Goal: Task Accomplishment & Management: Complete application form

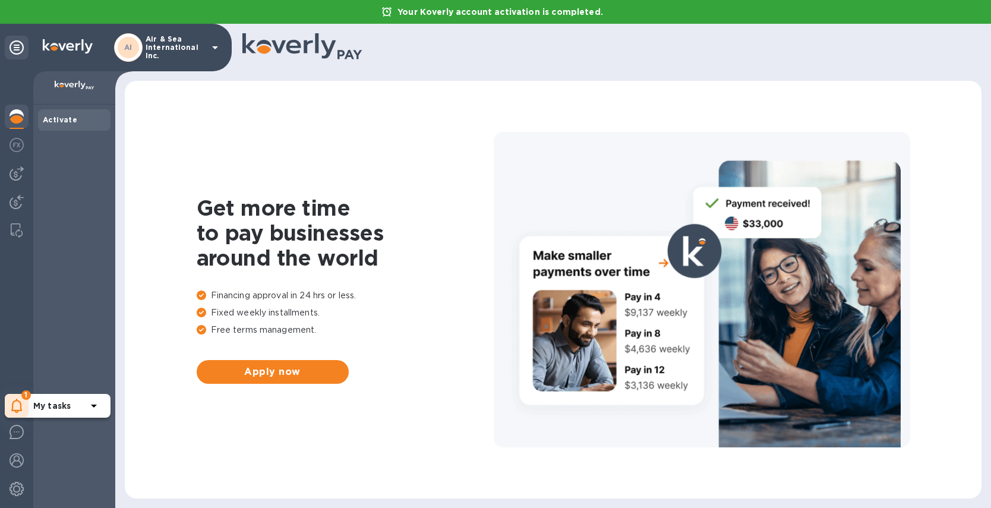
click at [15, 404] on icon at bounding box center [16, 405] width 11 height 14
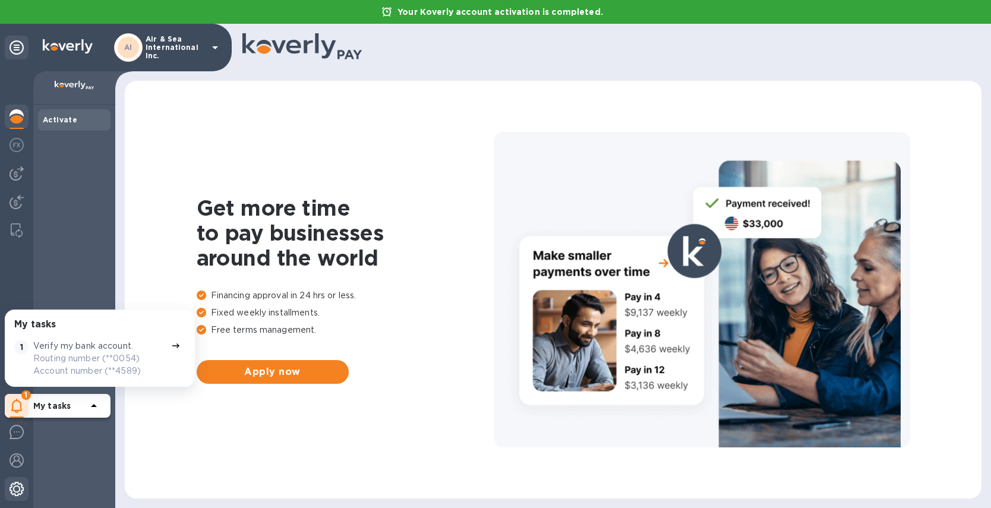
click at [8, 496] on div at bounding box center [17, 490] width 24 height 26
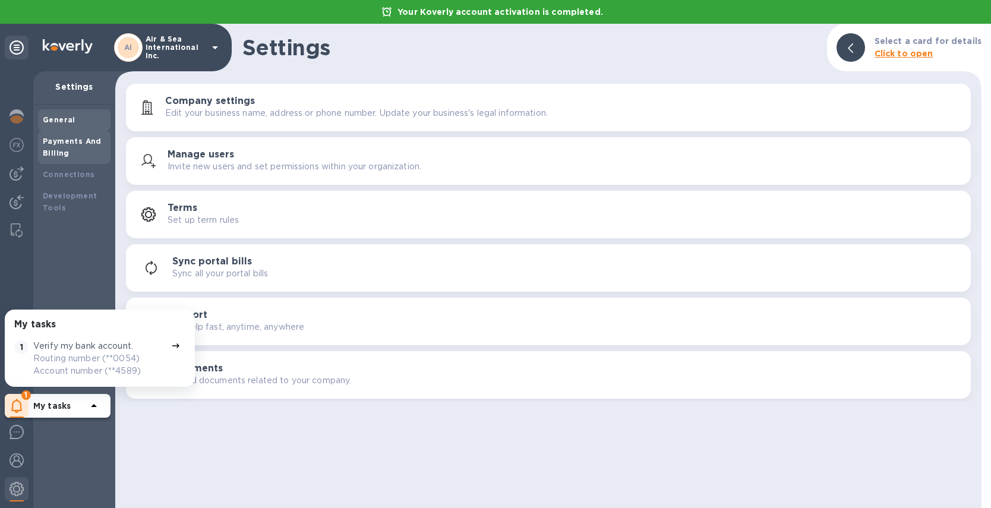
click at [75, 143] on b "Payments And Billing" at bounding box center [72, 147] width 59 height 21
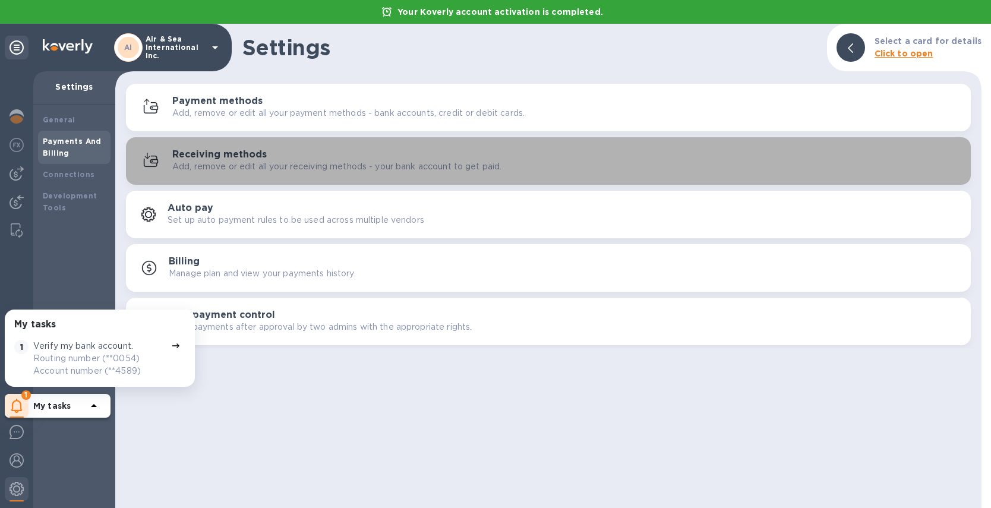
click at [198, 158] on h3 "Receiving methods" at bounding box center [219, 154] width 94 height 11
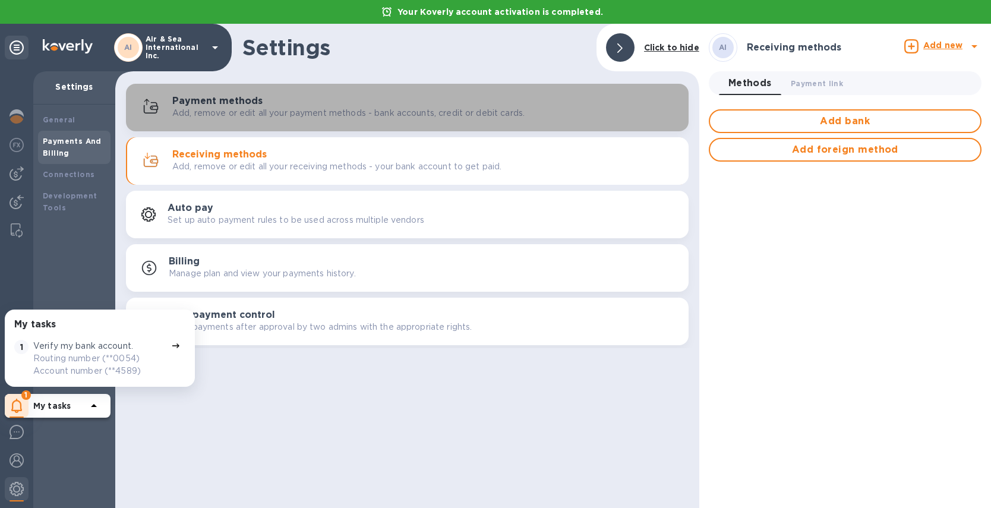
click at [260, 96] on div "Payment methods Add, remove or edit all your payment methods - bank accounts, c…" at bounding box center [425, 108] width 507 height 24
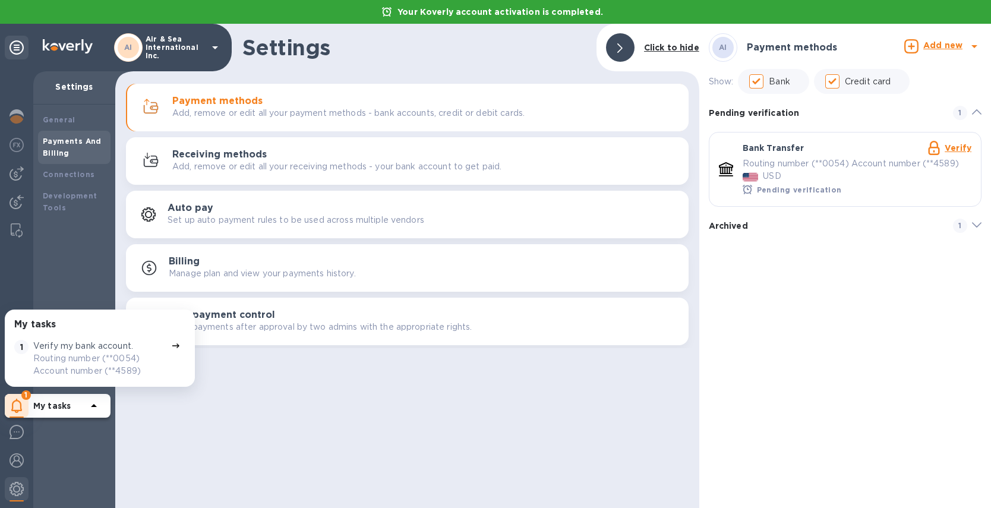
click at [300, 160] on p "Add, remove or edit all your receiving methods - your bank account to get paid." at bounding box center [336, 166] width 329 height 12
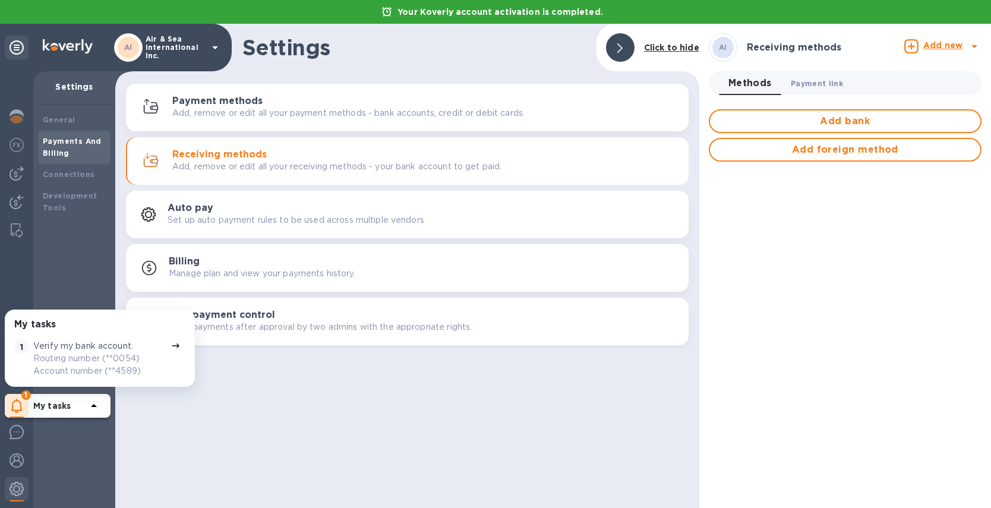
click at [806, 81] on span "Payment link 0" at bounding box center [816, 83] width 52 height 12
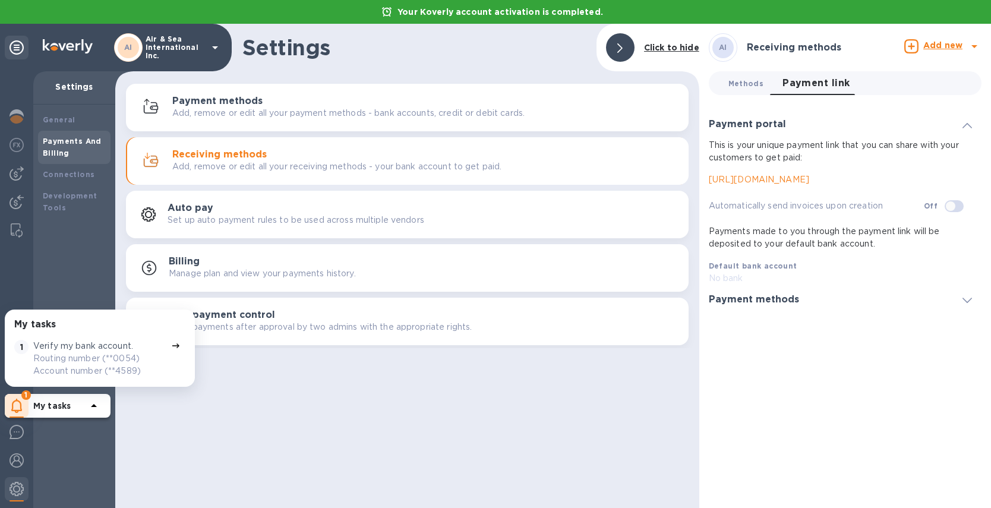
click at [744, 86] on span "Methods 0" at bounding box center [745, 83] width 35 height 12
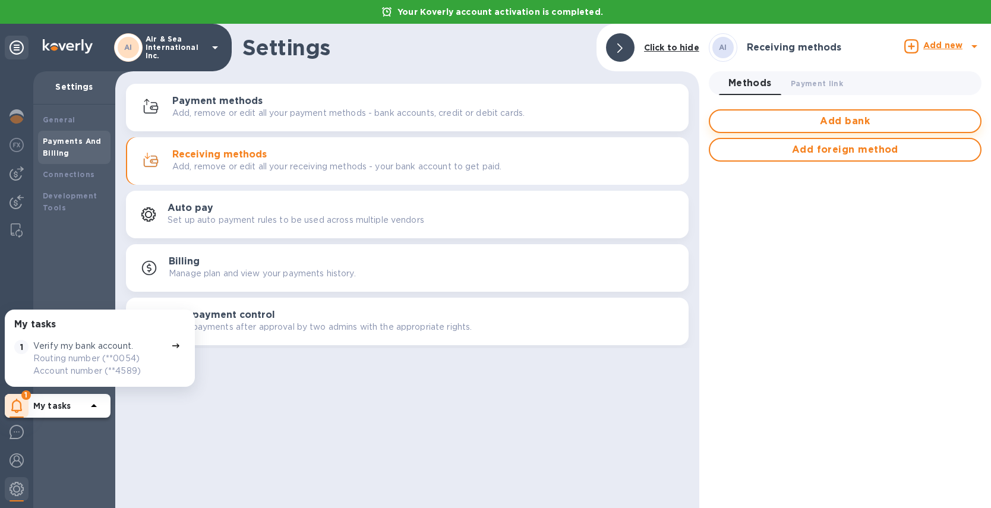
click at [750, 125] on span "Add bank" at bounding box center [844, 121] width 251 height 14
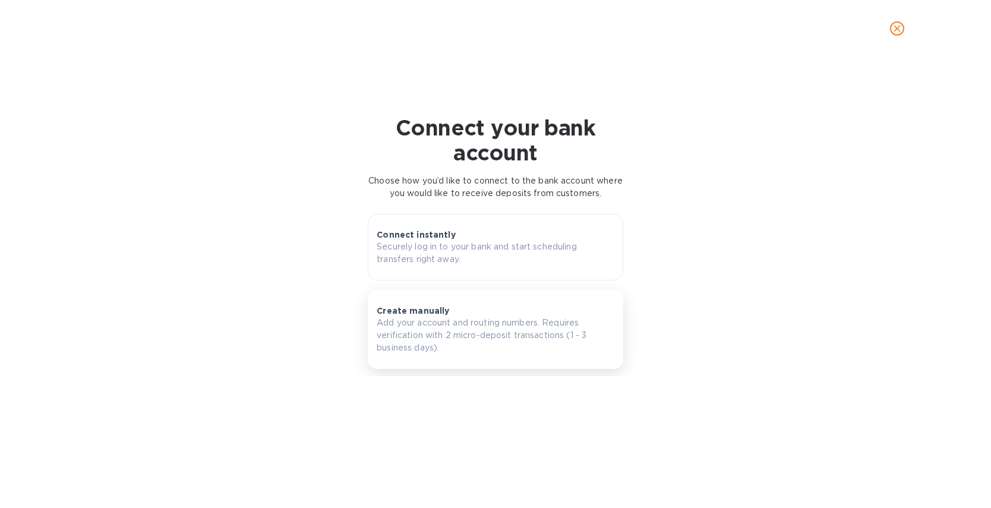
click at [419, 327] on p "Add your account and routing numbers. Requires verification with 2 micro-deposi…" at bounding box center [496, 335] width 238 height 37
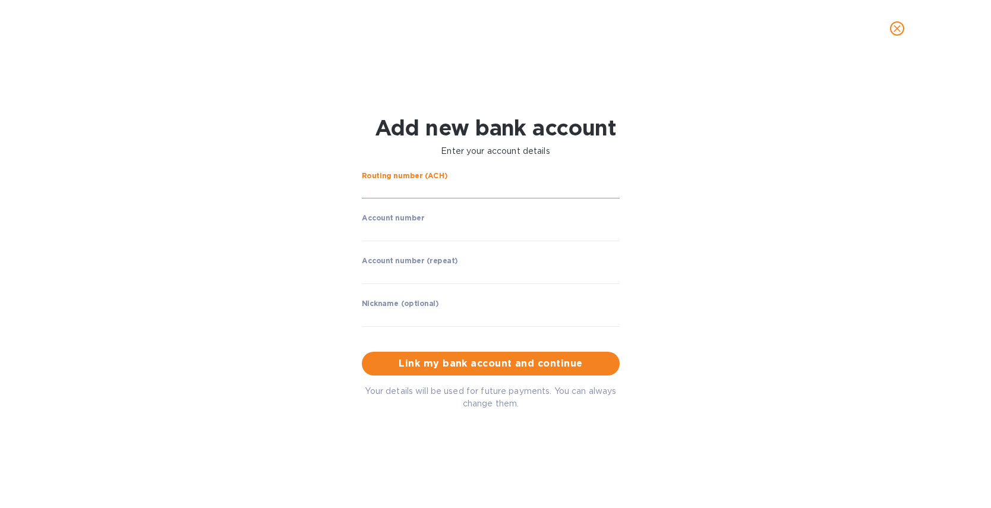
click at [425, 185] on input "string" at bounding box center [491, 190] width 258 height 18
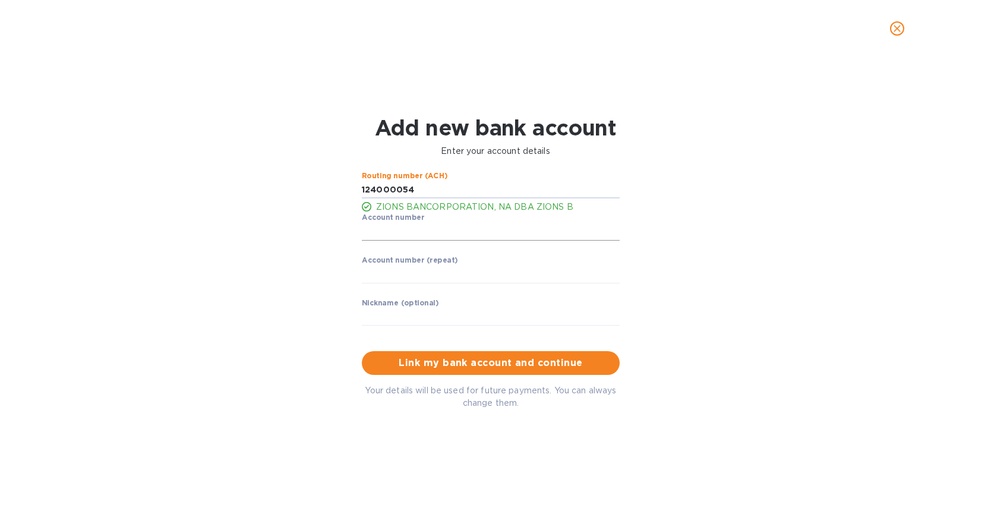
type input "124000054"
click at [407, 232] on input "string" at bounding box center [491, 232] width 258 height 18
type input "017024589"
click at [407, 279] on input "string" at bounding box center [491, 274] width 258 height 18
type input "017024589"
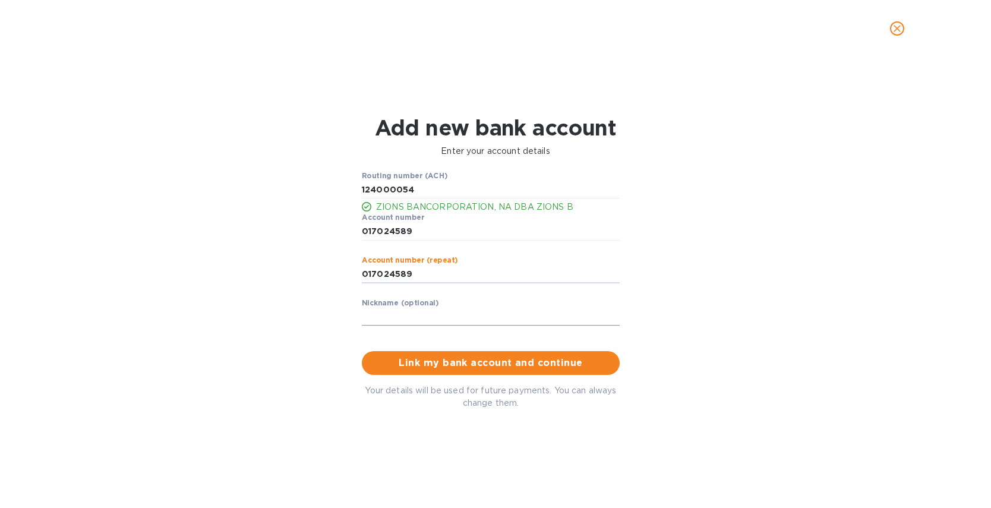
click at [439, 309] on input "text" at bounding box center [491, 317] width 258 height 18
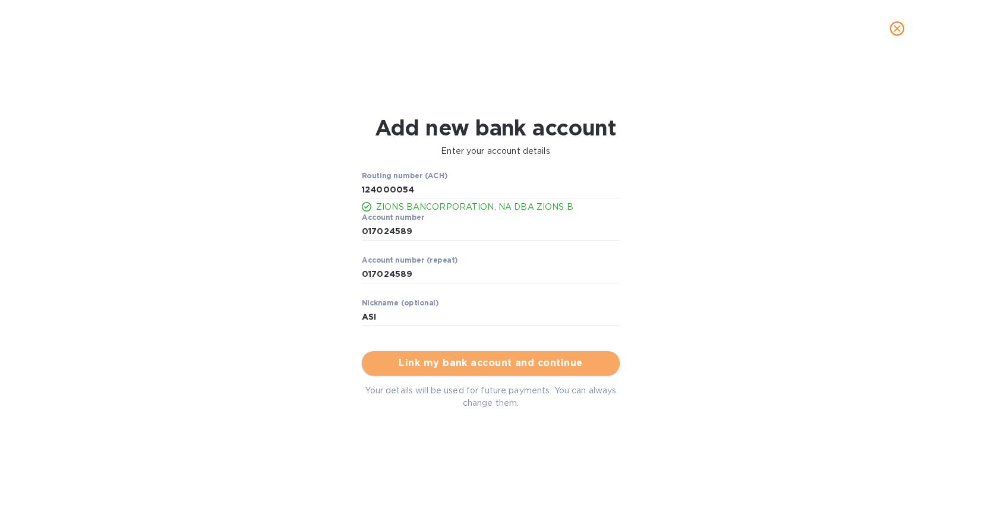
click at [456, 359] on span "Link my bank account and continue" at bounding box center [490, 363] width 239 height 14
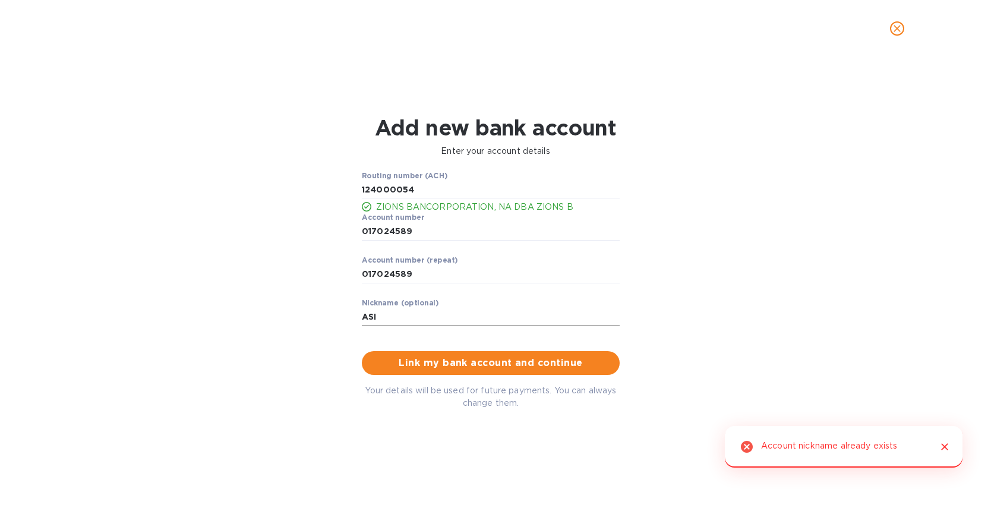
click at [388, 318] on input "ASI" at bounding box center [491, 317] width 258 height 18
drag, startPoint x: 321, startPoint y: 314, endPoint x: 311, endPoint y: 314, distance: 10.7
click at [312, 314] on div "Routing number (ACH) ZIONS BANCORPORATION, NA DBA ZIONS B Account number ​ Acco…" at bounding box center [495, 291] width 640 height 252
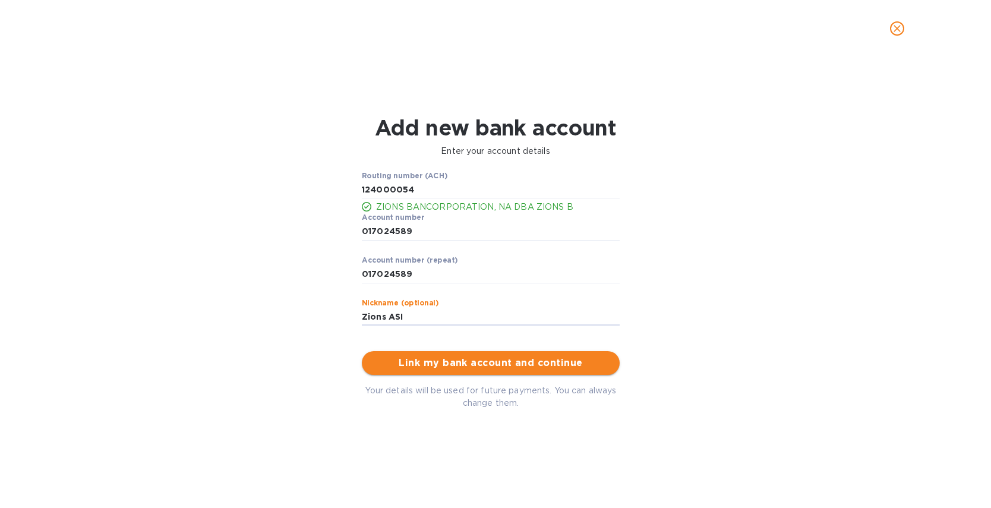
type input "Zions ASI"
click at [433, 370] on button "Link my bank account and continue" at bounding box center [491, 363] width 258 height 24
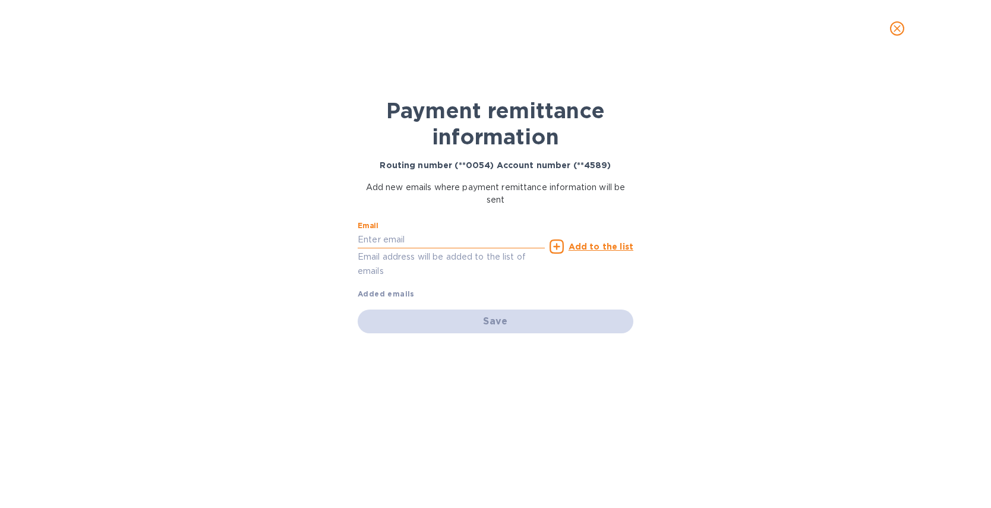
click at [406, 239] on input "text" at bounding box center [451, 240] width 187 height 18
type input "[PERSON_NAME][EMAIL_ADDRESS][DOMAIN_NAME]"
click at [580, 245] on u "Add to the list" at bounding box center [600, 247] width 65 height 10
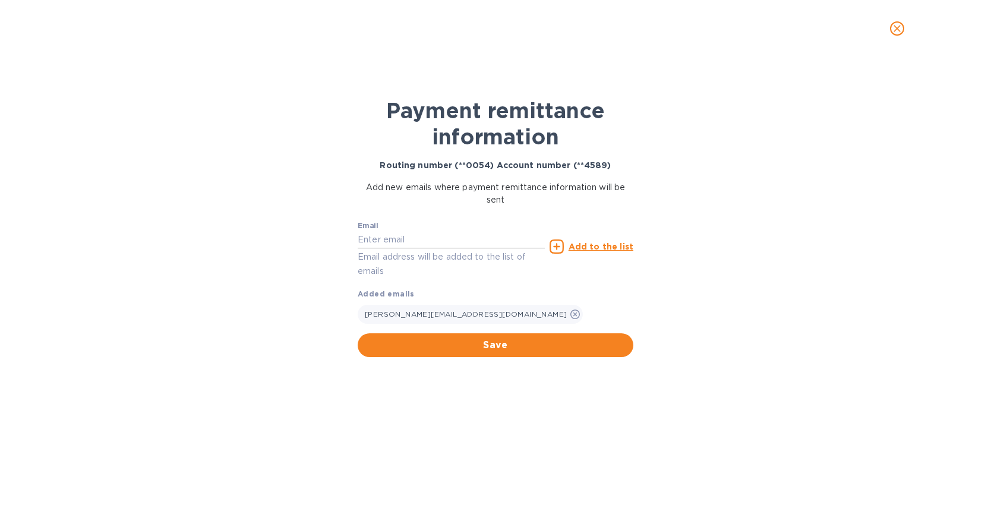
click at [404, 245] on input "text" at bounding box center [451, 240] width 187 height 18
type input "a"
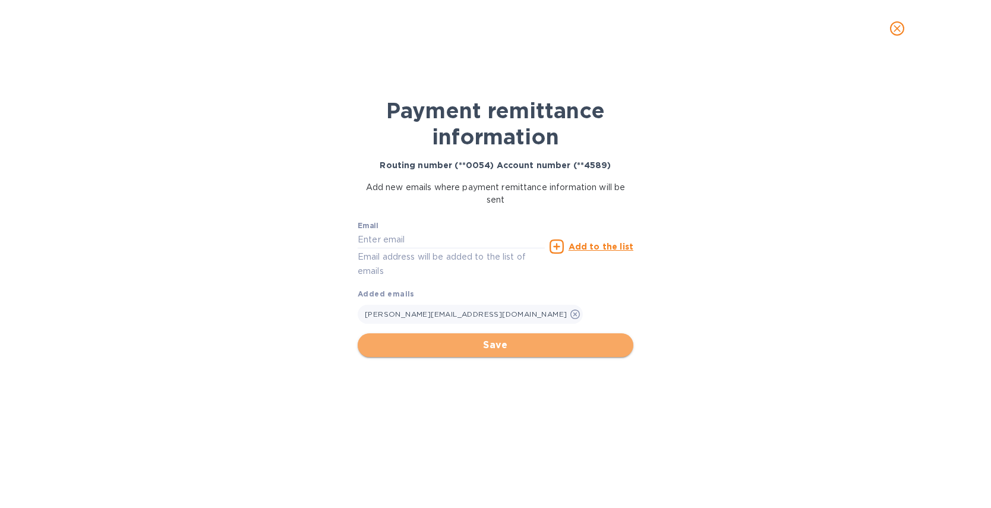
click at [526, 344] on span "Save" at bounding box center [495, 345] width 257 height 14
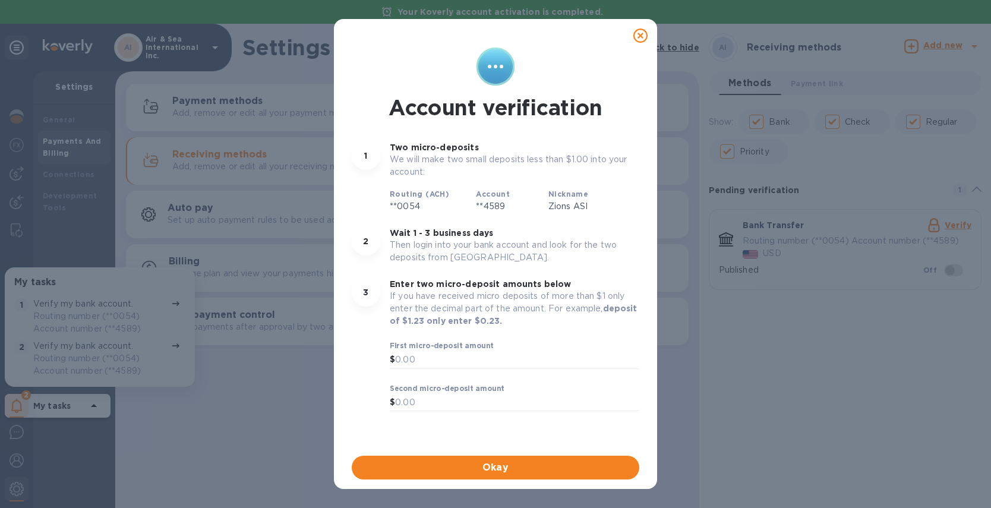
click at [639, 34] on icon at bounding box center [640, 36] width 14 height 14
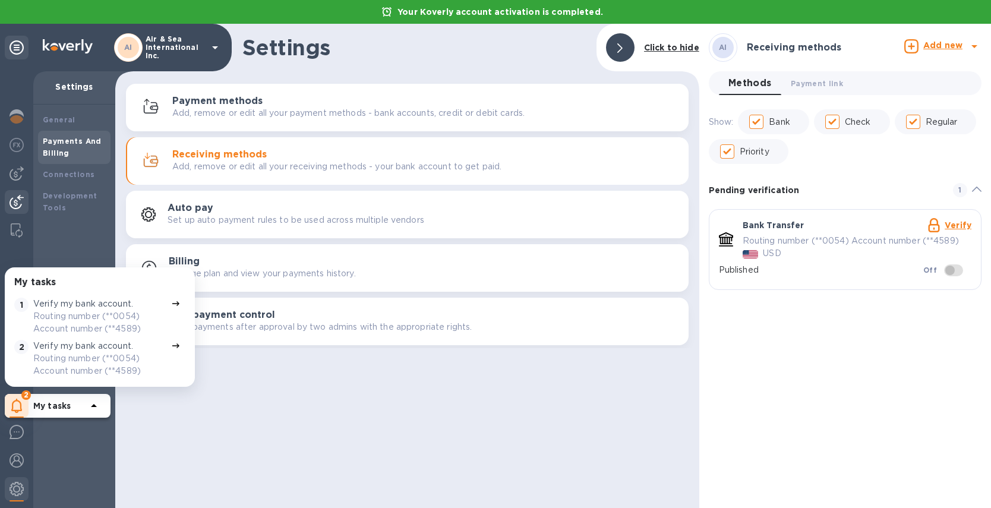
click at [15, 203] on img at bounding box center [17, 202] width 14 height 14
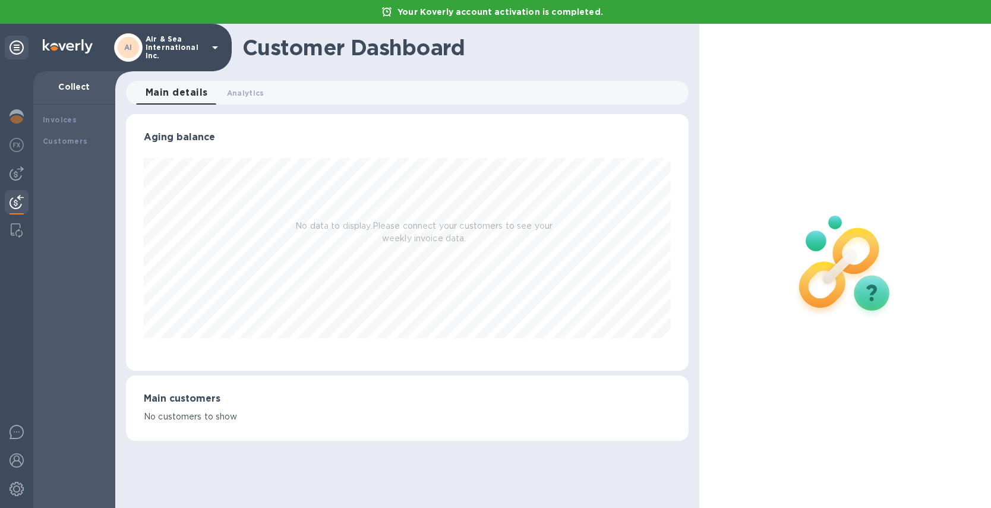
scroll to position [257, 562]
click at [8, 497] on div at bounding box center [17, 490] width 24 height 26
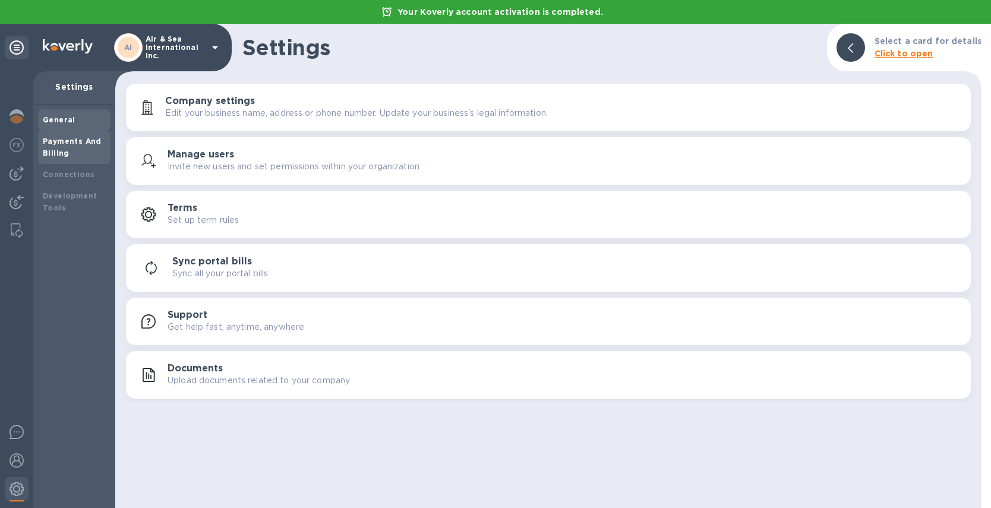
click at [62, 143] on b "Payments And Billing" at bounding box center [72, 147] width 59 height 21
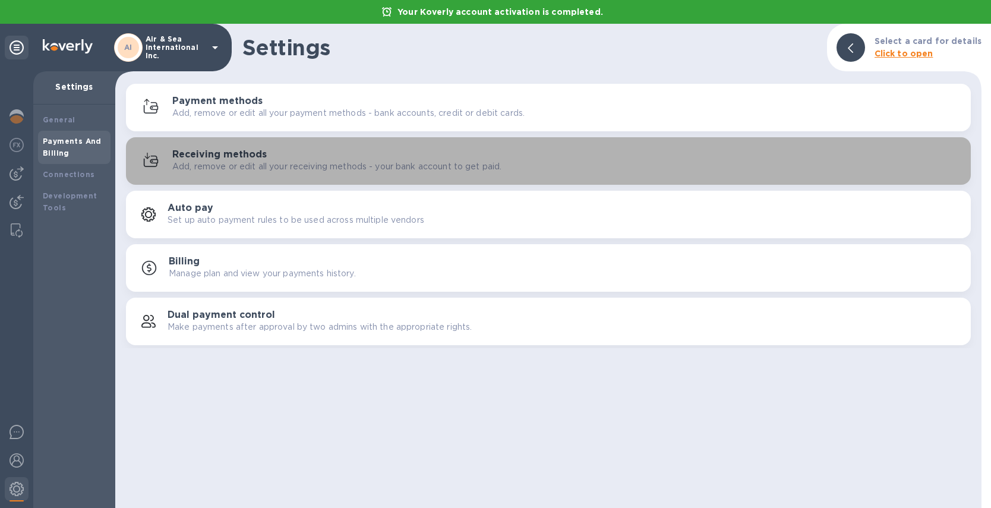
click at [222, 159] on h3 "Receiving methods" at bounding box center [219, 154] width 94 height 11
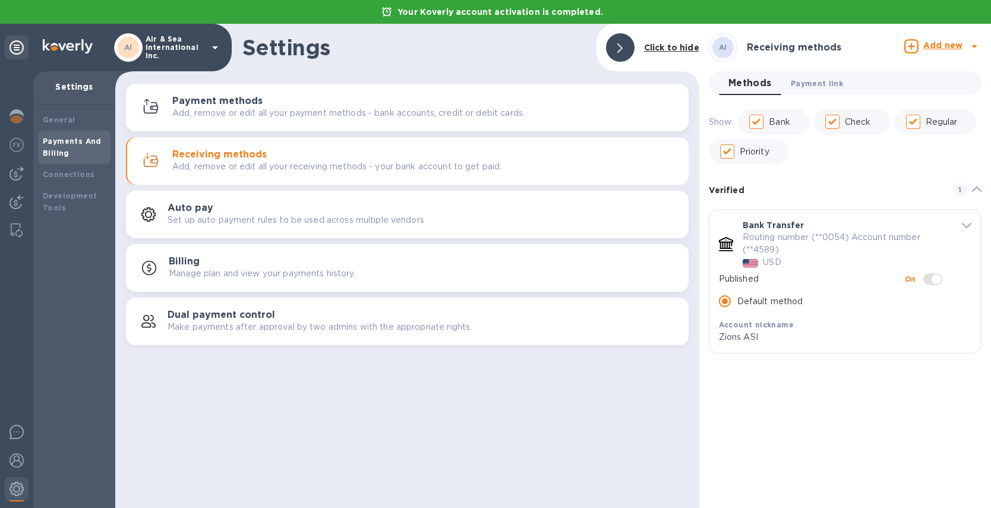
click at [824, 85] on span "Payment link 0" at bounding box center [816, 83] width 52 height 12
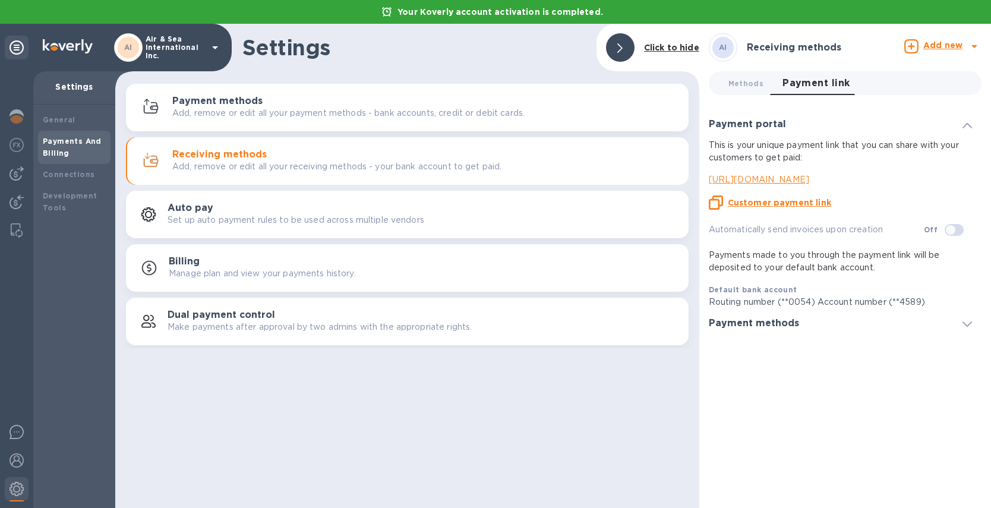
click at [790, 200] on u "Customer payment link" at bounding box center [778, 203] width 103 height 10
click at [62, 115] on div "General" at bounding box center [74, 120] width 63 height 12
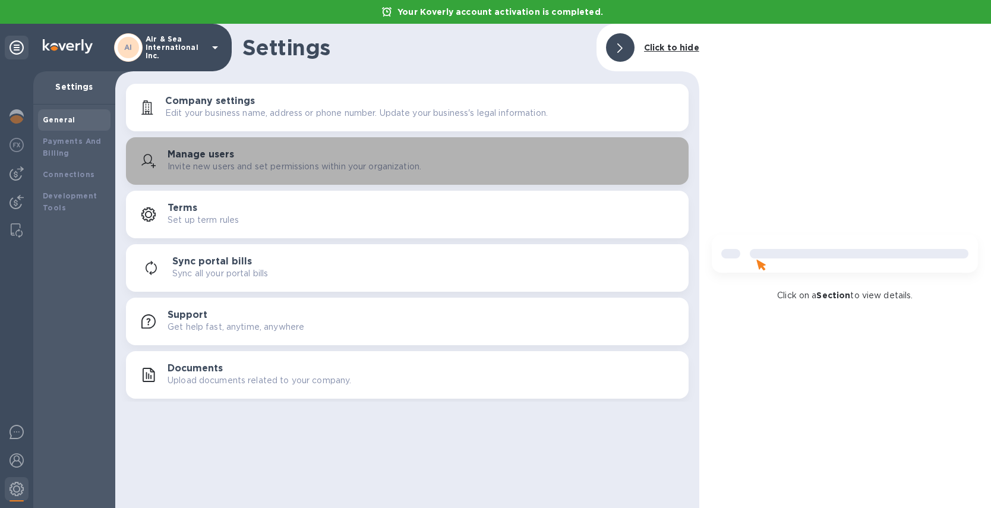
click at [204, 153] on h3 "Manage users" at bounding box center [200, 154] width 67 height 11
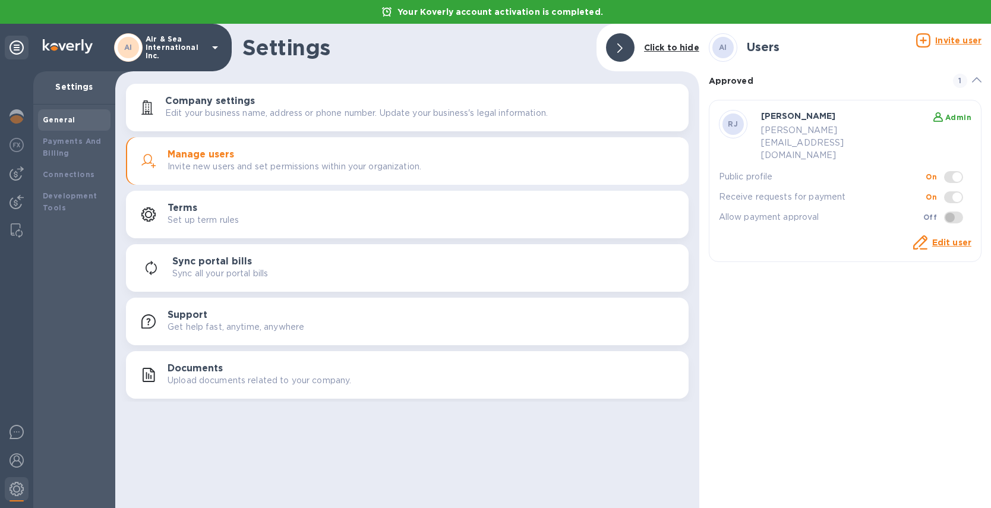
click at [948, 42] on u "Invite user" at bounding box center [958, 41] width 46 height 10
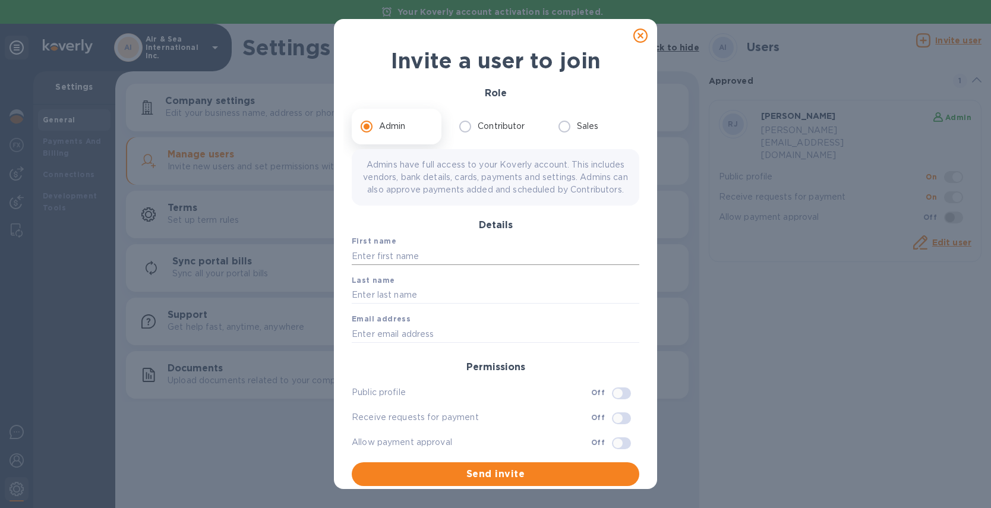
click at [459, 265] on input "text" at bounding box center [495, 256] width 287 height 18
type input "Ruth"
click at [428, 304] on input "text" at bounding box center [495, 295] width 287 height 18
type input "Hajdarevic"
click at [409, 343] on input "text" at bounding box center [495, 334] width 287 height 18
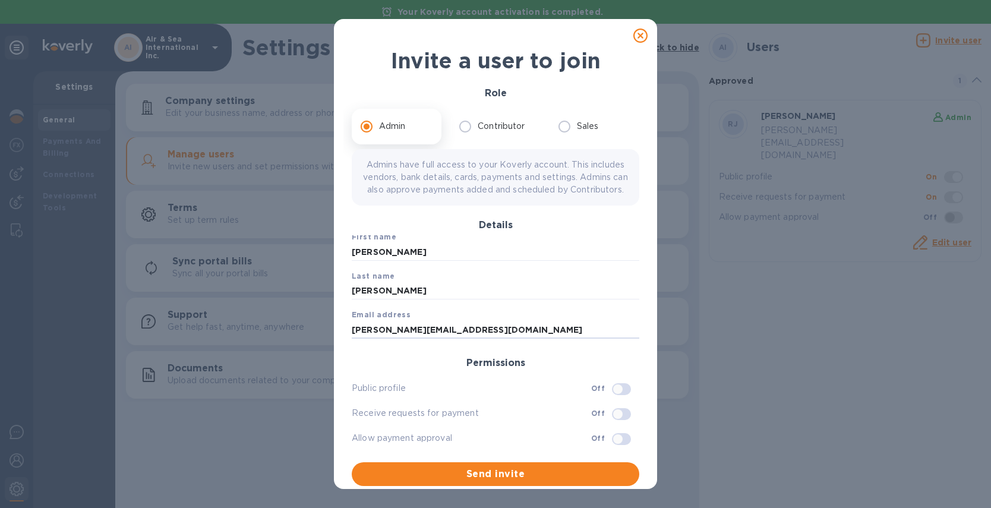
scroll to position [5, 0]
type input "Ruth@airseaintl.net"
click at [603, 423] on input "checkbox" at bounding box center [617, 413] width 61 height 20
checkbox input "true"
click at [603, 448] on input "checkbox" at bounding box center [617, 438] width 61 height 20
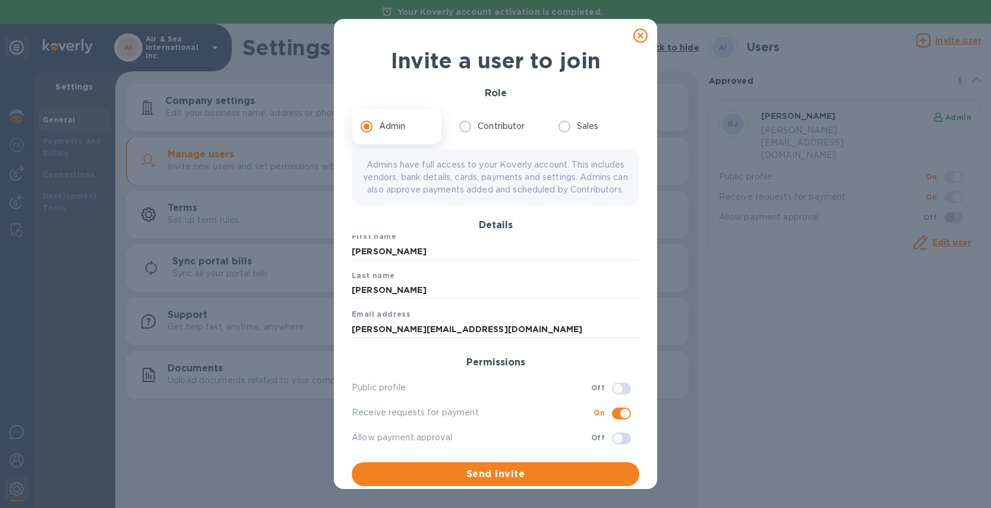
checkbox input "true"
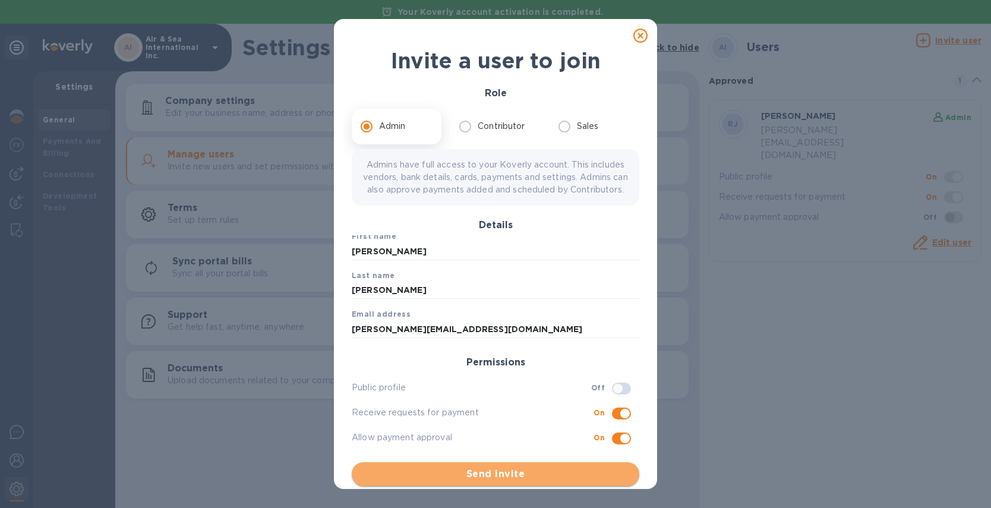
click at [543, 481] on span "Send invite" at bounding box center [495, 474] width 268 height 14
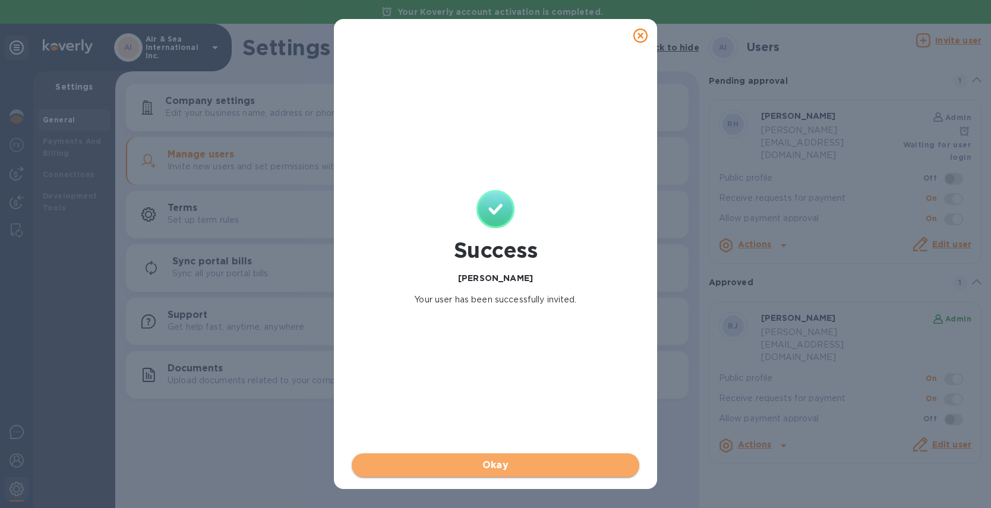
click at [519, 464] on span "Okay" at bounding box center [495, 465] width 268 height 14
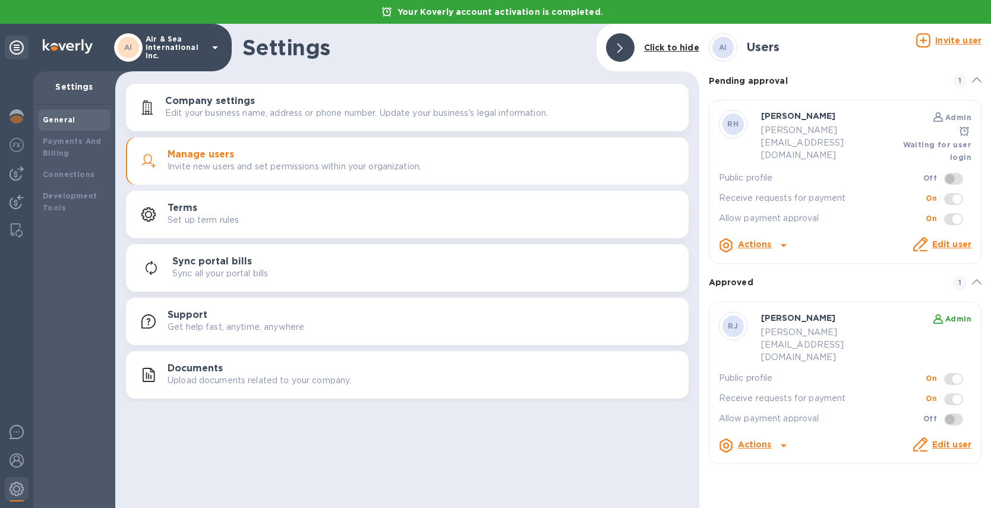
click at [280, 110] on p "Edit your business name, address or phone number. Update your business's legal …" at bounding box center [356, 113] width 382 height 12
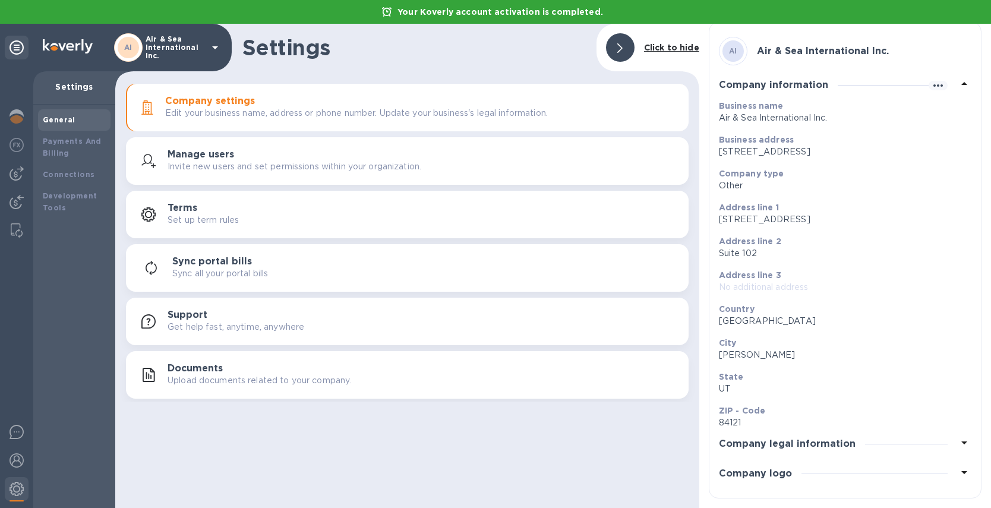
scroll to position [24, 0]
click at [766, 476] on h3 "Company logo" at bounding box center [755, 473] width 73 height 11
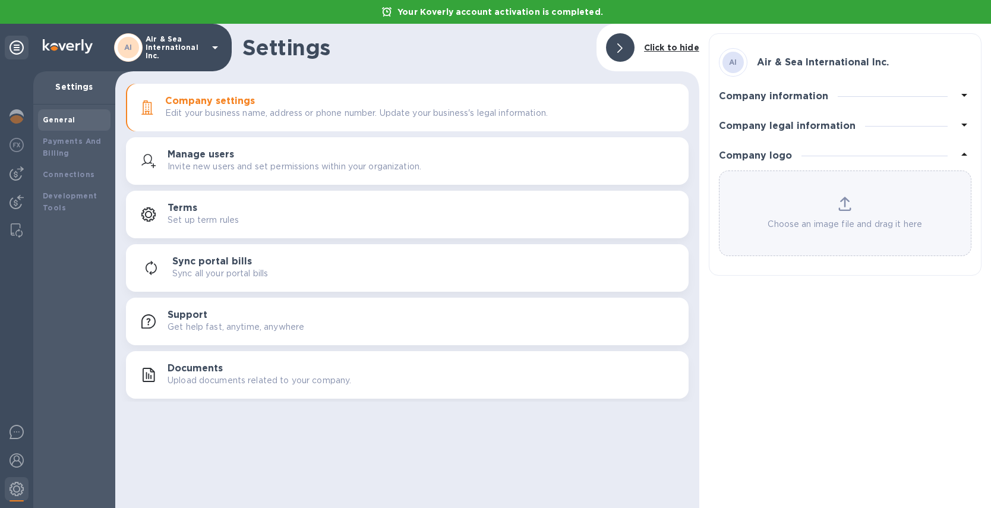
scroll to position [0, 0]
click at [66, 150] on b "Payments And Billing" at bounding box center [72, 147] width 59 height 21
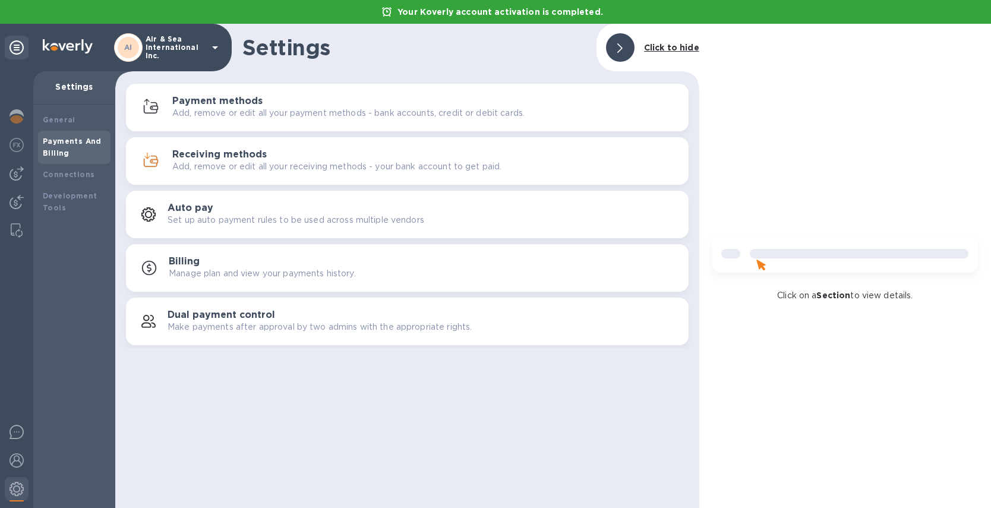
click at [235, 156] on h3 "Receiving methods" at bounding box center [219, 154] width 94 height 11
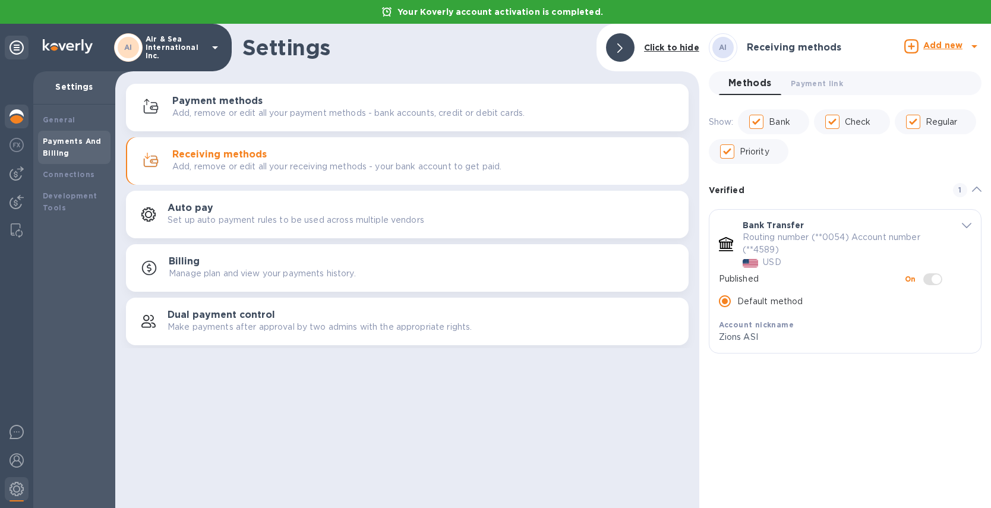
click at [21, 112] on img at bounding box center [17, 116] width 14 height 14
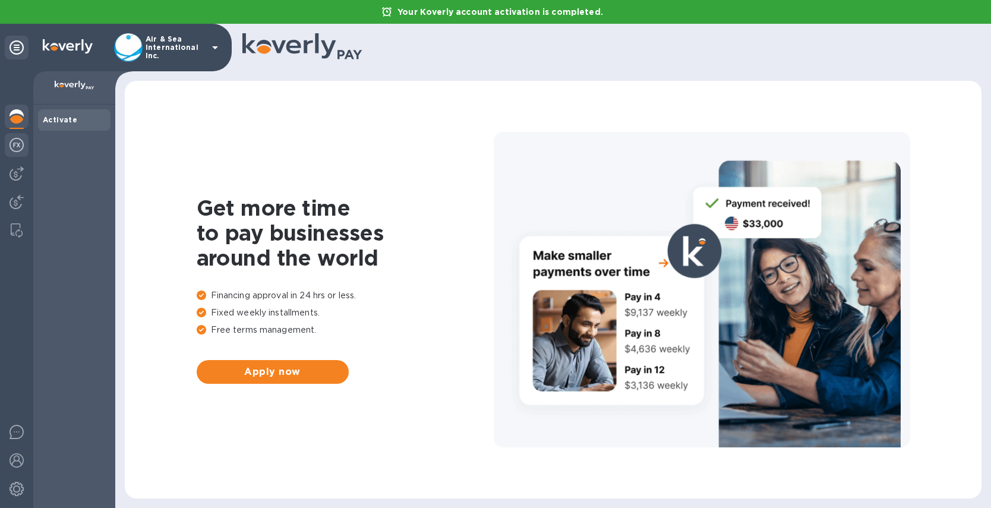
click at [14, 144] on img at bounding box center [17, 145] width 14 height 14
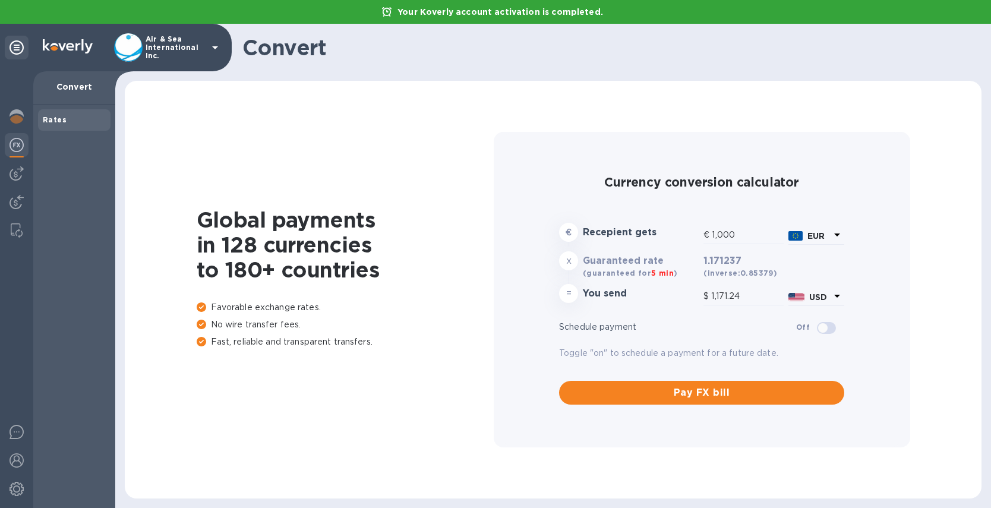
click at [211, 46] on icon at bounding box center [215, 47] width 14 height 14
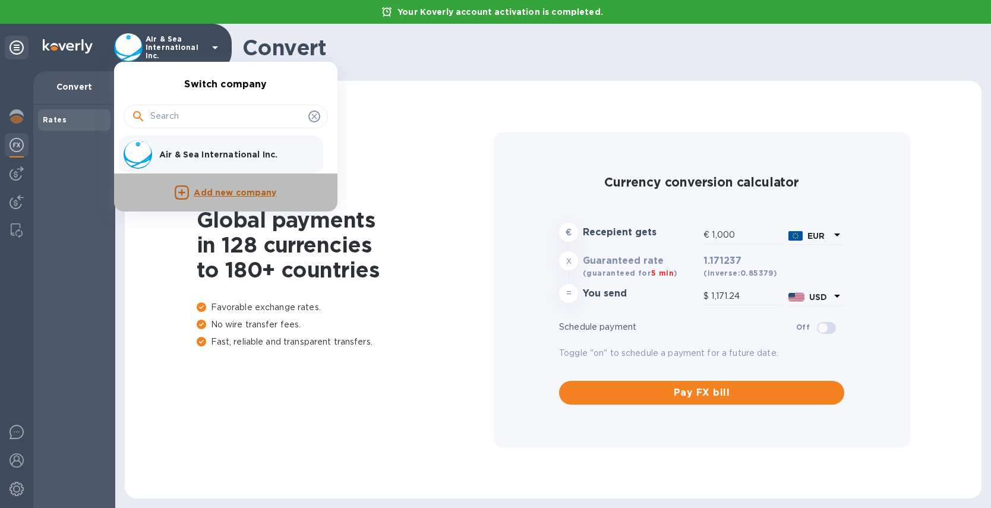
click at [239, 191] on p "Add new company" at bounding box center [235, 192] width 83 height 13
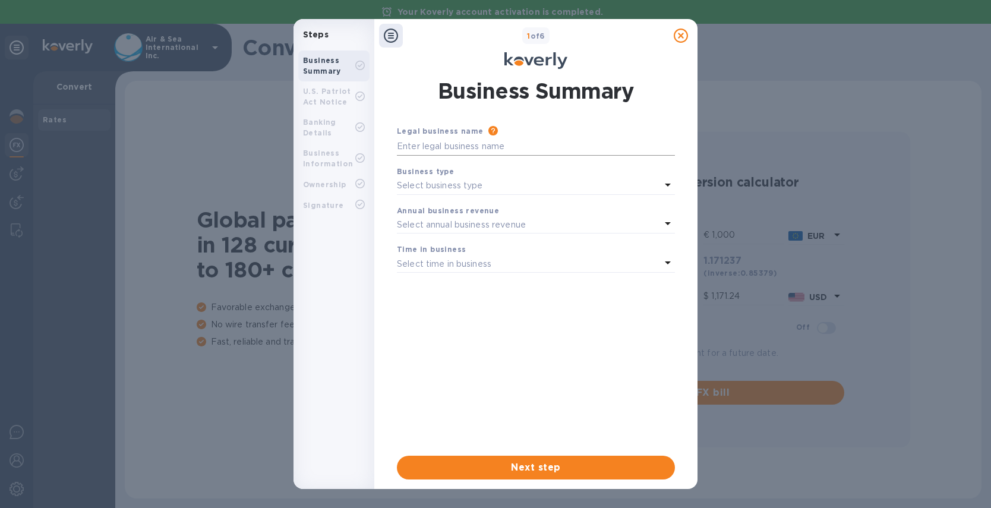
click at [442, 142] on input "text" at bounding box center [536, 147] width 278 height 18
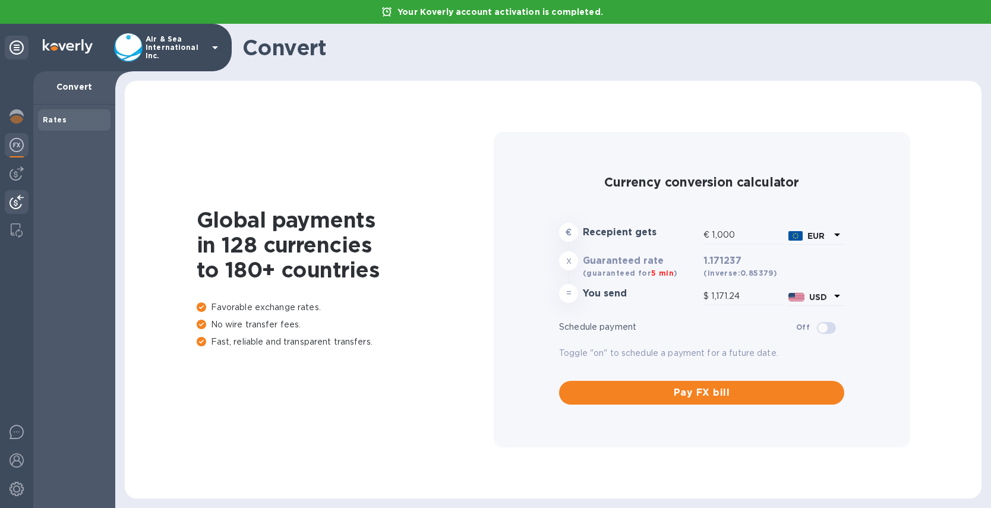
click at [12, 201] on img at bounding box center [17, 202] width 14 height 14
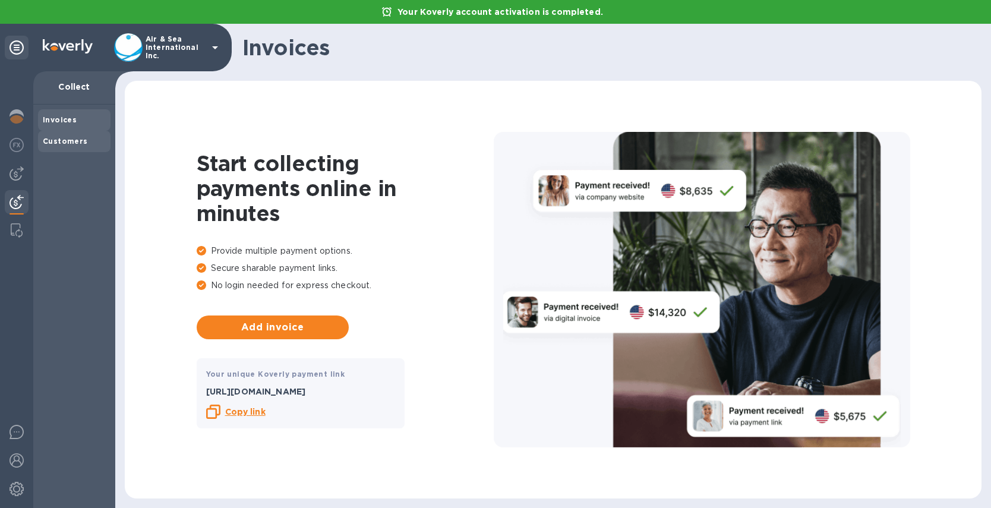
click at [62, 142] on b "Customers" at bounding box center [65, 141] width 45 height 9
click at [214, 47] on icon at bounding box center [215, 47] width 6 height 3
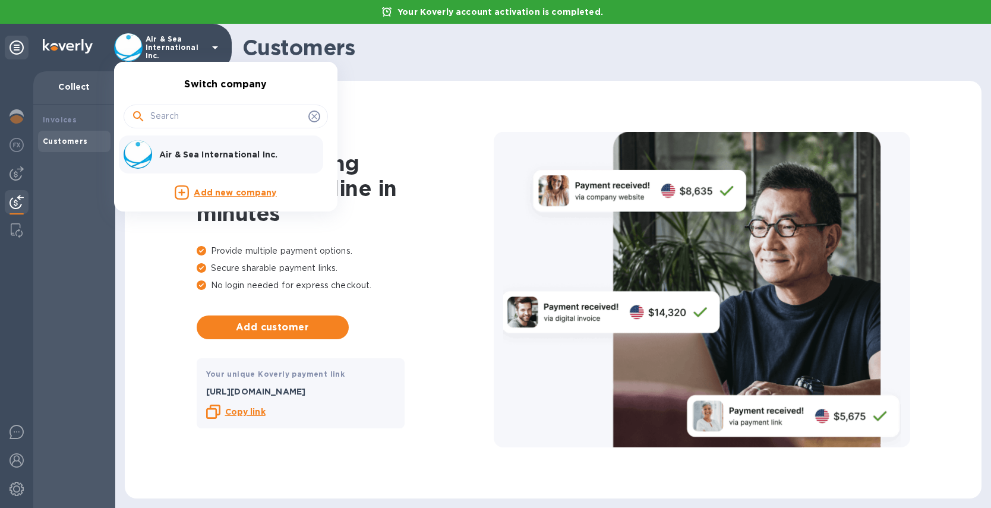
click at [230, 191] on p "Add new company" at bounding box center [235, 192] width 83 height 13
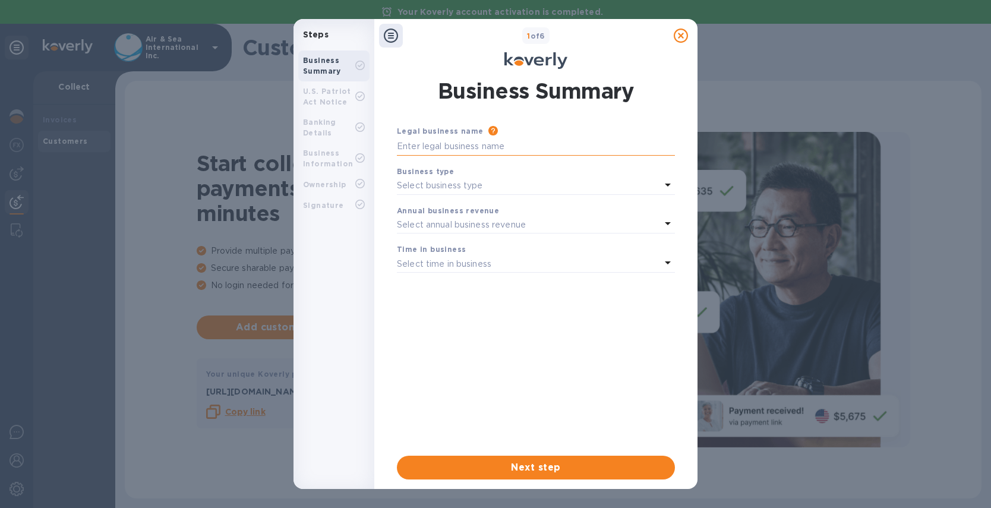
click at [434, 148] on input "text" at bounding box center [536, 147] width 278 height 18
type input "Freightlink"
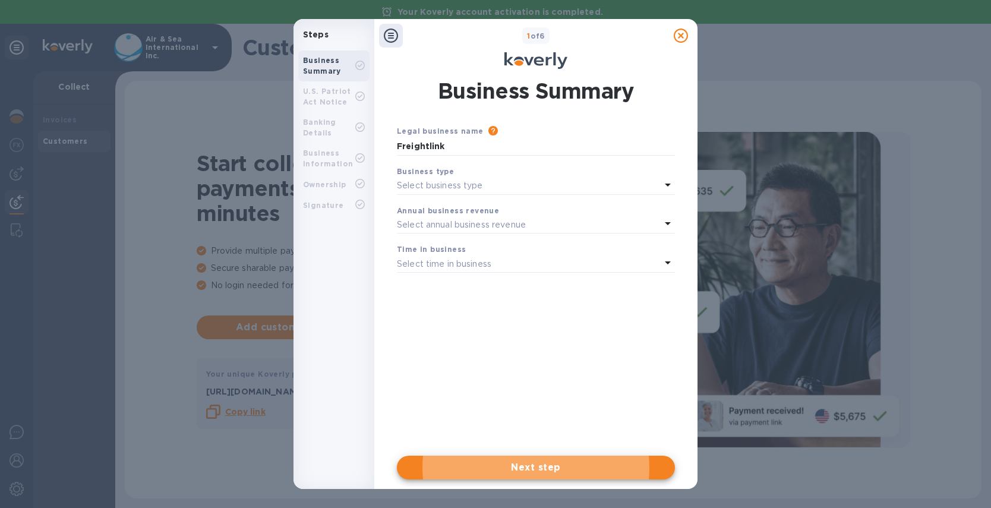
click at [458, 181] on p "Select business type" at bounding box center [440, 185] width 86 height 12
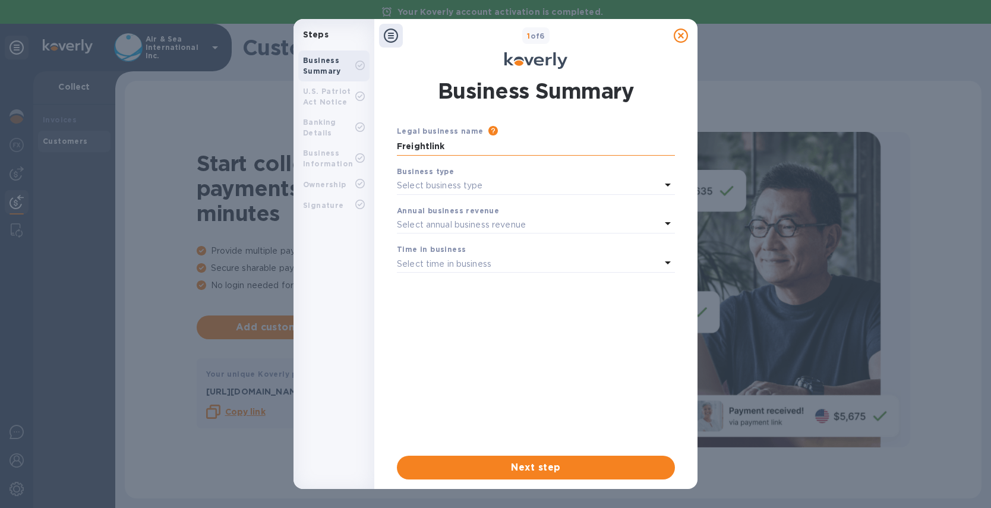
click at [470, 144] on input "Freightlink" at bounding box center [536, 147] width 278 height 18
click at [524, 185] on div "Select business type" at bounding box center [529, 186] width 264 height 17
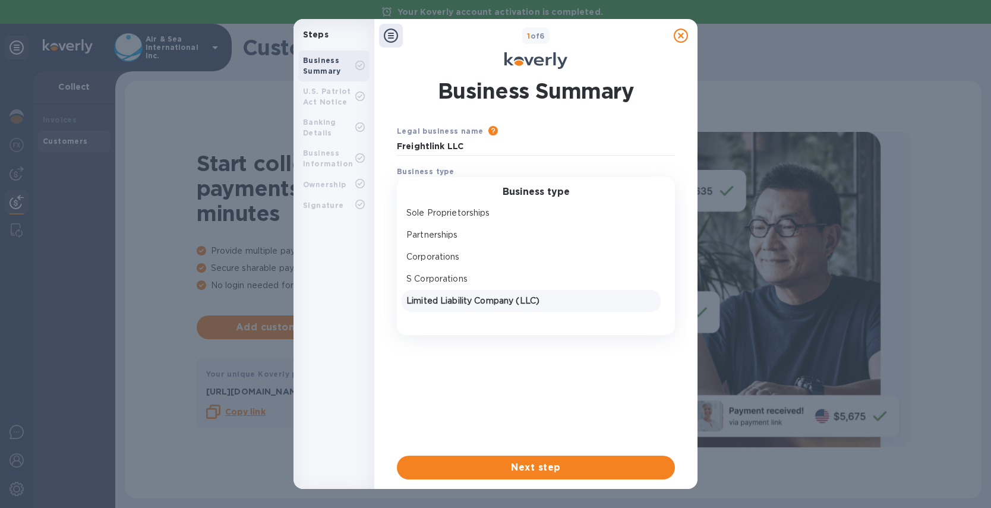
click at [510, 305] on p "Limited Liability Company (LLC)" at bounding box center [530, 301] width 249 height 12
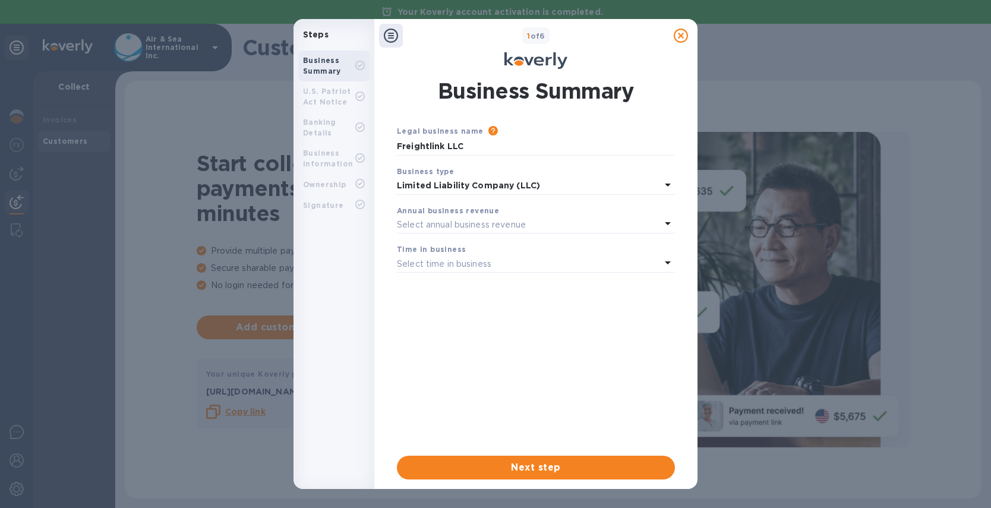
click at [659, 185] on p "Limited Liability Company (LLC)" at bounding box center [529, 185] width 264 height 12
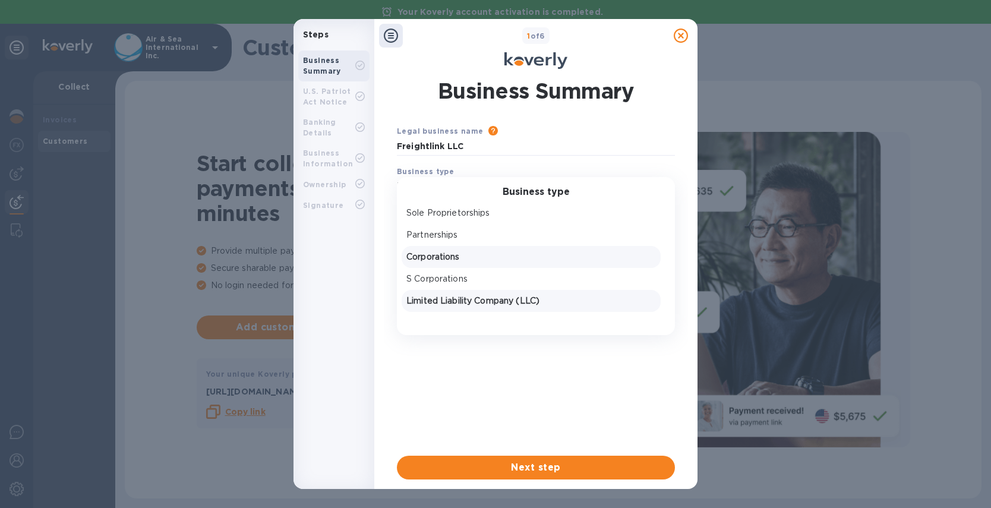
click at [447, 253] on p "Corporations" at bounding box center [530, 257] width 249 height 12
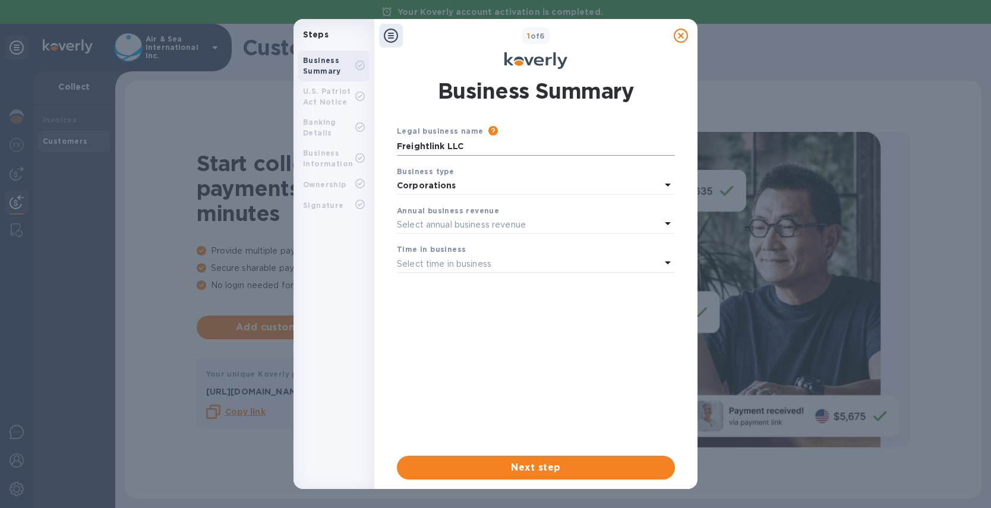
drag, startPoint x: 447, startPoint y: 145, endPoint x: 520, endPoint y: 145, distance: 72.5
click at [520, 145] on input "Freightlink LLC" at bounding box center [536, 147] width 278 height 18
type input "Freightlink"
click at [499, 226] on p "Select annual business revenue" at bounding box center [461, 225] width 129 height 12
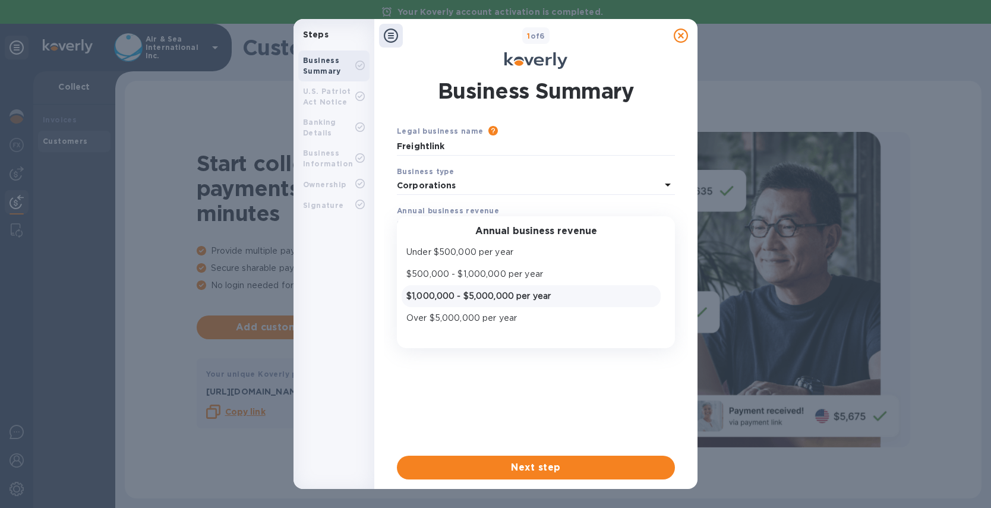
click at [473, 298] on p "$1,000,000 - $5,000,000 per year" at bounding box center [530, 296] width 249 height 12
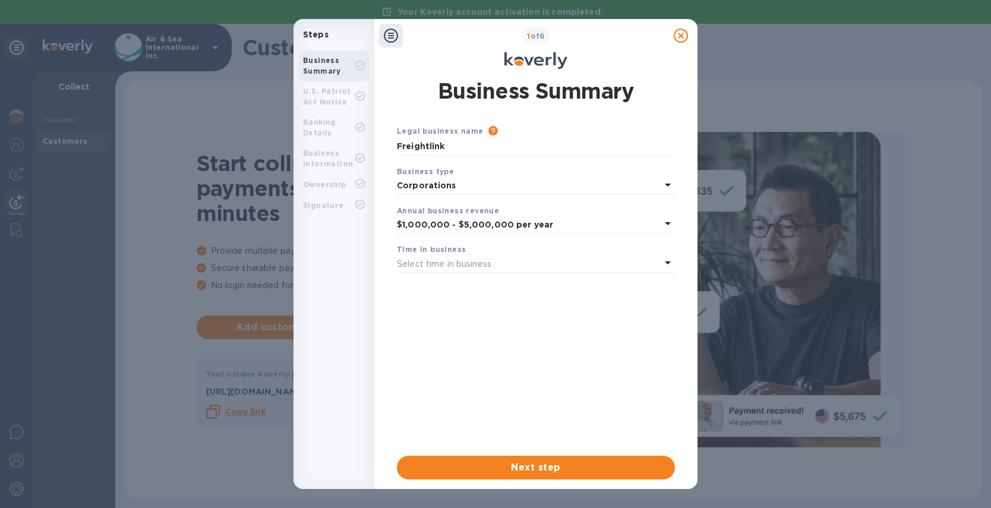
click at [478, 262] on p "Select time in business" at bounding box center [444, 264] width 94 height 12
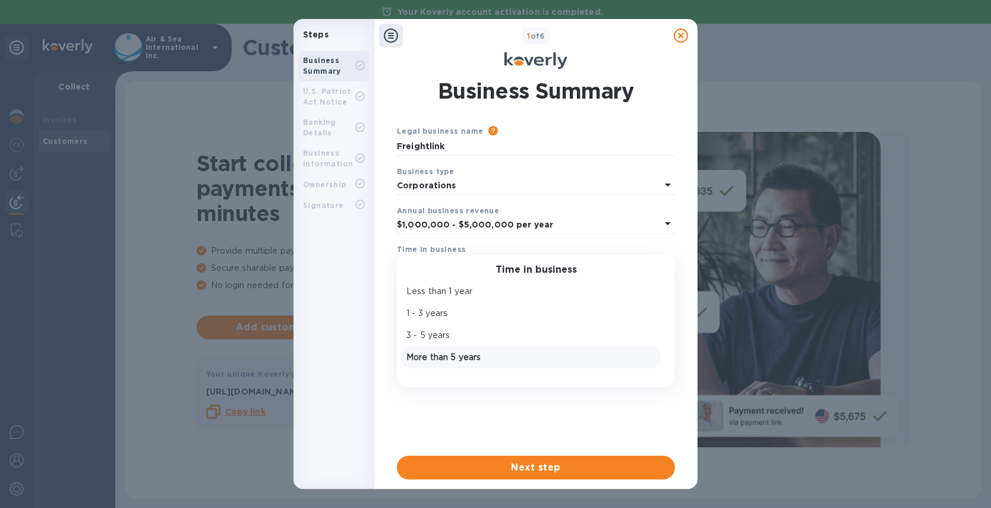
click at [461, 358] on p "More than 5 years" at bounding box center [530, 357] width 249 height 12
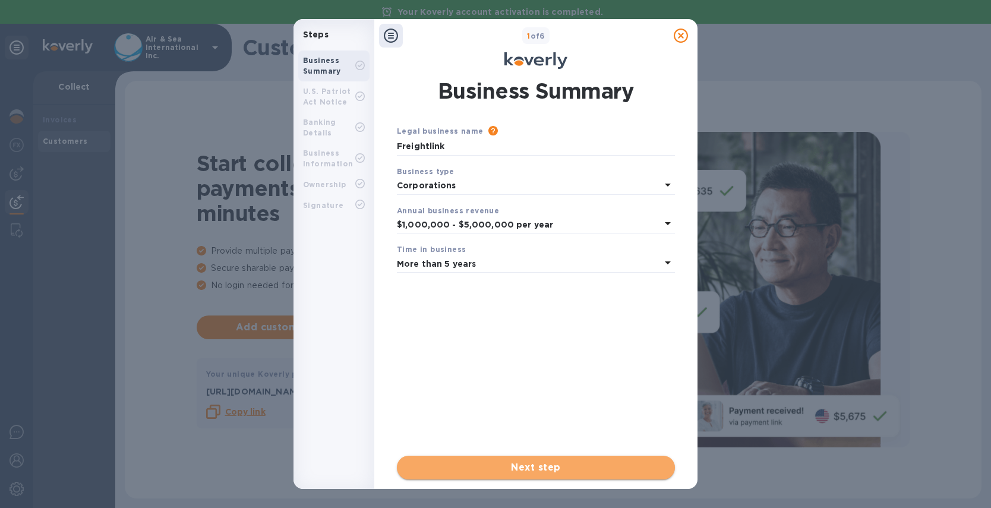
click at [525, 463] on span "Next step" at bounding box center [535, 467] width 259 height 14
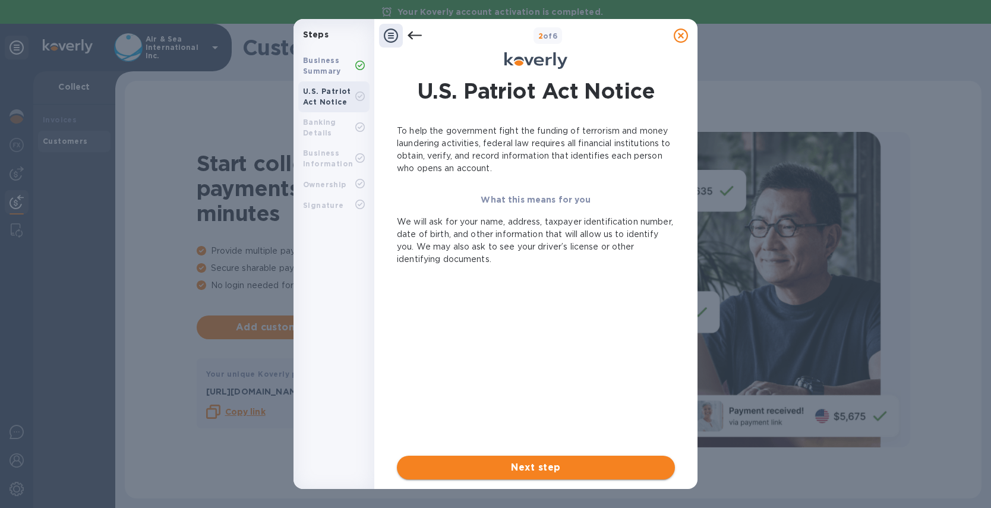
click at [530, 468] on span "Next step" at bounding box center [535, 467] width 259 height 14
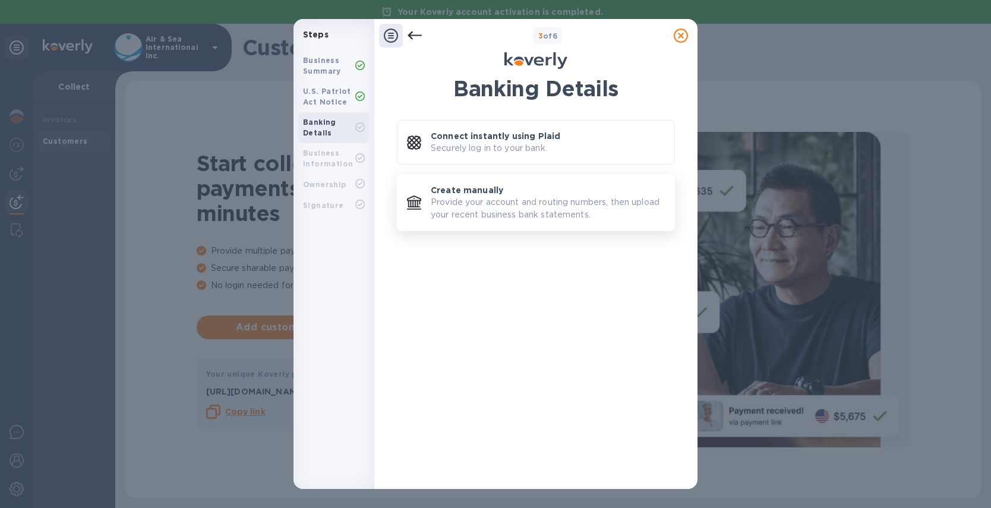
click at [463, 208] on p "Provide your account and routing numbers, then upload your recent business bank…" at bounding box center [548, 208] width 234 height 25
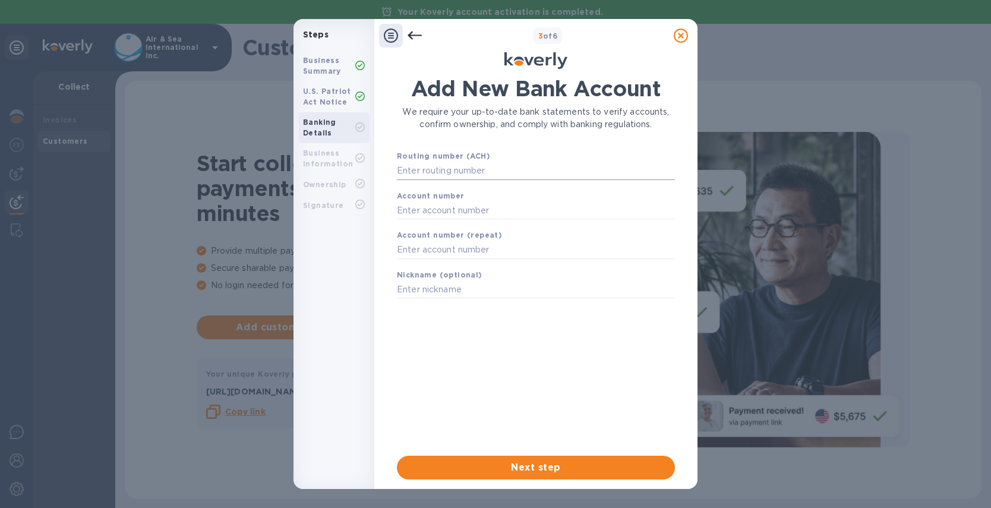
click at [471, 170] on input "text" at bounding box center [536, 171] width 278 height 18
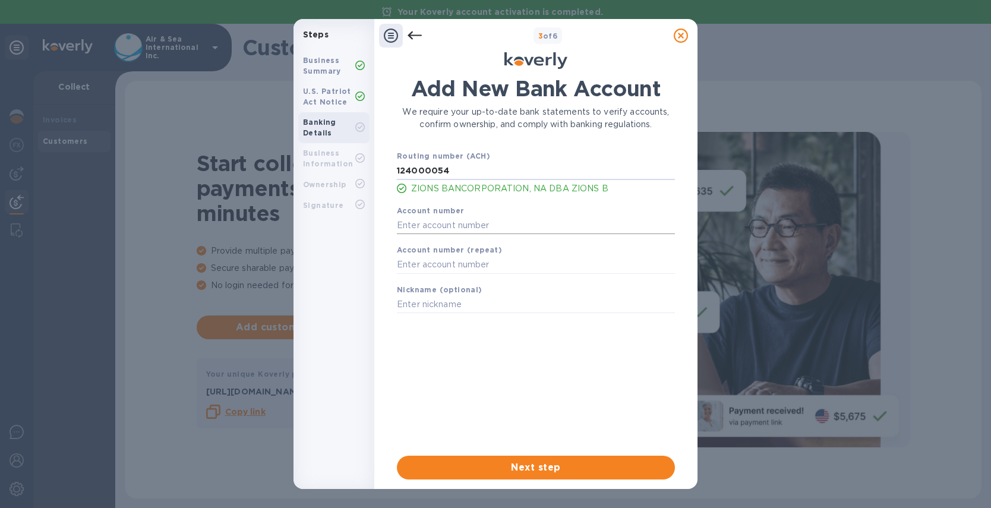
type input "124000054"
click at [485, 220] on input "text" at bounding box center [536, 225] width 278 height 18
type input "01702459"
click at [495, 265] on input "text" at bounding box center [536, 265] width 278 height 18
type input "01702459"
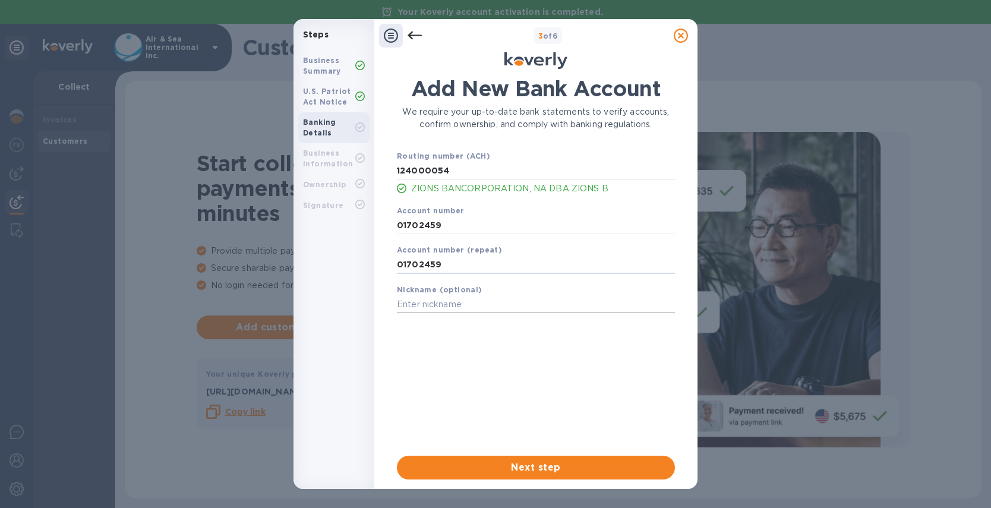
click at [506, 305] on input "text" at bounding box center [536, 305] width 278 height 18
drag, startPoint x: 424, startPoint y: 305, endPoint x: 510, endPoint y: 304, distance: 86.1
click at [510, 304] on input "FLK Zions" at bounding box center [536, 305] width 278 height 18
type input "FLK"
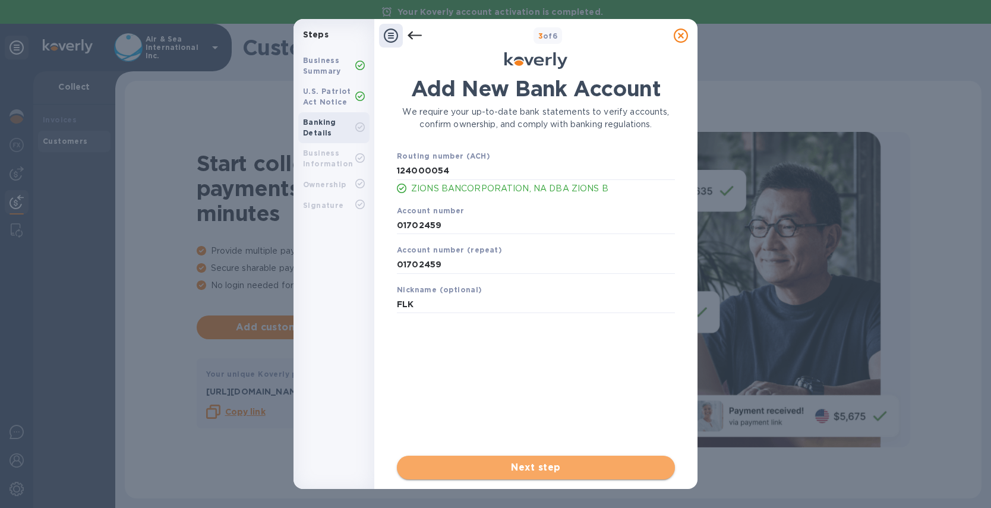
click at [501, 464] on span "Next step" at bounding box center [535, 467] width 259 height 14
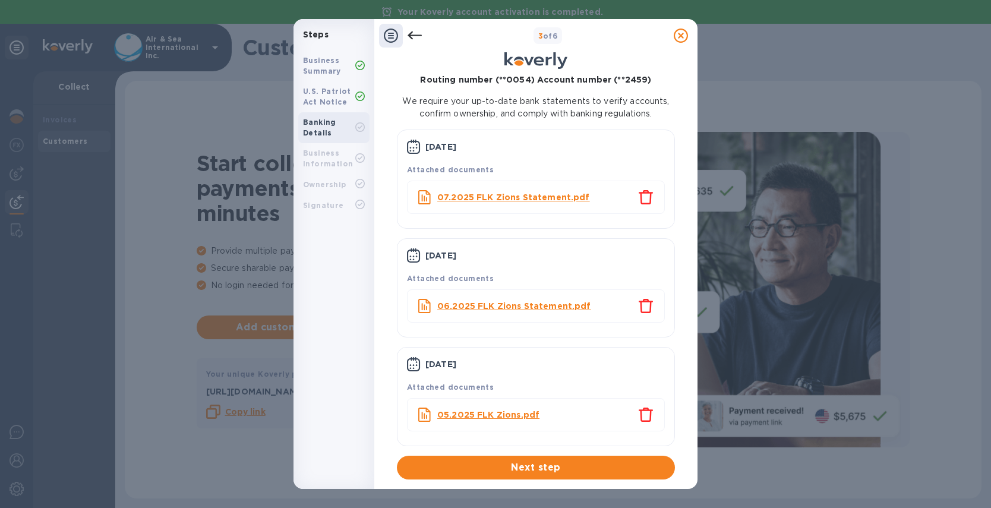
scroll to position [62, 0]
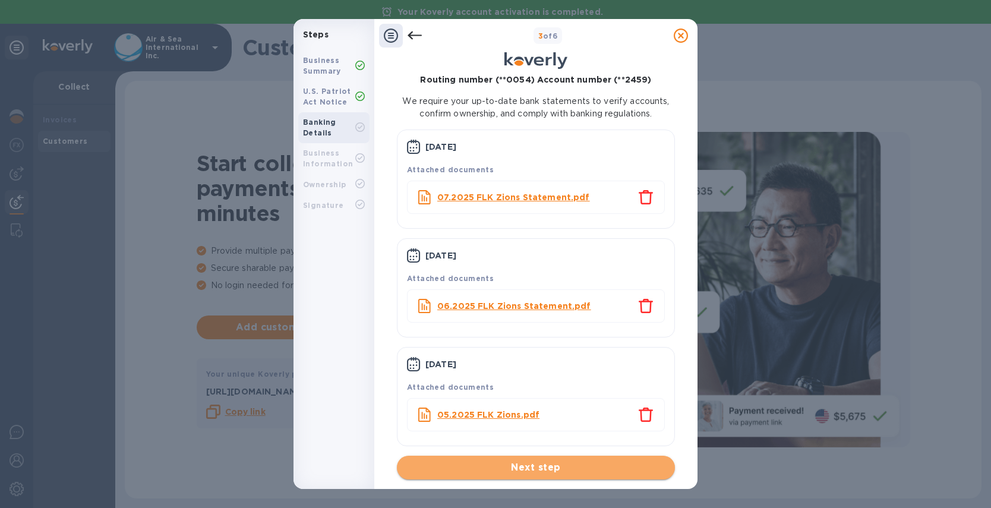
click at [549, 472] on span "Next step" at bounding box center [535, 467] width 259 height 14
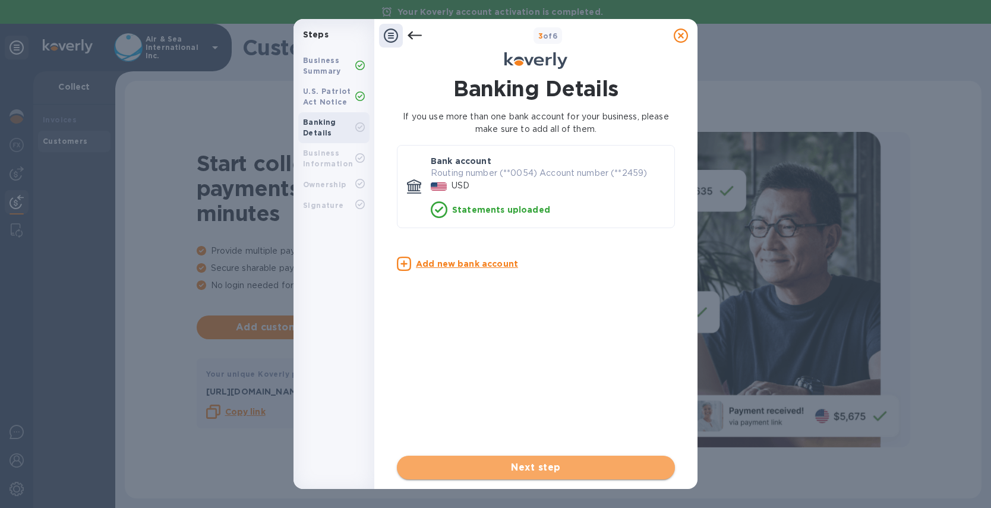
click at [527, 465] on span "Next step" at bounding box center [535, 467] width 259 height 14
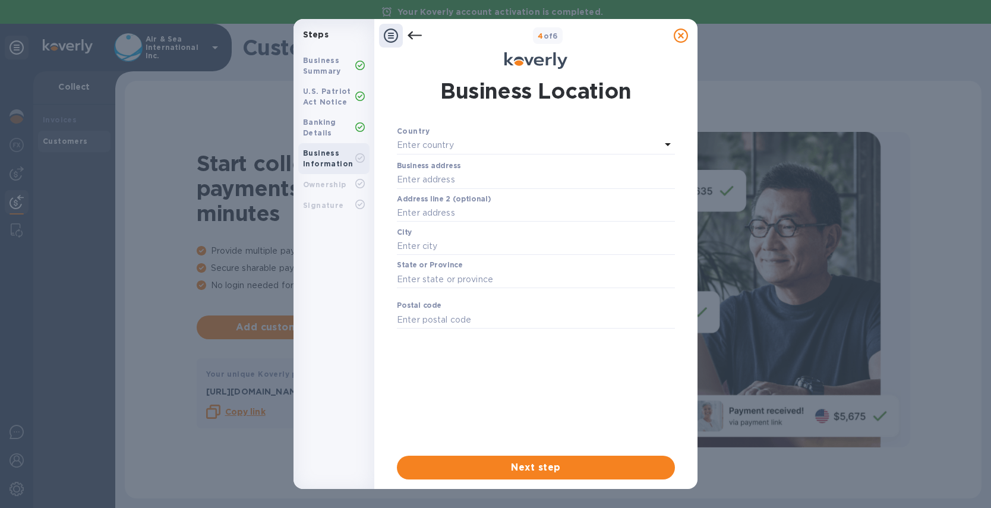
click at [464, 146] on div "Enter country" at bounding box center [529, 145] width 264 height 17
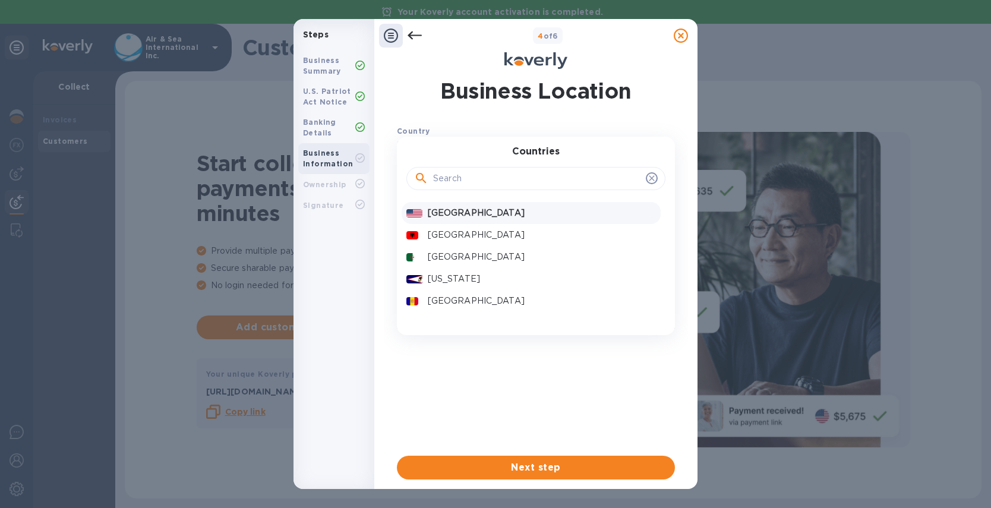
click at [468, 212] on p "United States" at bounding box center [542, 213] width 228 height 12
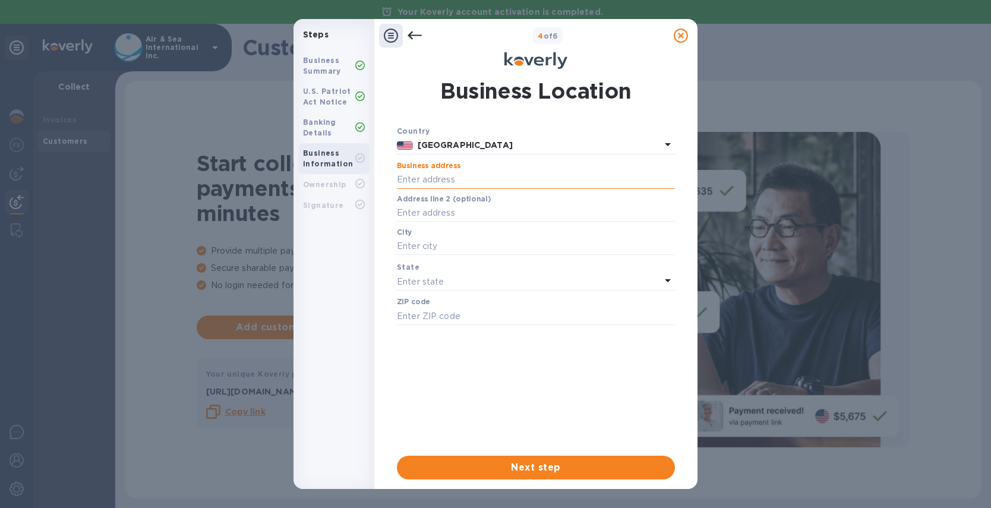
click at [458, 176] on input "text" at bounding box center [536, 180] width 278 height 18
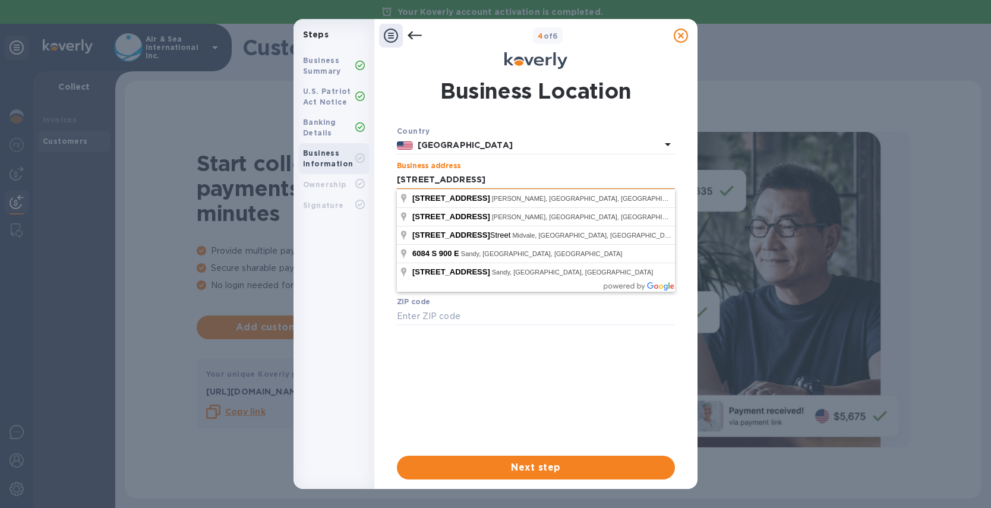
click at [556, 171] on input "6084 South 900 East" at bounding box center [536, 180] width 278 height 18
type input "6084 South 900 East"
click at [532, 349] on div "Country United States Business address 6084 South 900 East ​ Address line 2 (op…" at bounding box center [536, 285] width 278 height 321
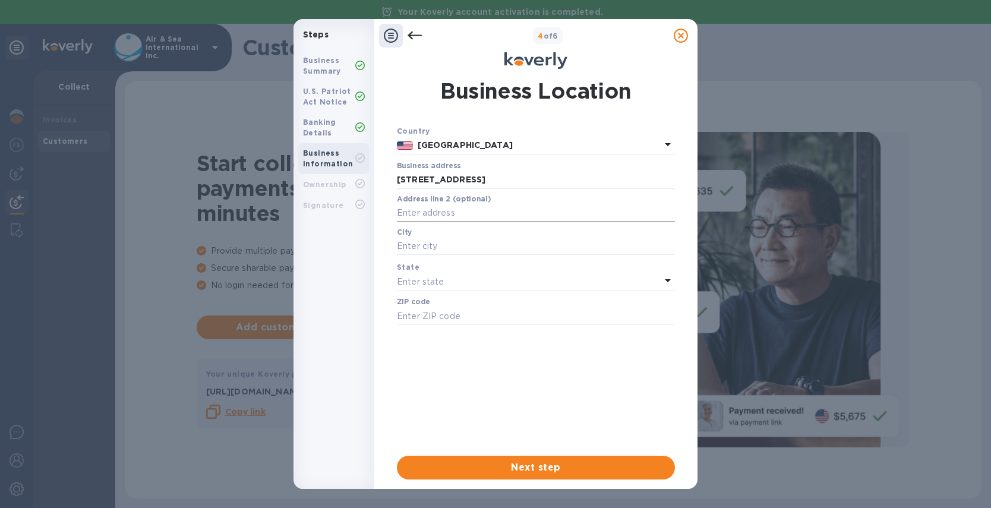
click at [453, 218] on input "text" at bounding box center [536, 213] width 278 height 18
type input "Suite 102"
click at [432, 247] on input "text" at bounding box center [536, 247] width 278 height 18
type input "Murray"
click at [422, 281] on p "Enter state" at bounding box center [420, 282] width 47 height 12
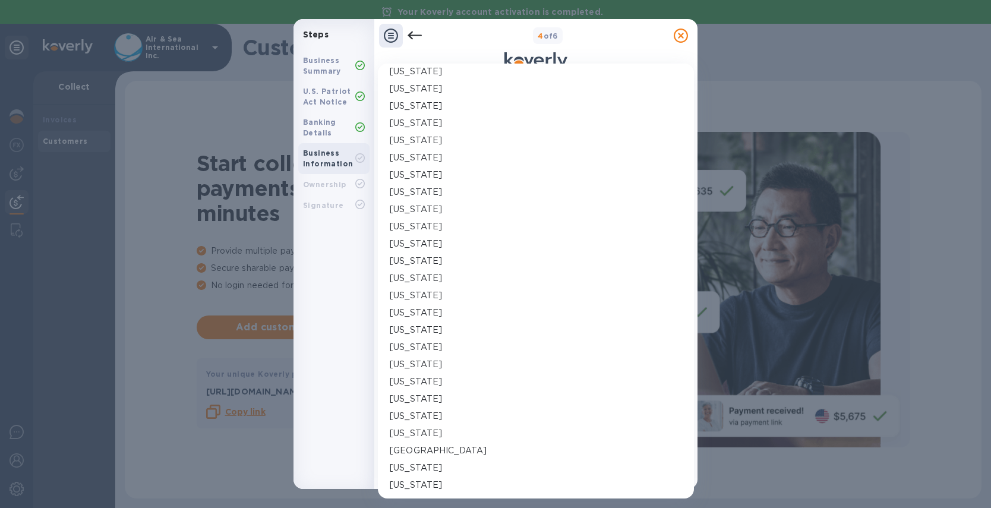
scroll to position [651, 0]
click at [413, 366] on div "Utah" at bounding box center [536, 369] width 292 height 12
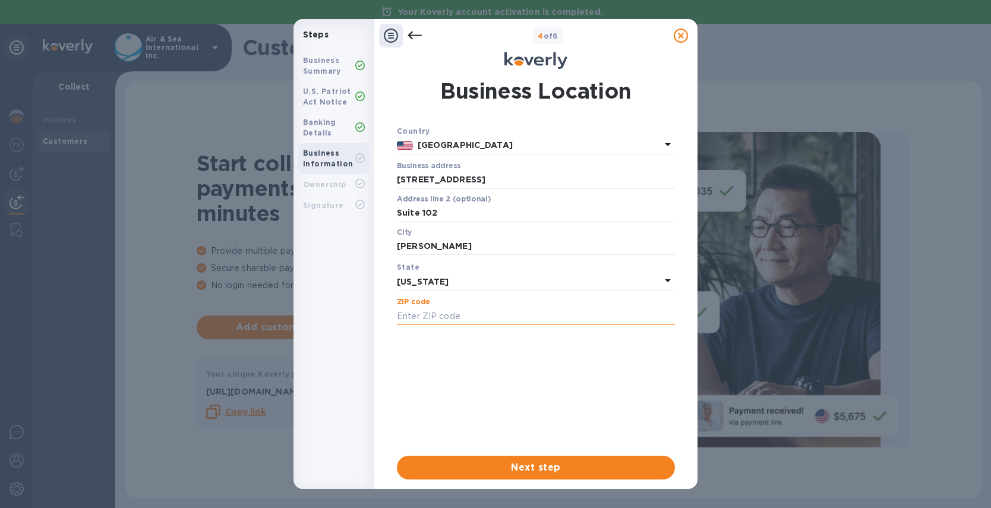
click at [464, 323] on input "text" at bounding box center [536, 316] width 278 height 18
type input "84121"
click at [560, 484] on div "Business Location Country United States Business address 6084 South 900 East ​ …" at bounding box center [536, 277] width 292 height 417
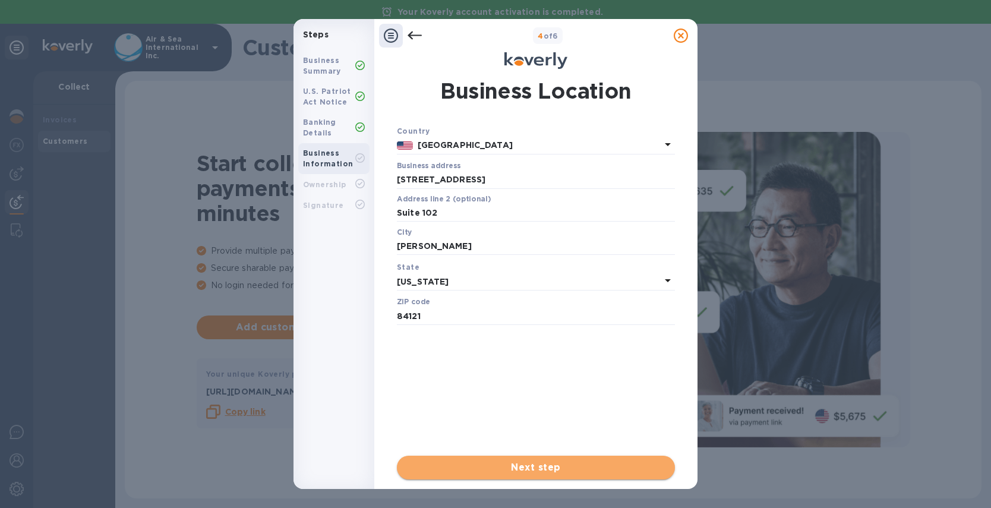
click at [560, 473] on span "Next step" at bounding box center [535, 467] width 259 height 14
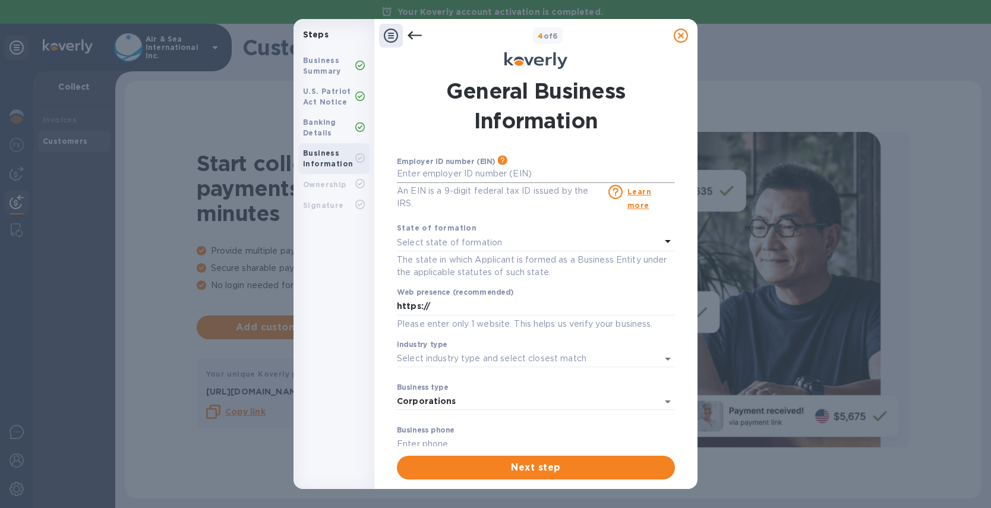
click at [453, 176] on input "text" at bounding box center [536, 174] width 278 height 18
type input "***69"
click at [484, 241] on p "Select state of formation" at bounding box center [449, 242] width 105 height 12
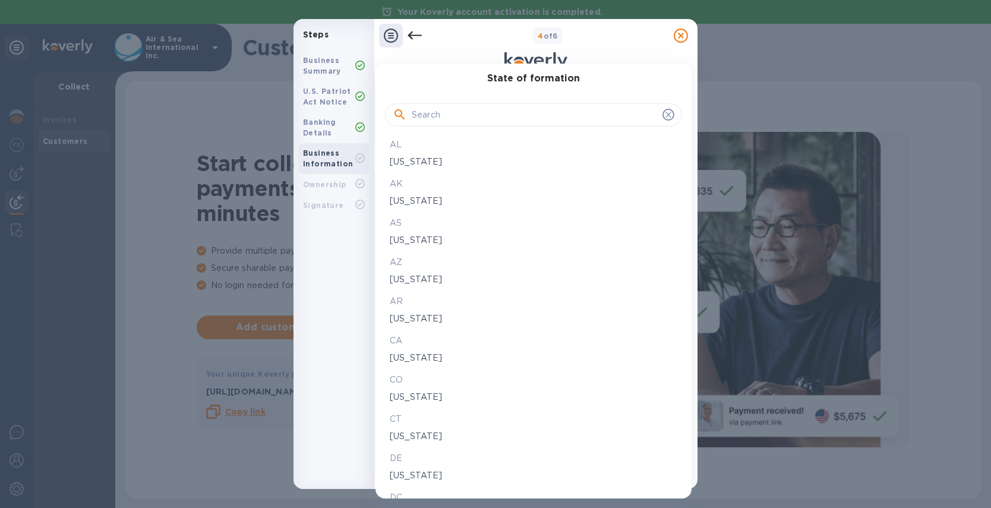
click at [442, 116] on input "text" at bounding box center [535, 115] width 246 height 18
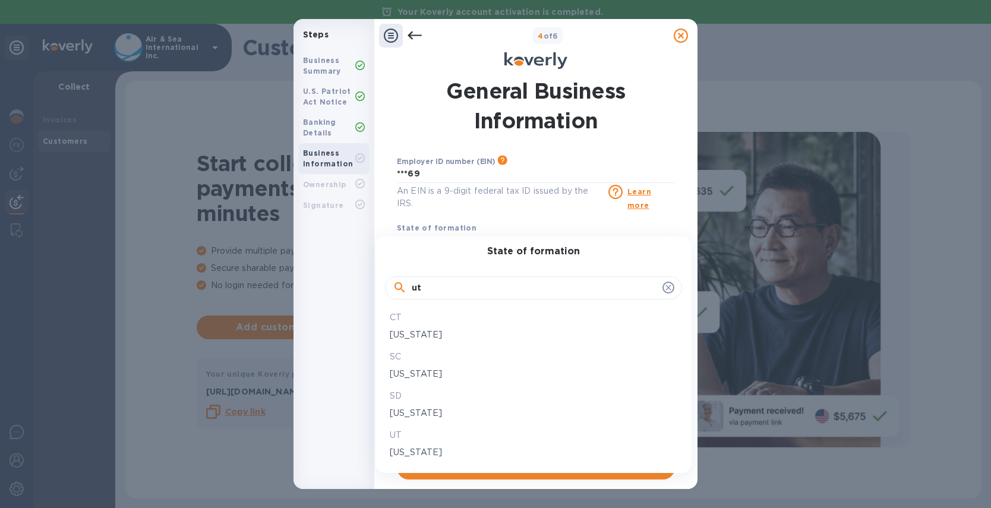
type input "ut"
click at [393, 451] on p "Utah" at bounding box center [533, 452] width 287 height 12
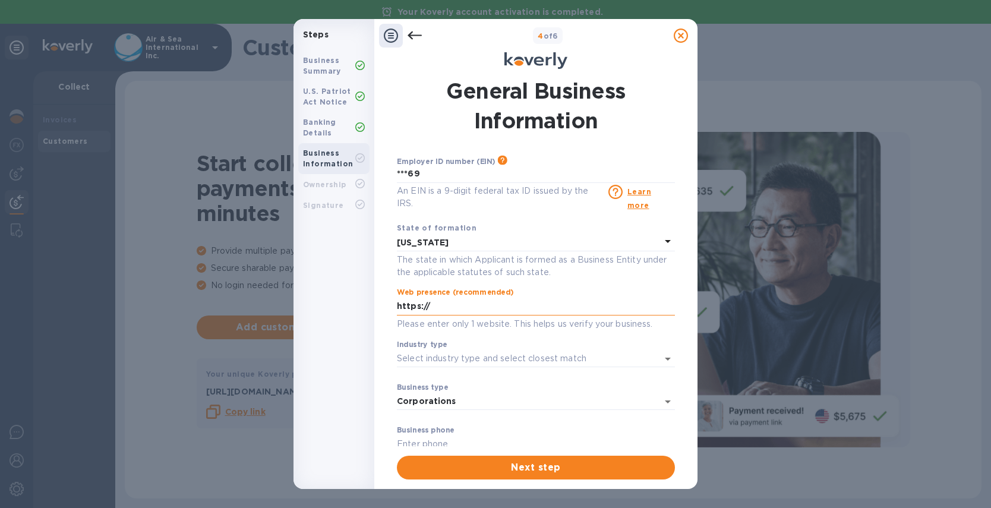
click at [447, 304] on input "https://" at bounding box center [536, 307] width 278 height 18
paste input "https://www.freightlink.net"
click at [461, 302] on input "https:/https://www.freightlink.net" at bounding box center [536, 307] width 278 height 18
type input "https:/www.freightlink.net"
click at [502, 359] on input "Industry type" at bounding box center [519, 358] width 245 height 17
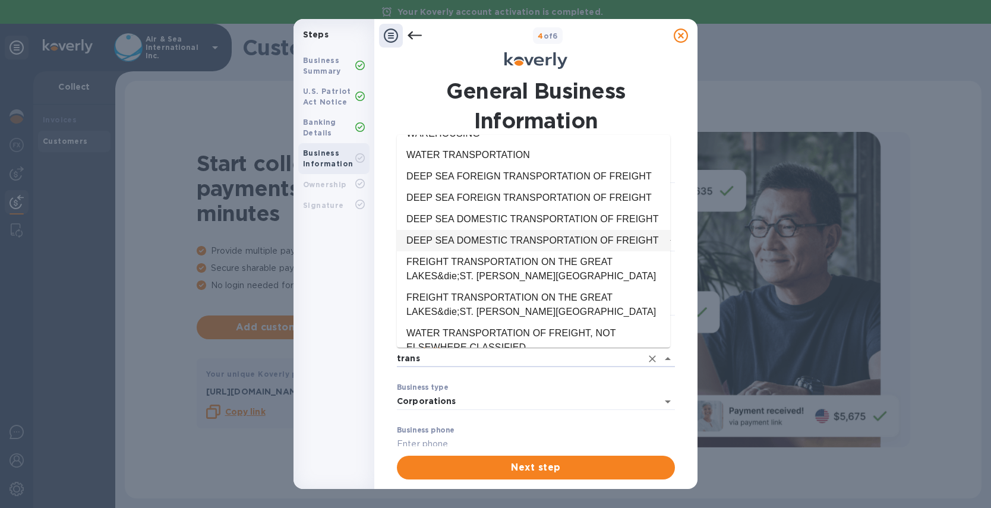
scroll to position [571, 0]
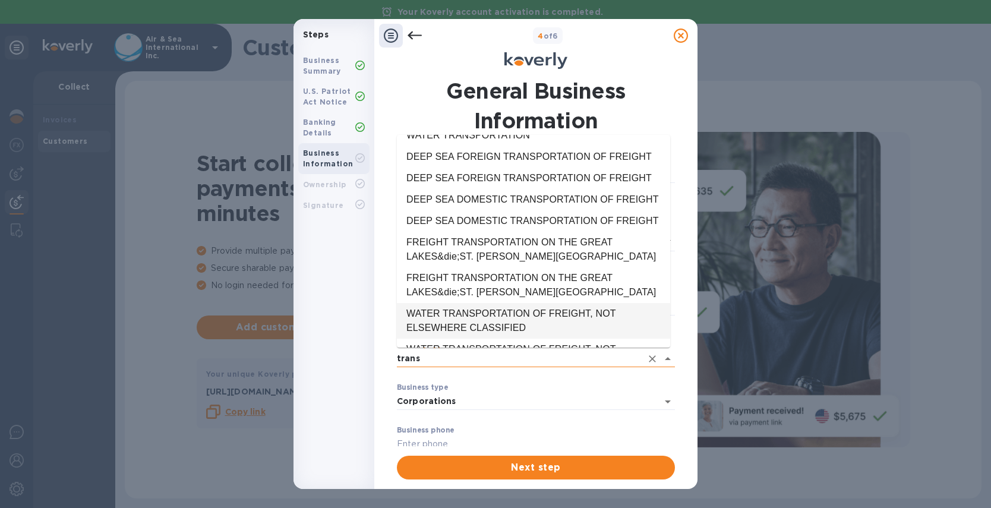
click at [451, 358] on input "trans" at bounding box center [519, 358] width 245 height 17
drag, startPoint x: 451, startPoint y: 358, endPoint x: 341, endPoint y: 350, distance: 110.1
click at [363, 353] on div "Steps Business Summary U.S. Patriot Act Notice Banking Details Business Informa…" at bounding box center [495, 254] width 404 height 470
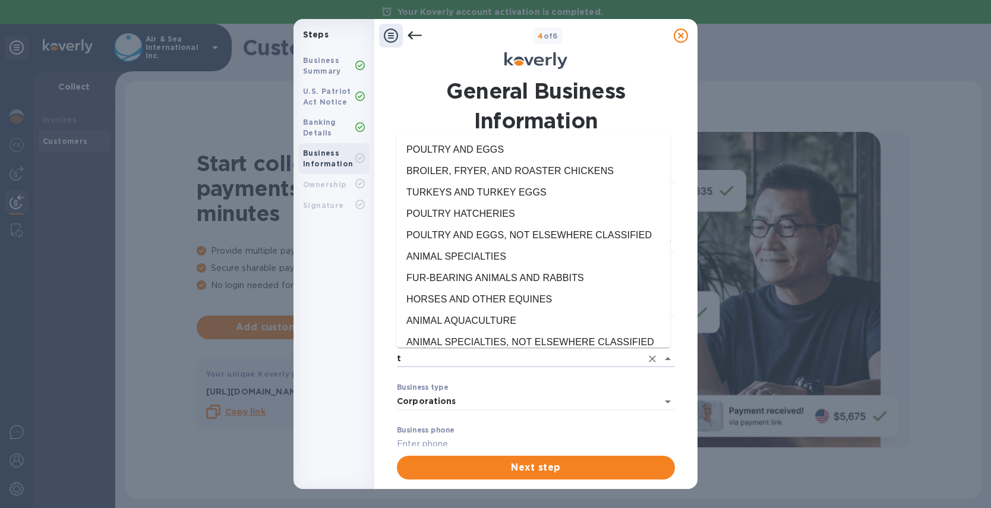
scroll to position [0, 0]
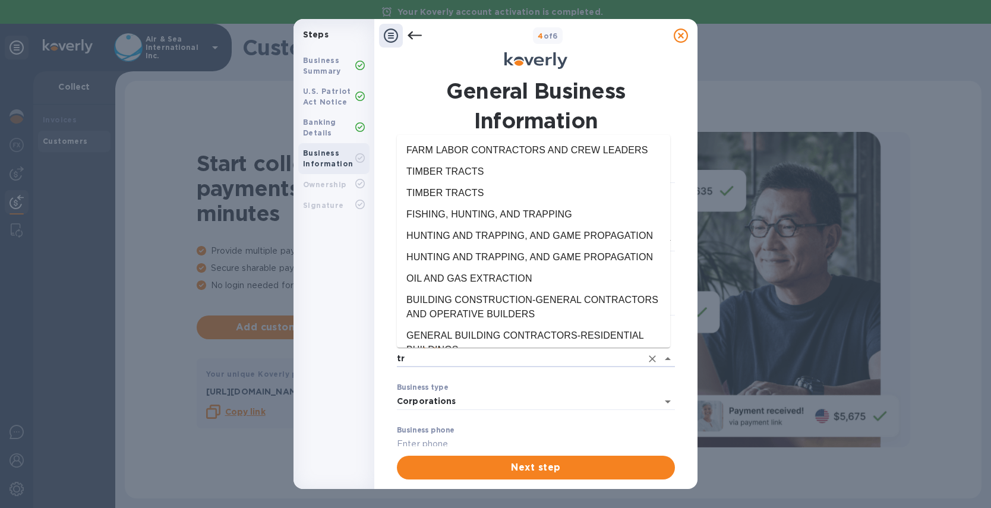
type input "t"
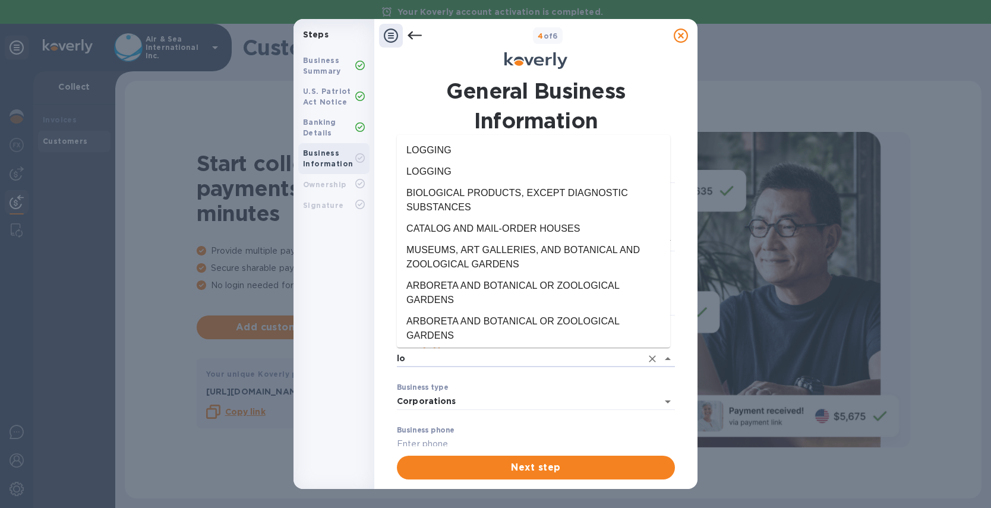
type input "l"
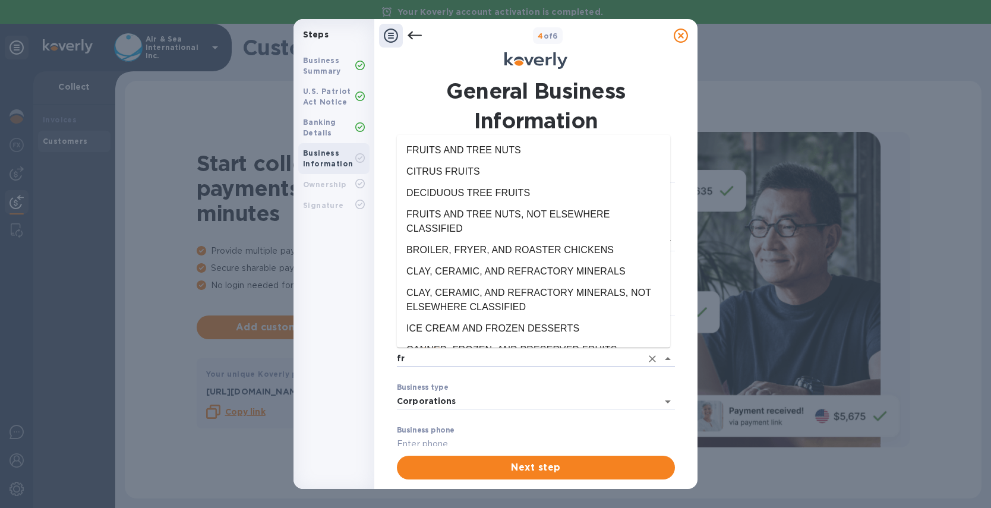
type input "f"
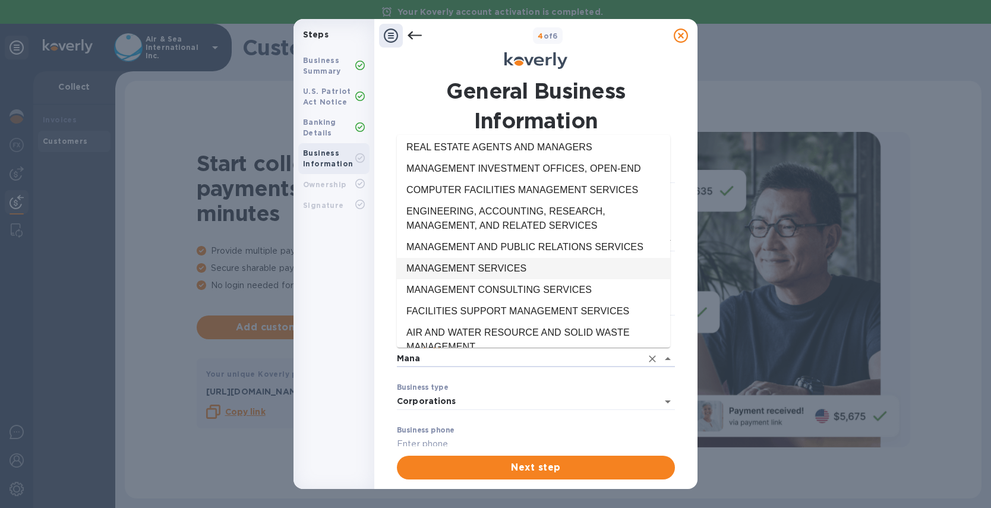
scroll to position [68, 0]
click at [487, 269] on li "MANAGEMENT SERVICES" at bounding box center [533, 267] width 273 height 21
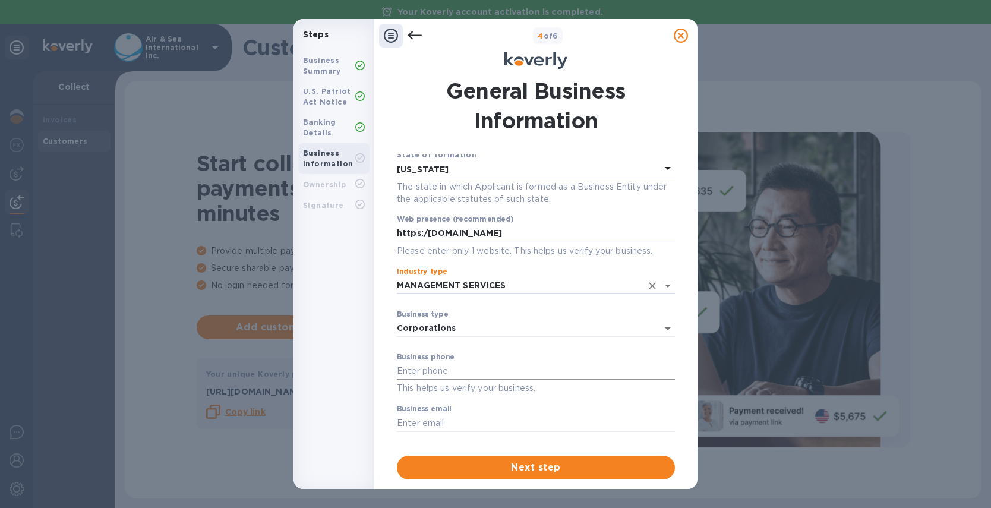
scroll to position [74, 0]
type input "MANAGEMENT SERVICES"
click at [460, 375] on input "text" at bounding box center [536, 370] width 278 height 18
type input "801-264-9130"
click at [436, 420] on input "text" at bounding box center [536, 422] width 278 height 18
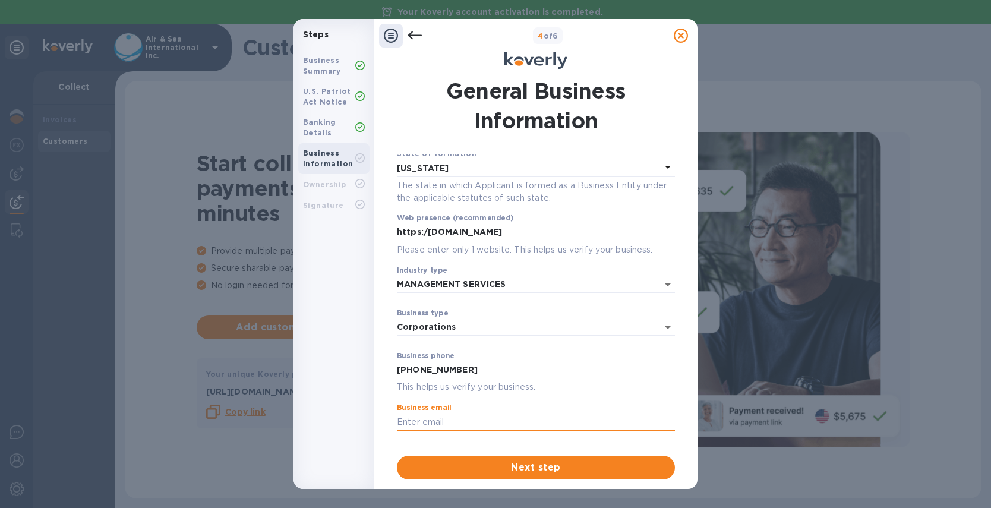
click at [420, 419] on input "text" at bounding box center [536, 422] width 278 height 18
type input "[PERSON_NAME][EMAIL_ADDRESS][DOMAIN_NAME]"
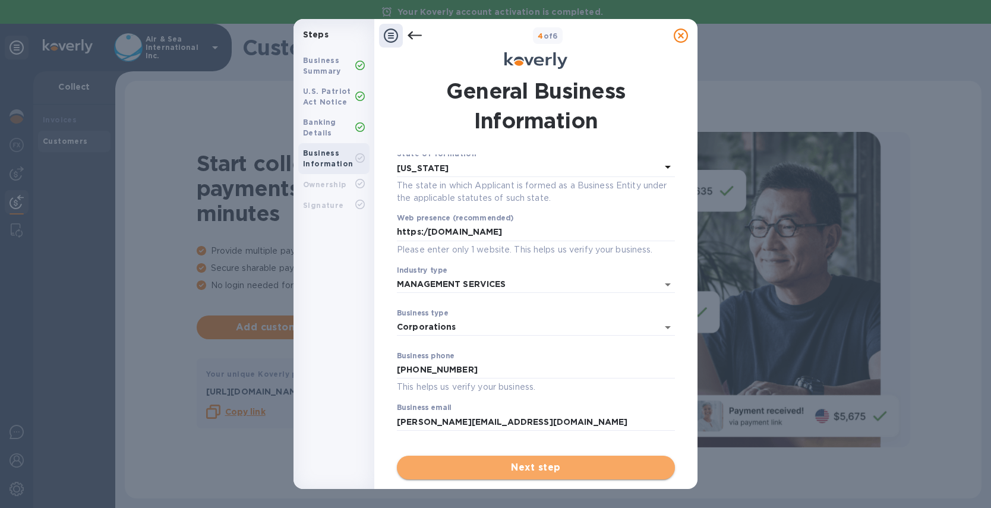
click at [527, 466] on span "Next step" at bounding box center [535, 467] width 259 height 14
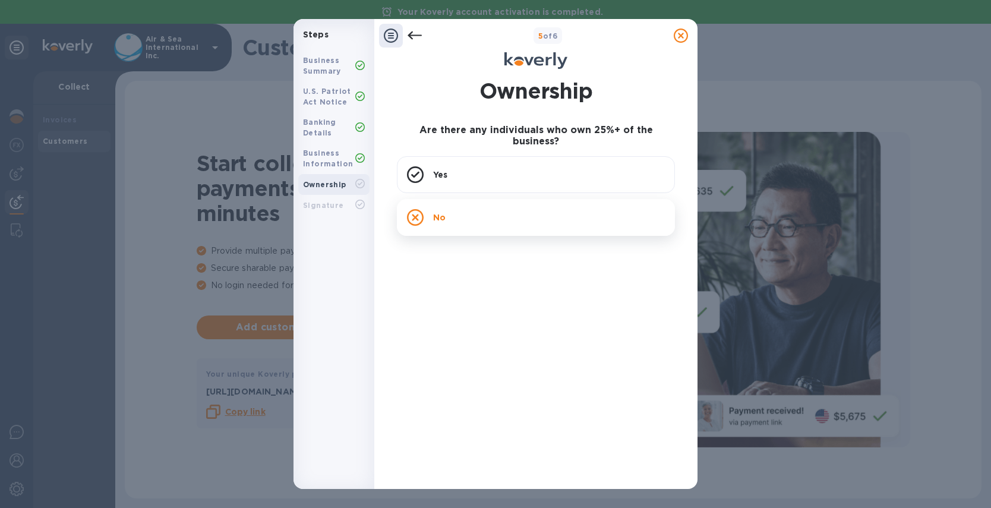
click at [464, 205] on div "No" at bounding box center [536, 217] width 278 height 37
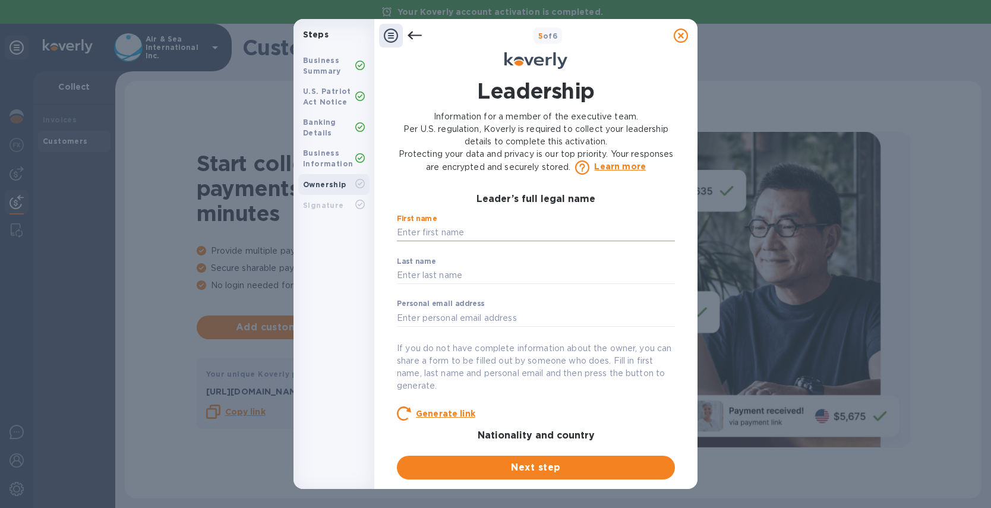
click at [489, 231] on input "text" at bounding box center [536, 233] width 278 height 18
type input "Jason"
click at [433, 262] on label "Last name" at bounding box center [416, 261] width 39 height 7
click at [428, 268] on input "text" at bounding box center [536, 276] width 278 height 18
type input "Fowler"
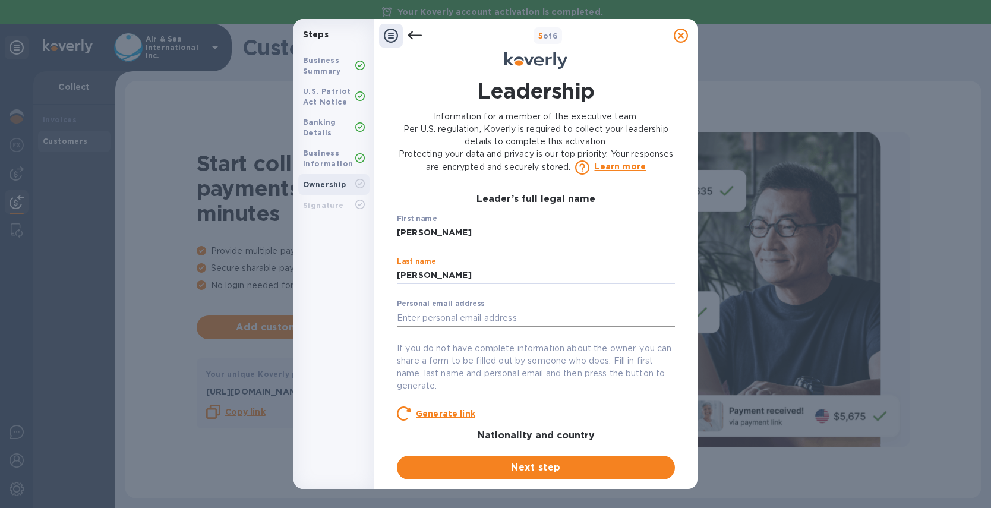
click at [439, 322] on input "text" at bounding box center [536, 318] width 278 height 18
type input "jason.fowler@gmail.com"
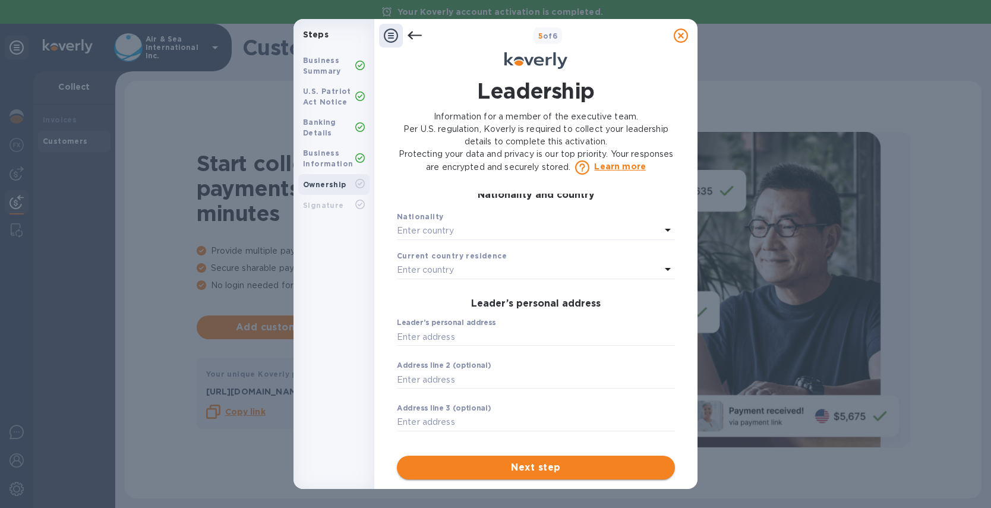
scroll to position [236, 0]
click at [548, 467] on span "Next step" at bounding box center [535, 467] width 259 height 14
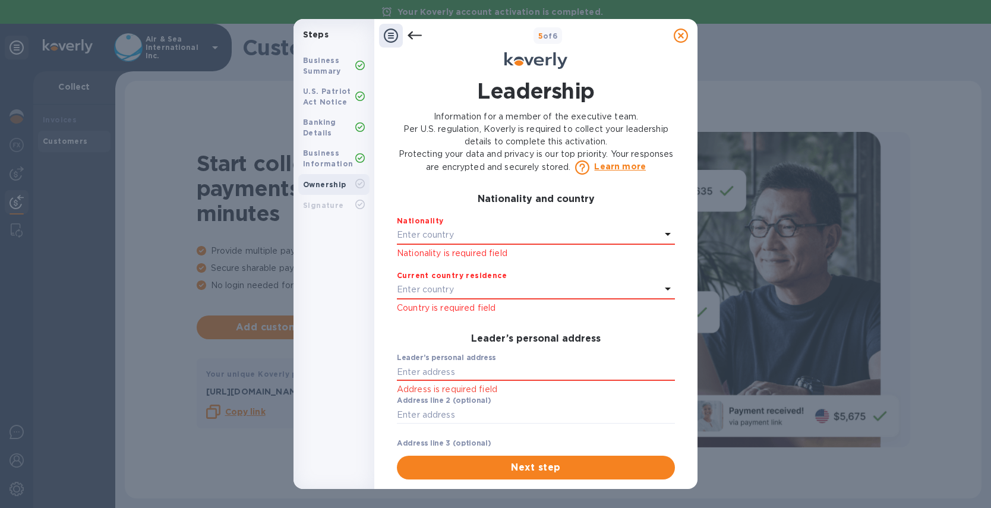
click at [444, 232] on p "Enter country" at bounding box center [425, 235] width 57 height 12
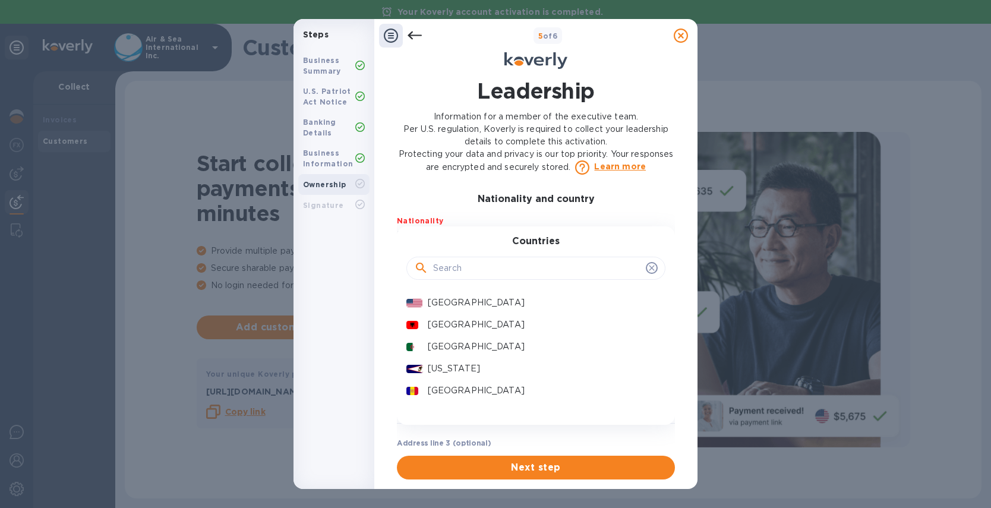
click at [458, 211] on div "Leader’s full legal name First name Jason ​ Last name Fowler ​ Personal email a…" at bounding box center [536, 320] width 278 height 252
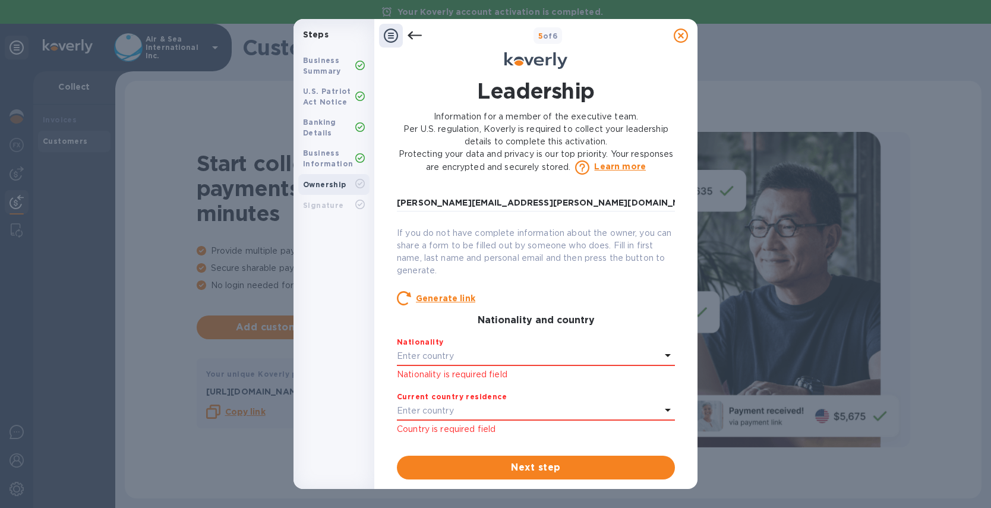
scroll to position [0, 0]
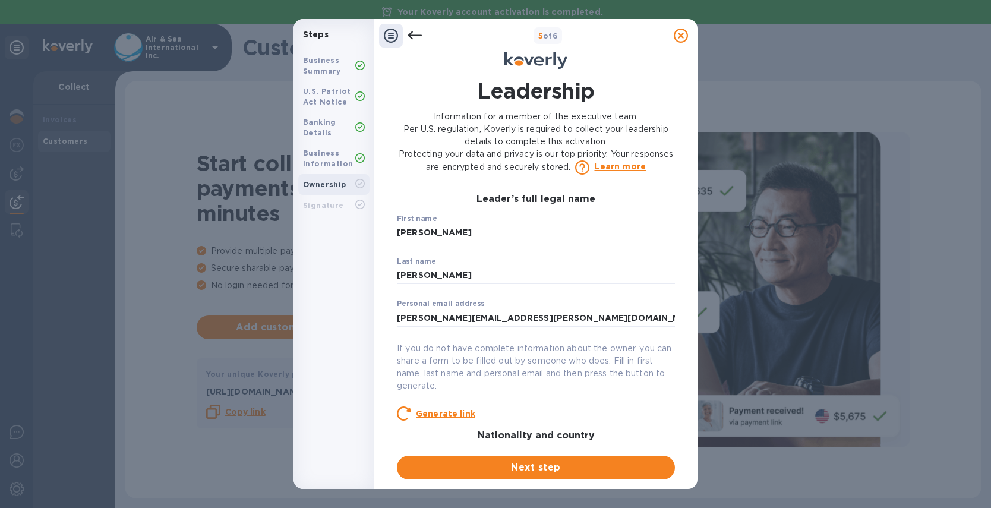
click at [444, 417] on u "Generate link" at bounding box center [445, 414] width 59 height 10
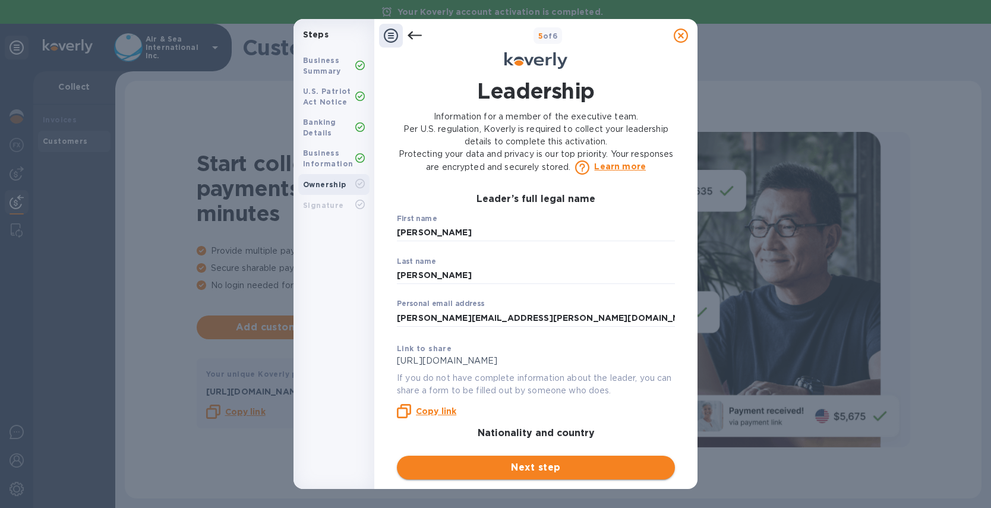
click at [555, 468] on span "Next step" at bounding box center [535, 467] width 259 height 14
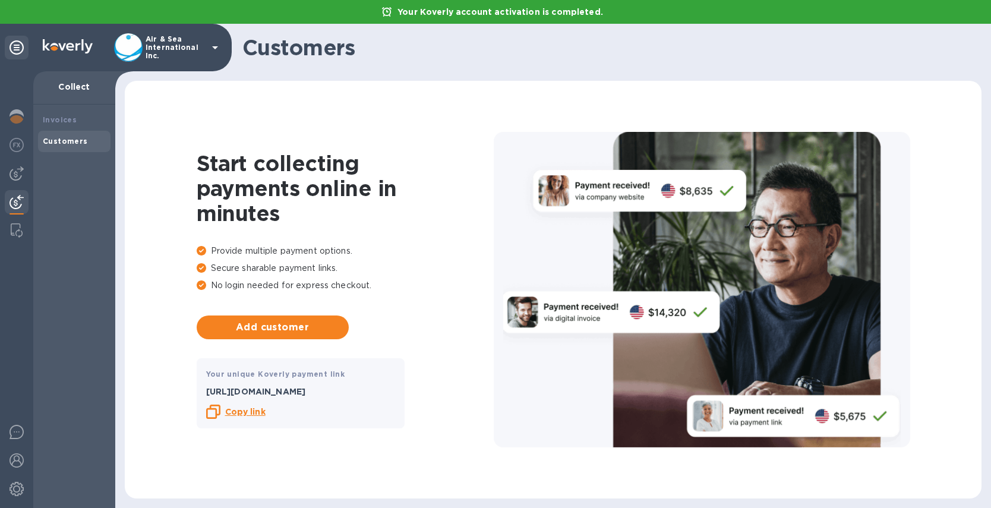
click at [214, 48] on icon at bounding box center [215, 47] width 14 height 14
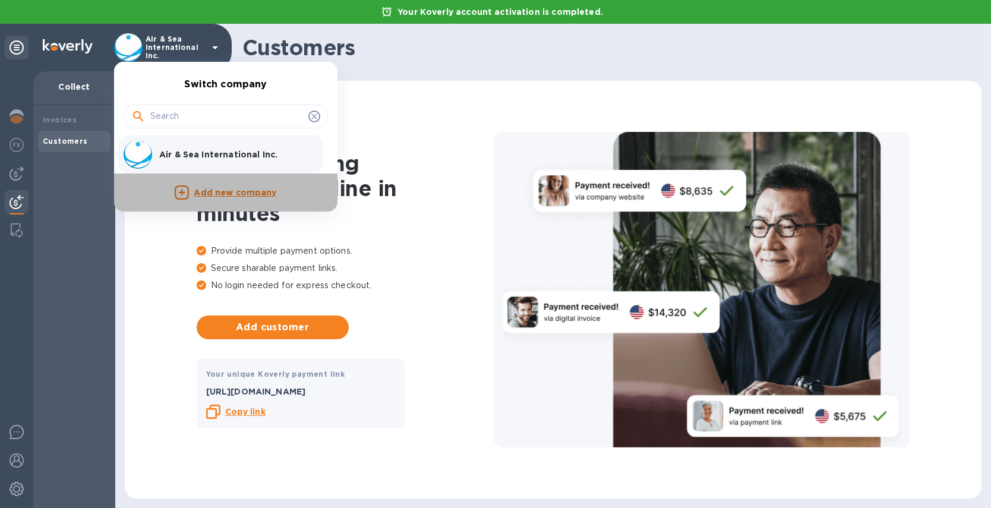
click at [244, 193] on p "Add new company" at bounding box center [235, 192] width 83 height 13
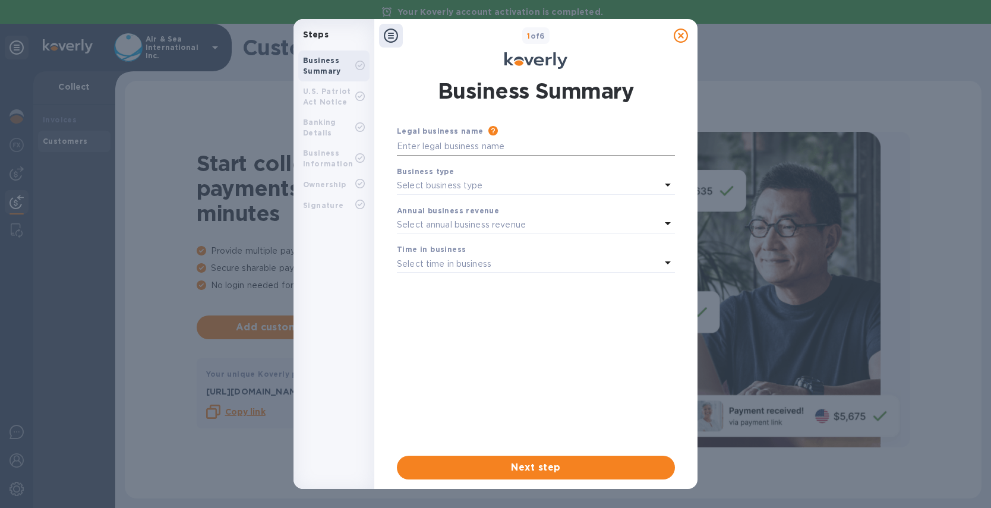
click at [477, 147] on input "text" at bounding box center [536, 147] width 278 height 18
type input "Freightlink"
click at [486, 182] on div "Select business type" at bounding box center [529, 186] width 264 height 17
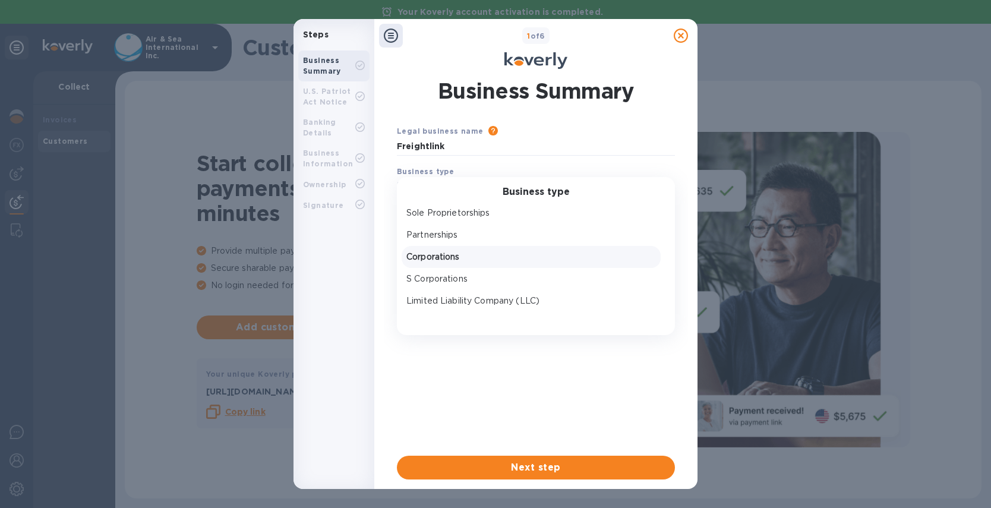
click at [449, 257] on p "Corporations" at bounding box center [530, 257] width 249 height 12
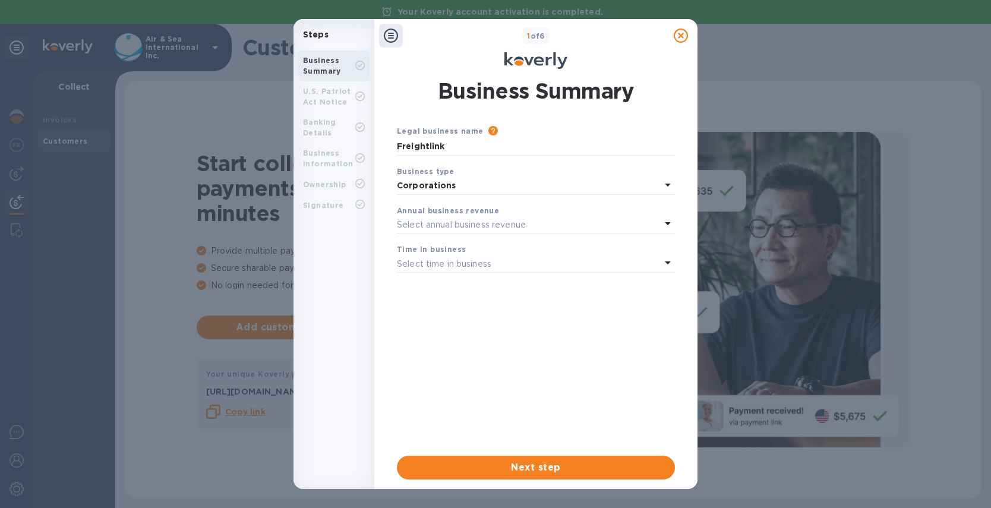
click at [439, 227] on p "Select annual business revenue" at bounding box center [461, 225] width 129 height 12
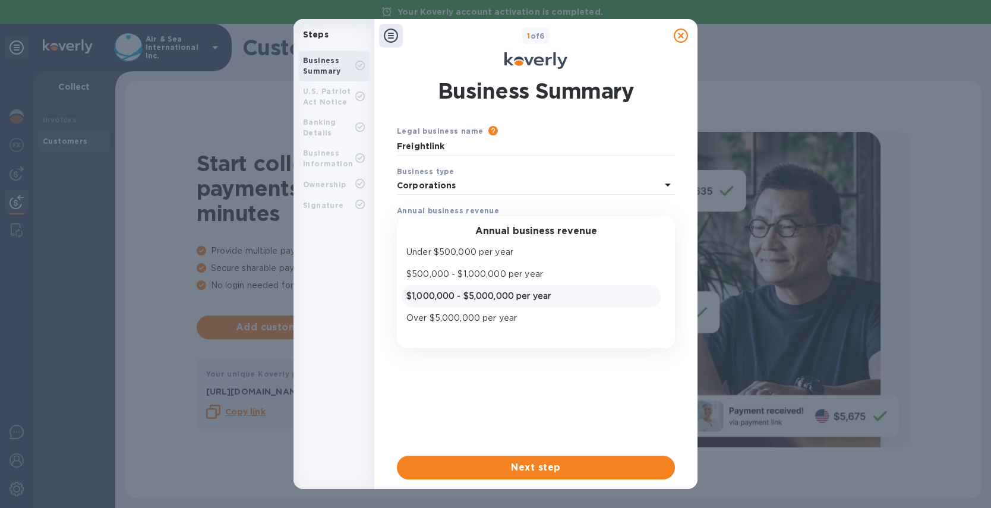
click at [463, 290] on p "$1,000,000 - $5,000,000 per year" at bounding box center [530, 296] width 249 height 12
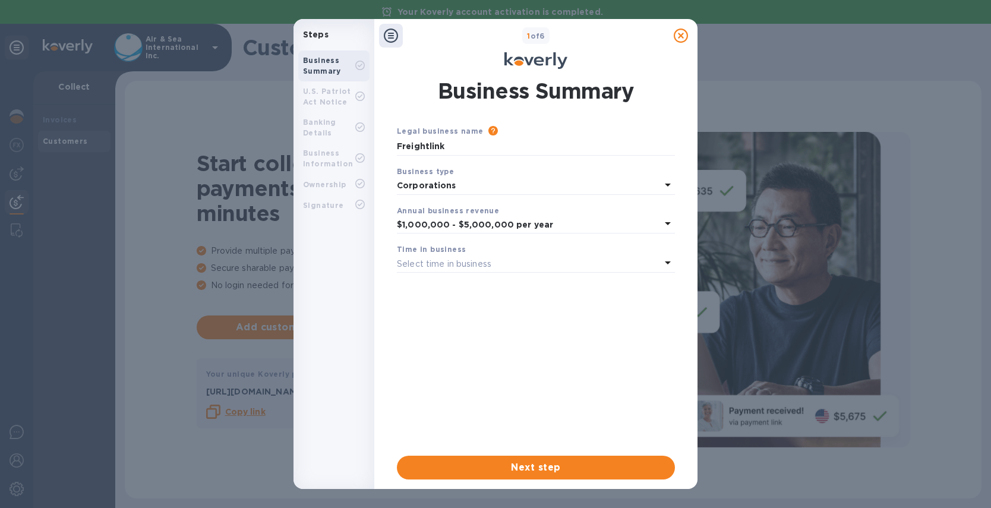
click at [455, 260] on p "Select time in business" at bounding box center [444, 264] width 94 height 12
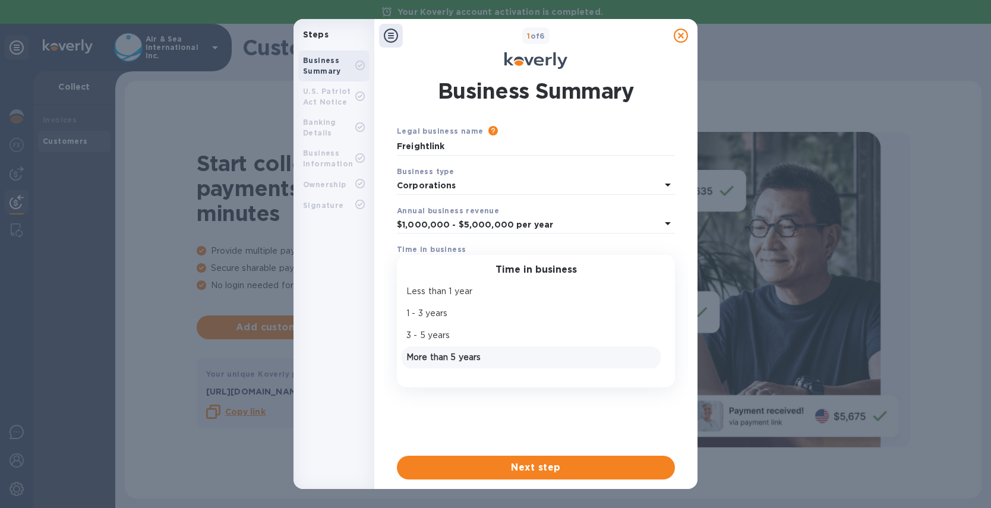
click at [444, 355] on p "More than 5 years" at bounding box center [530, 357] width 249 height 12
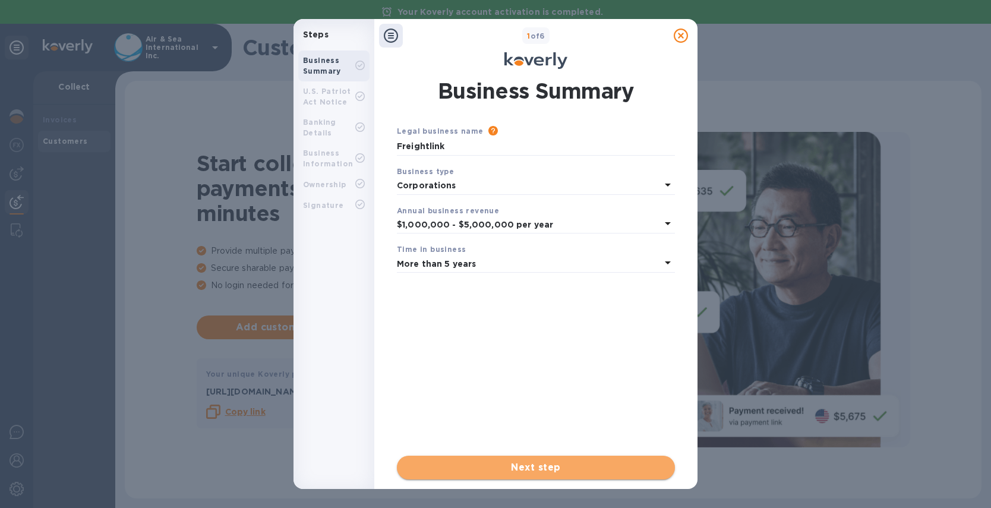
click at [545, 471] on span "Next step" at bounding box center [535, 467] width 259 height 14
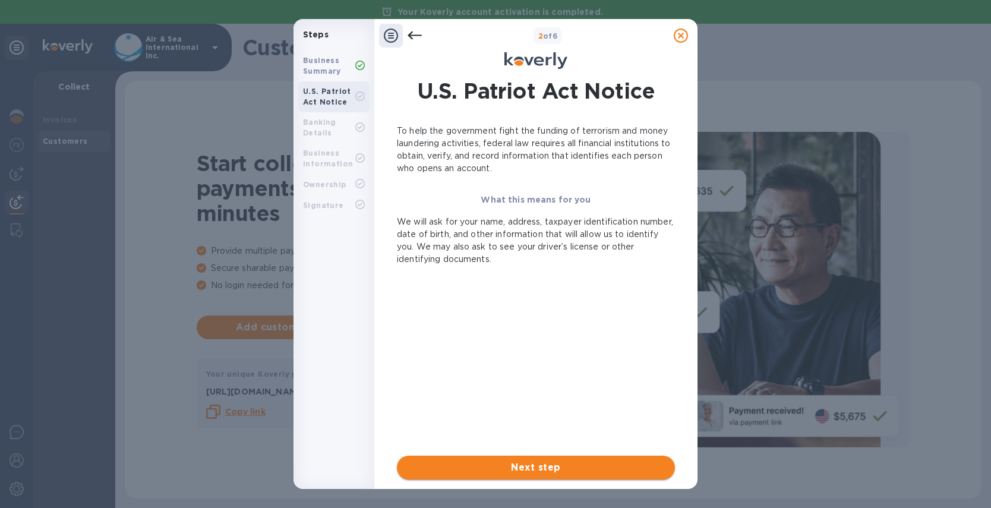
click at [530, 477] on button "Next step" at bounding box center [536, 467] width 278 height 24
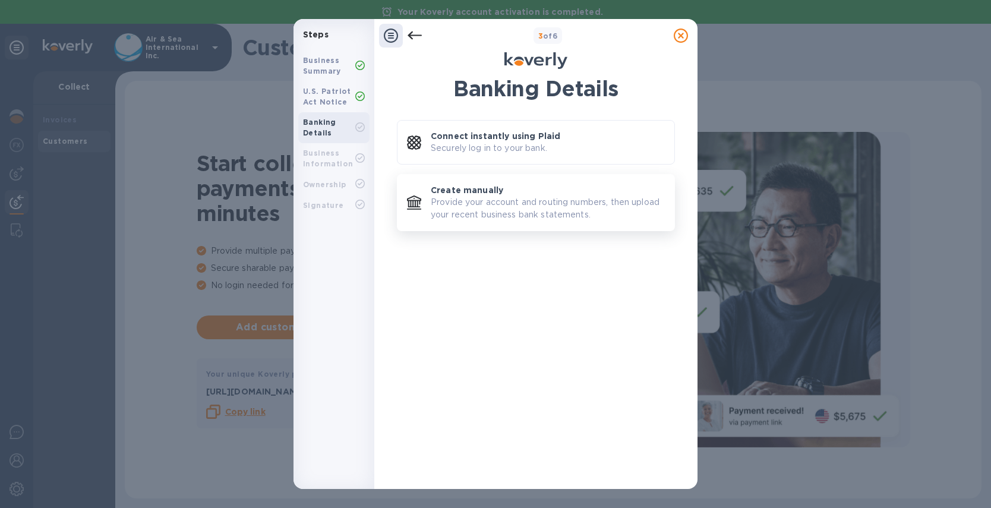
click at [455, 197] on p "Provide your account and routing numbers, then upload your recent business bank…" at bounding box center [548, 208] width 234 height 25
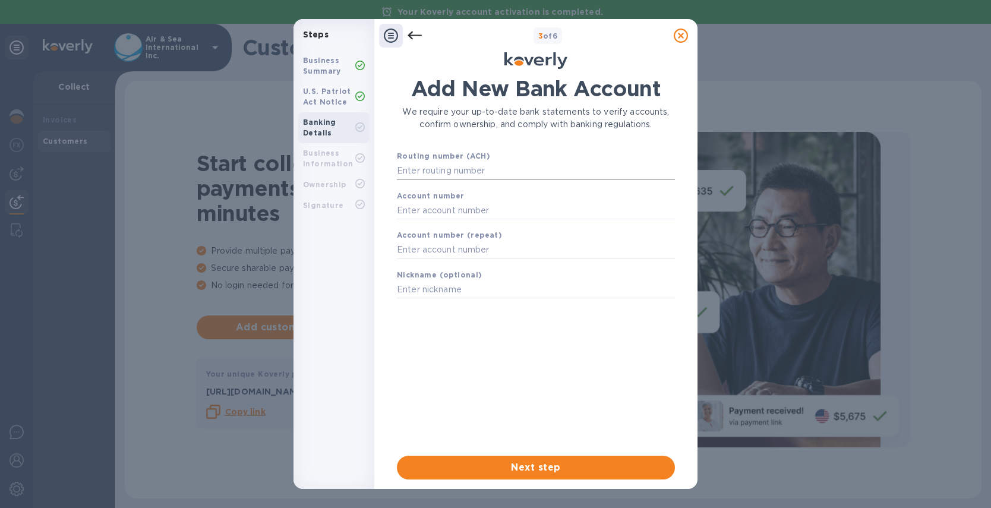
click at [460, 170] on input "text" at bounding box center [536, 171] width 278 height 18
click at [405, 171] on input "0124000054" at bounding box center [536, 171] width 278 height 18
type input "124000054"
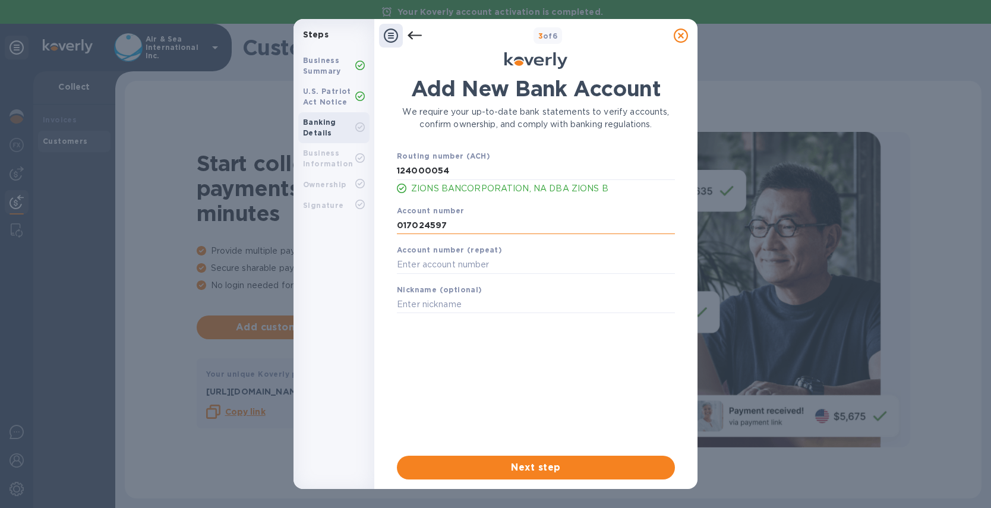
type input "017024597"
type input "Freightlink"
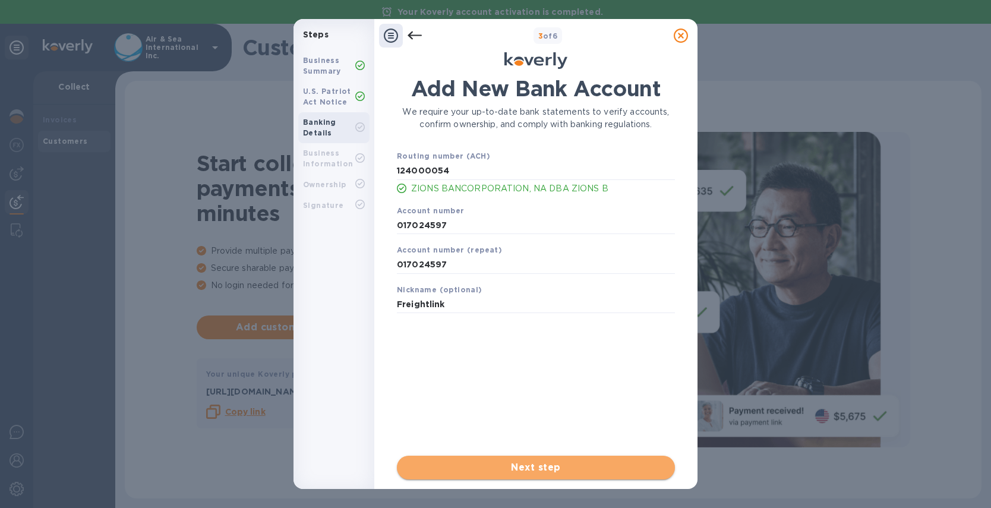
click at [543, 467] on span "Next step" at bounding box center [535, 467] width 259 height 14
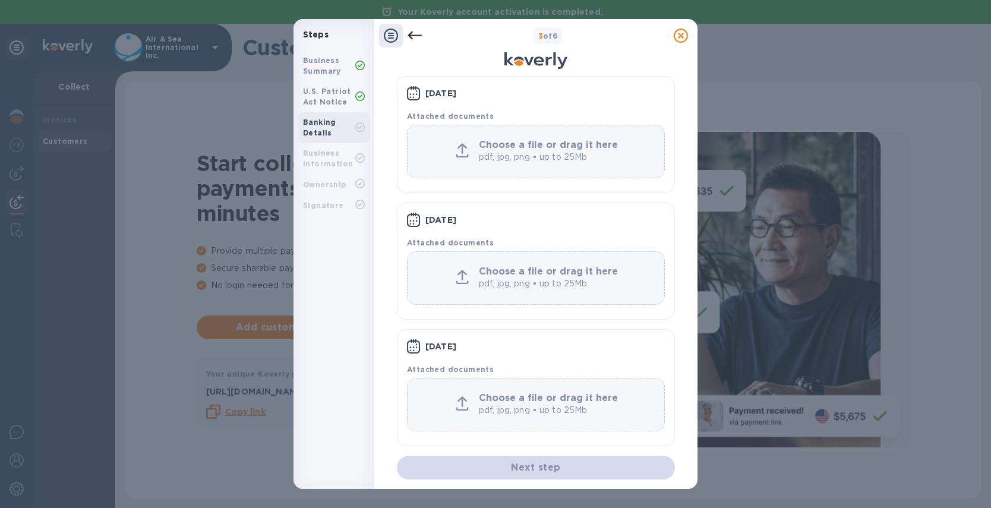
scroll to position [115, 0]
click at [424, 333] on div "July, 2025 Attached documents Choose a file or drag it here pdf, jpg, png • up …" at bounding box center [536, 265] width 278 height 379
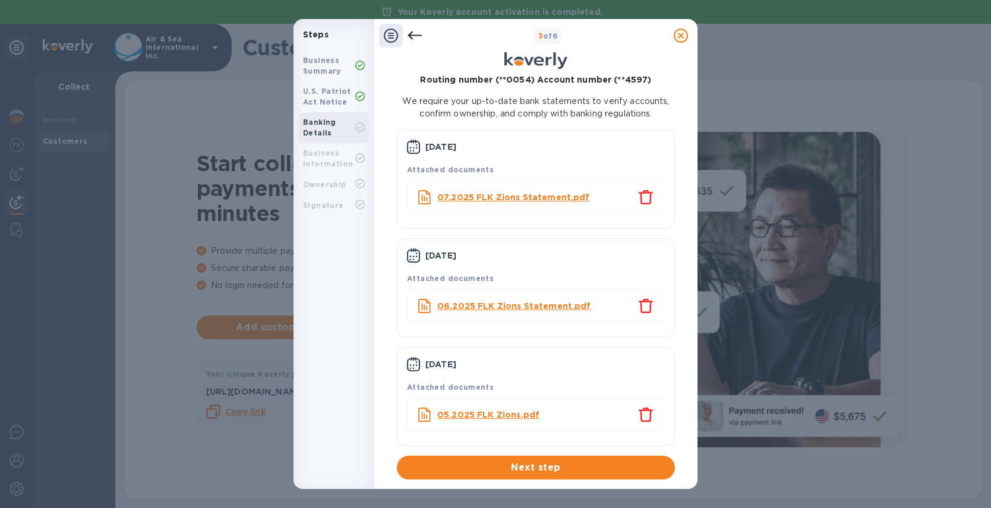
scroll to position [62, 0]
click at [563, 468] on span "Next step" at bounding box center [535, 467] width 259 height 14
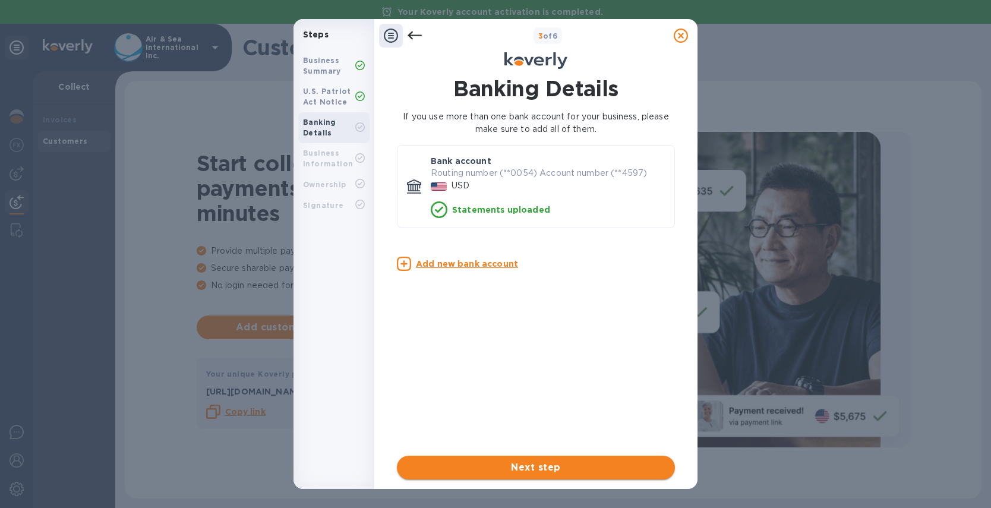
click at [529, 467] on span "Next step" at bounding box center [535, 467] width 259 height 14
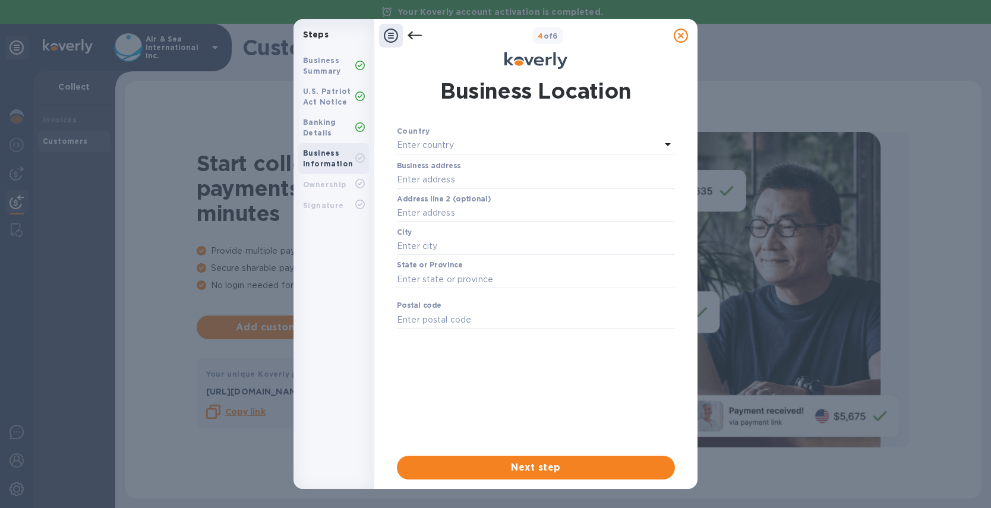
click at [453, 143] on p "Enter country" at bounding box center [425, 145] width 57 height 12
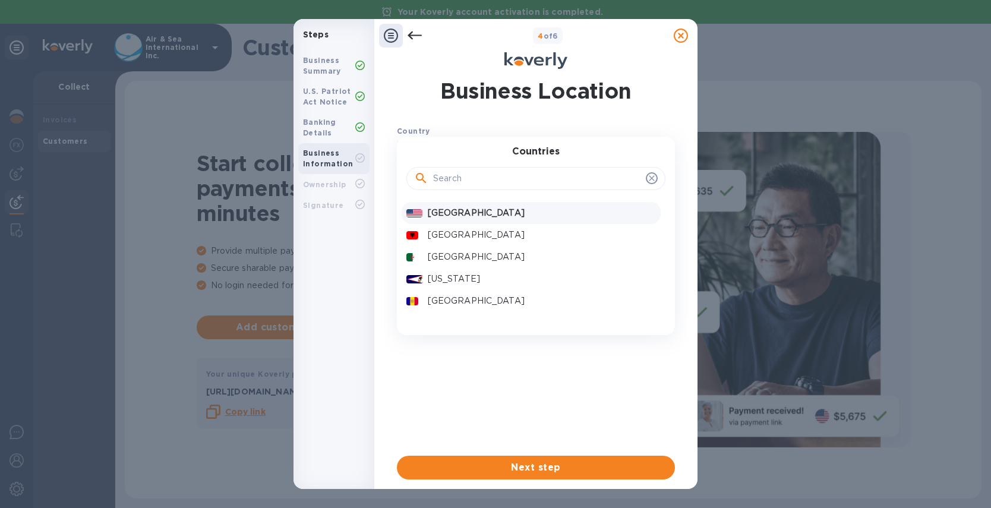
click at [453, 216] on p "United States" at bounding box center [542, 213] width 228 height 12
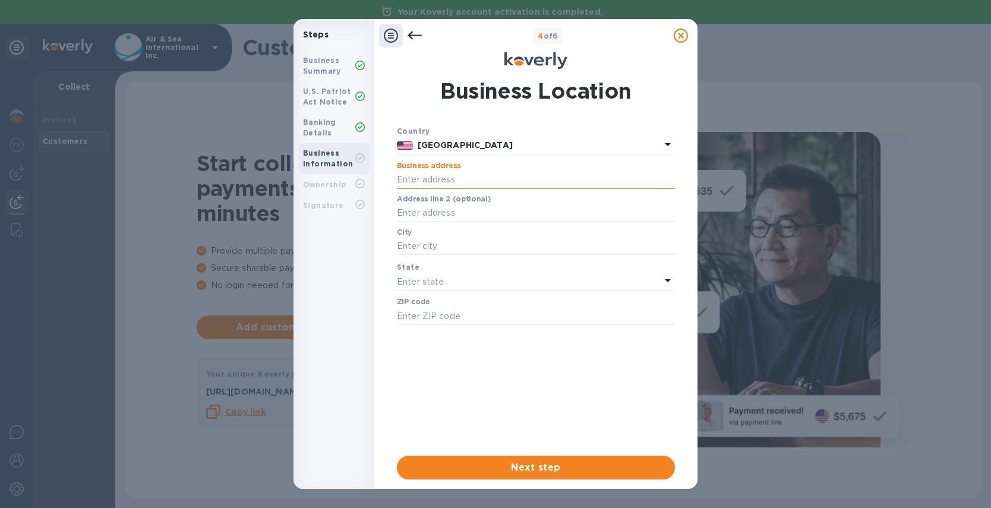
click at [471, 176] on input "text" at bounding box center [536, 180] width 278 height 18
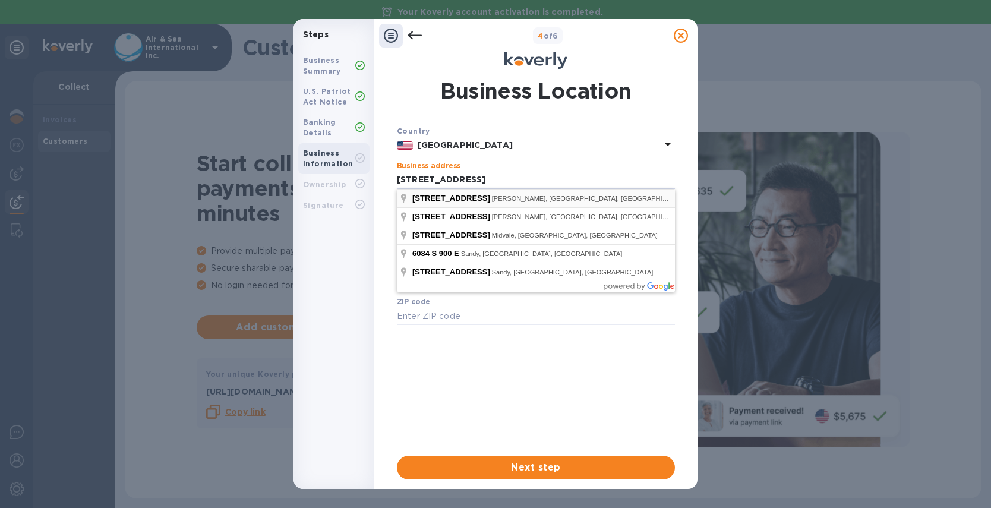
type input "6084 South 900 East"
type input "Murray"
type input "84121"
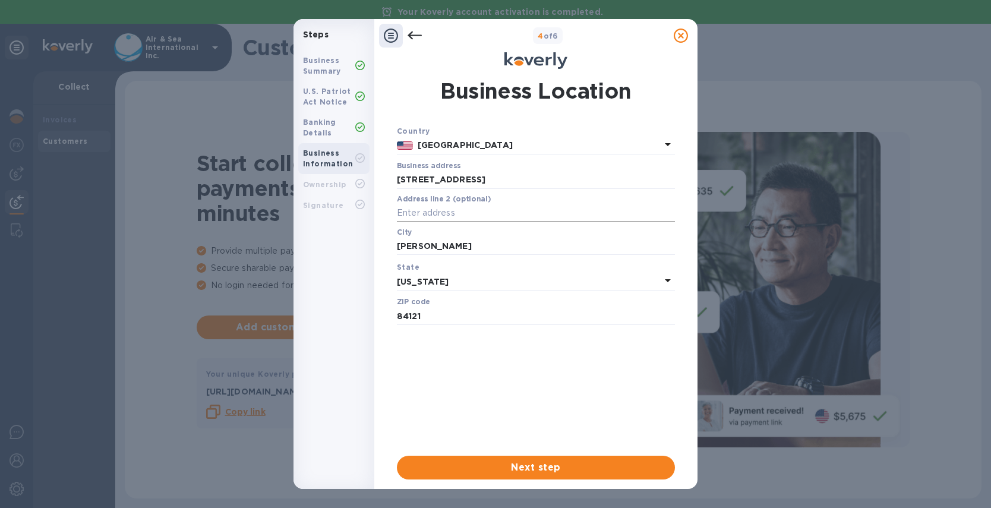
click at [447, 213] on input "text" at bounding box center [536, 213] width 278 height 18
type input "Suite 102"
click at [529, 464] on span "Next step" at bounding box center [535, 467] width 259 height 14
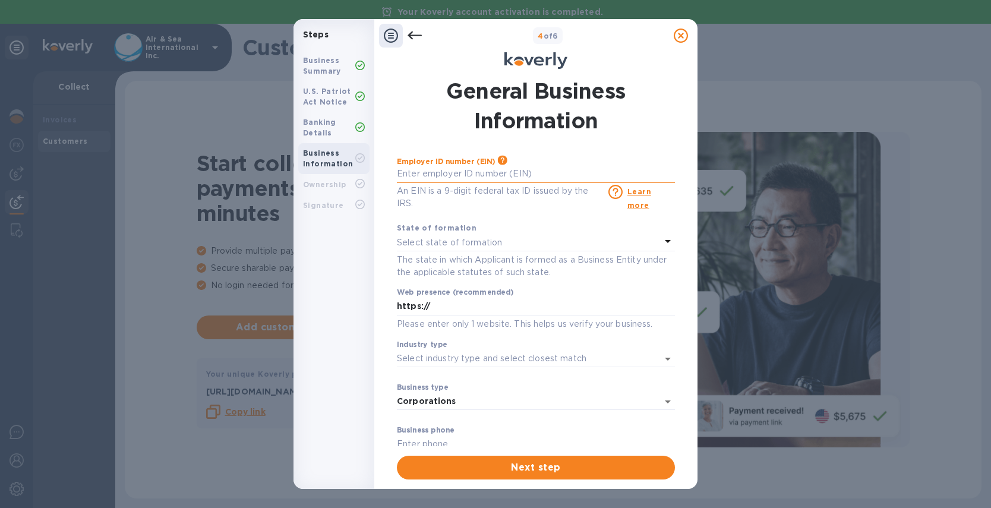
click at [455, 177] on input "text" at bounding box center [536, 174] width 278 height 18
type input "***69"
click at [460, 242] on p "Select state of formation" at bounding box center [449, 242] width 105 height 12
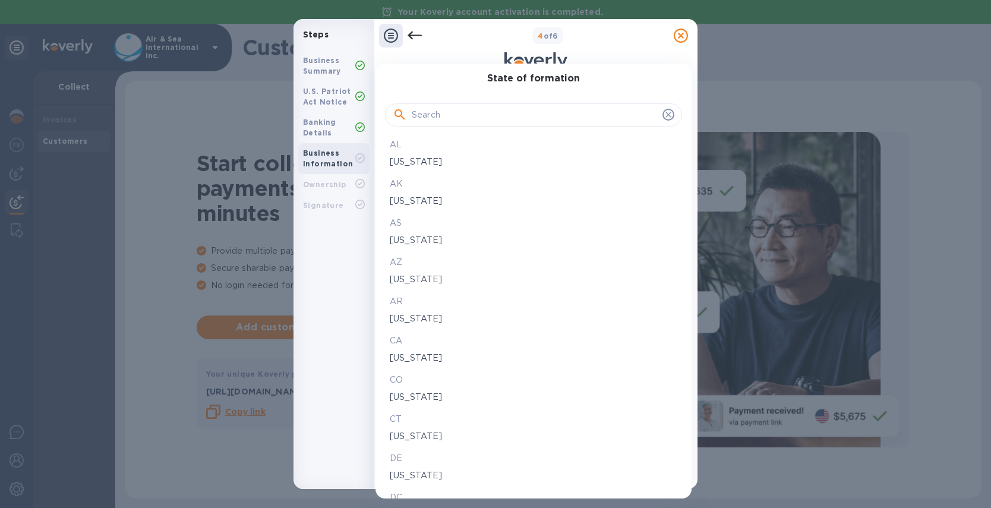
click at [475, 113] on input "text" at bounding box center [535, 115] width 246 height 18
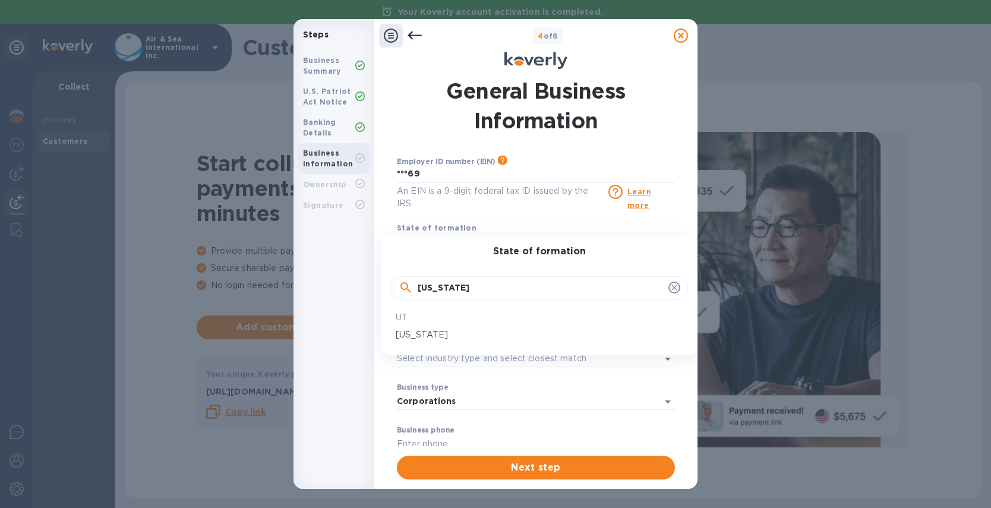
type input "utah"
click at [401, 335] on p "Utah" at bounding box center [539, 334] width 287 height 12
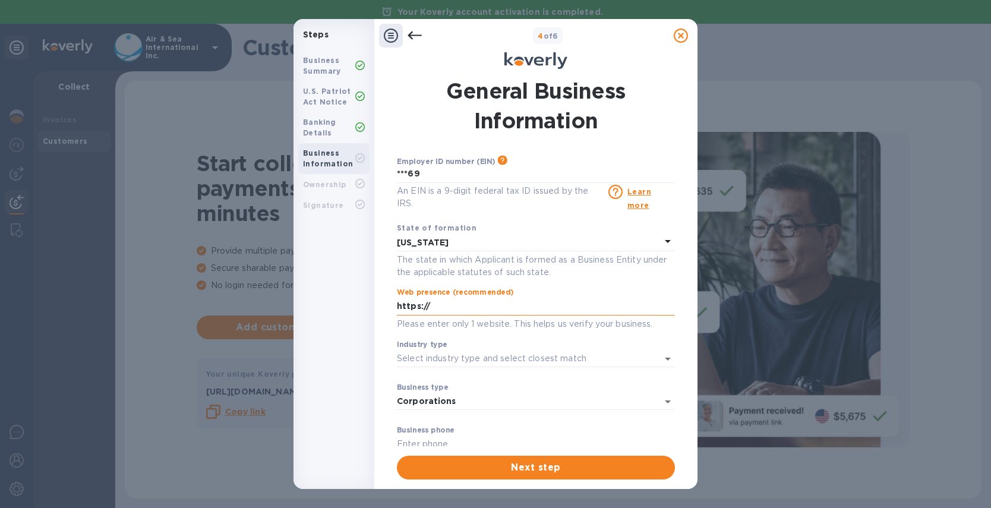
click at [470, 306] on input "https://" at bounding box center [536, 307] width 278 height 18
paste input "https://www.freightlink.net"
drag, startPoint x: 450, startPoint y: 303, endPoint x: 373, endPoint y: 305, distance: 77.2
click at [339, 304] on div "Steps Business Summary U.S. Patriot Act Notice Banking Details Business Informa…" at bounding box center [495, 254] width 404 height 470
click at [426, 305] on input "https:/https://www.freightlink.net" at bounding box center [536, 307] width 278 height 18
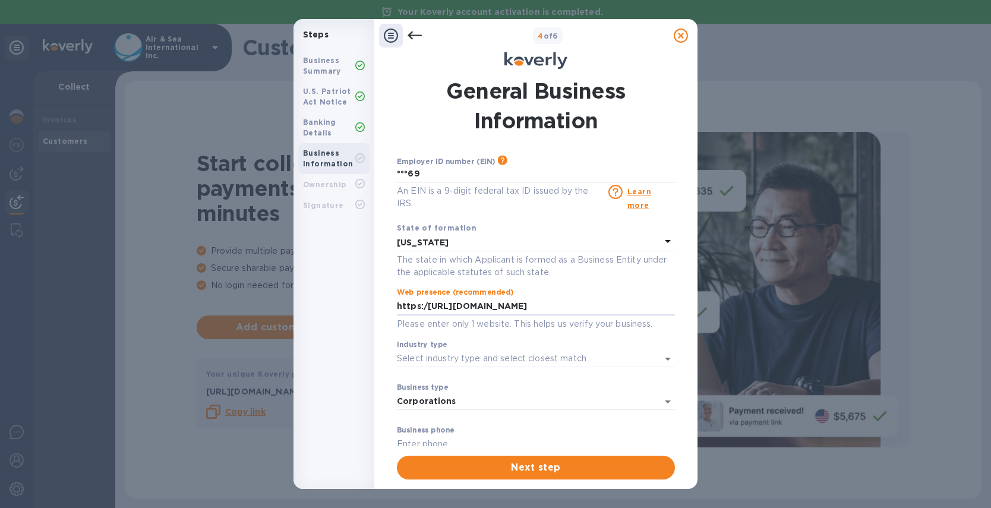
drag, startPoint x: 426, startPoint y: 305, endPoint x: 295, endPoint y: 300, distance: 130.8
click at [296, 300] on div "Steps Business Summary U.S. Patriot Act Notice Banking Details Business Informa…" at bounding box center [495, 254] width 404 height 470
type input "https://www.freightlink.net"
click at [485, 355] on input "Industry type" at bounding box center [519, 358] width 245 height 17
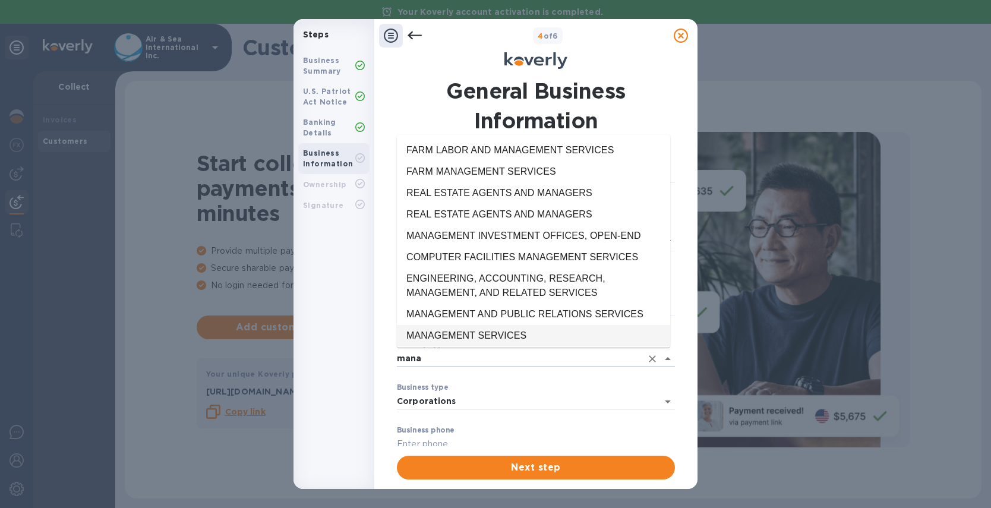
click at [498, 334] on li "MANAGEMENT SERVICES" at bounding box center [533, 335] width 273 height 21
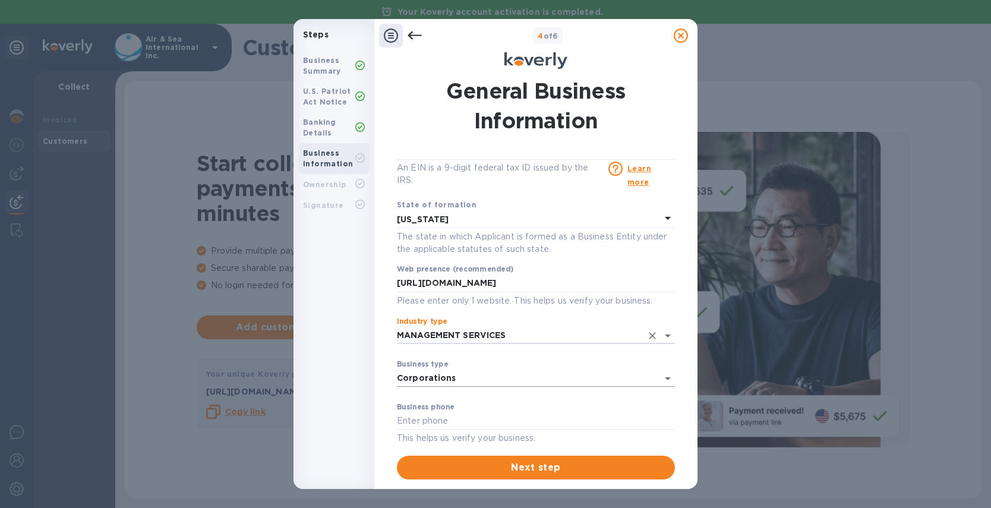
scroll to position [74, 0]
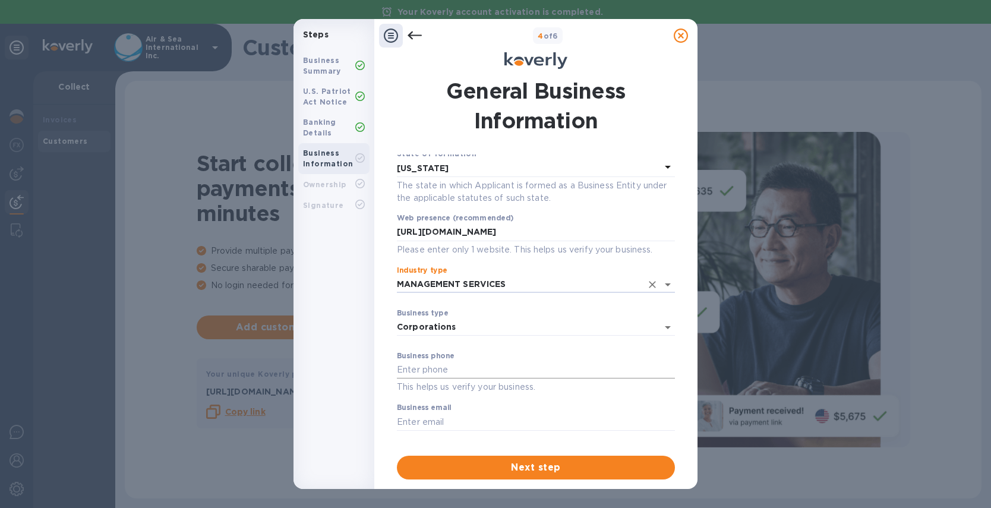
type input "MANAGEMENT SERVICES"
click at [477, 370] on input "text" at bounding box center [536, 370] width 278 height 18
type input "8012649130"
type input "[PERSON_NAME][EMAIL_ADDRESS][DOMAIN_NAME]"
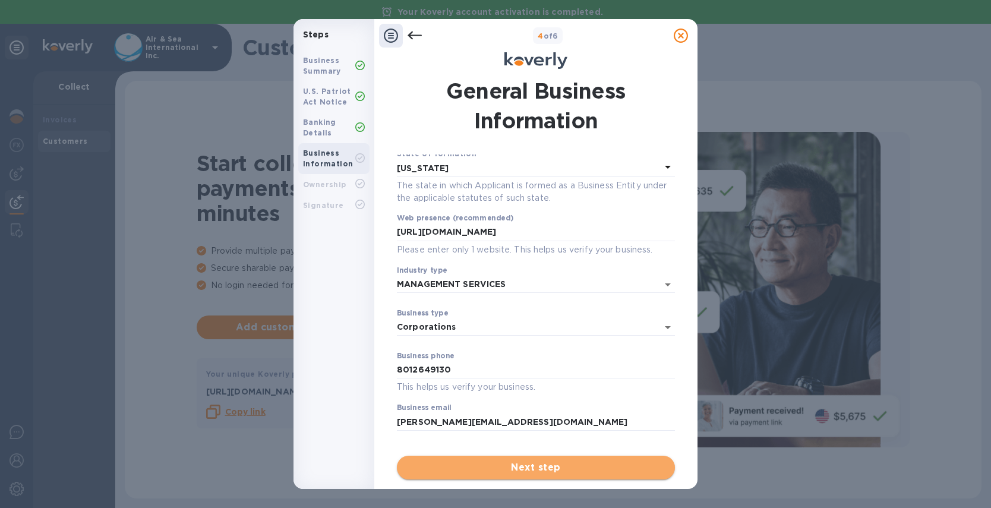
click at [496, 470] on span "Next step" at bounding box center [535, 467] width 259 height 14
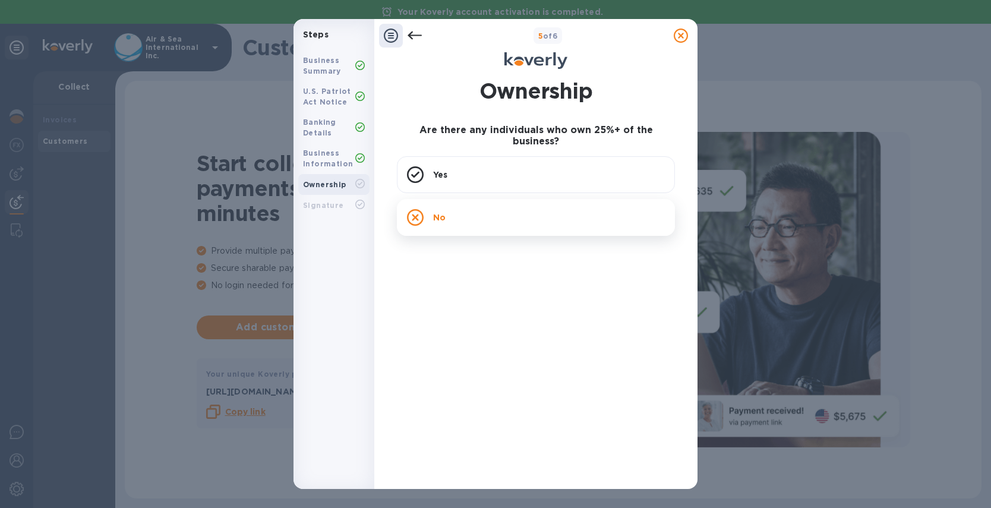
click at [494, 206] on div "No" at bounding box center [536, 217] width 278 height 37
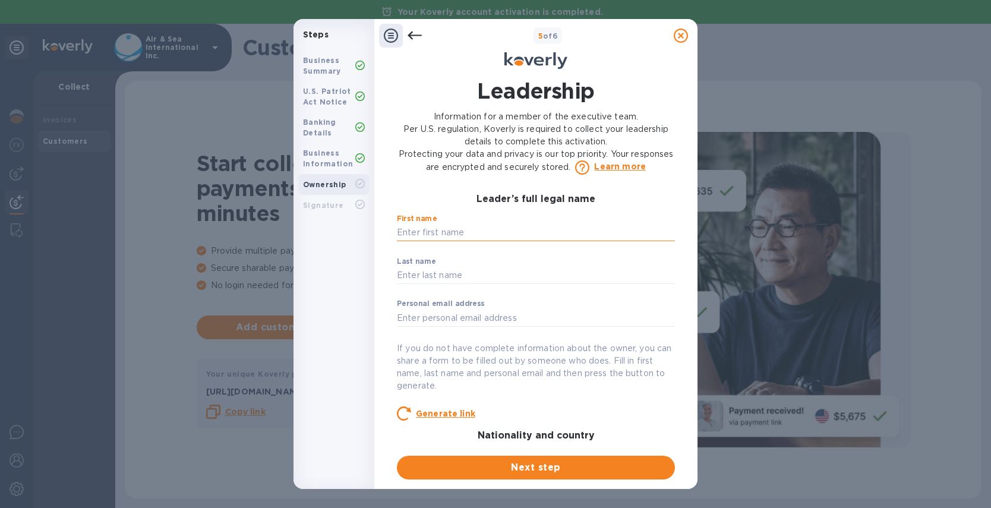
click at [468, 228] on input "text" at bounding box center [536, 233] width 278 height 18
type input "Jason"
click at [448, 268] on input "text" at bounding box center [536, 276] width 278 height 18
type input "Fowler"
click at [428, 314] on input "text" at bounding box center [536, 318] width 278 height 18
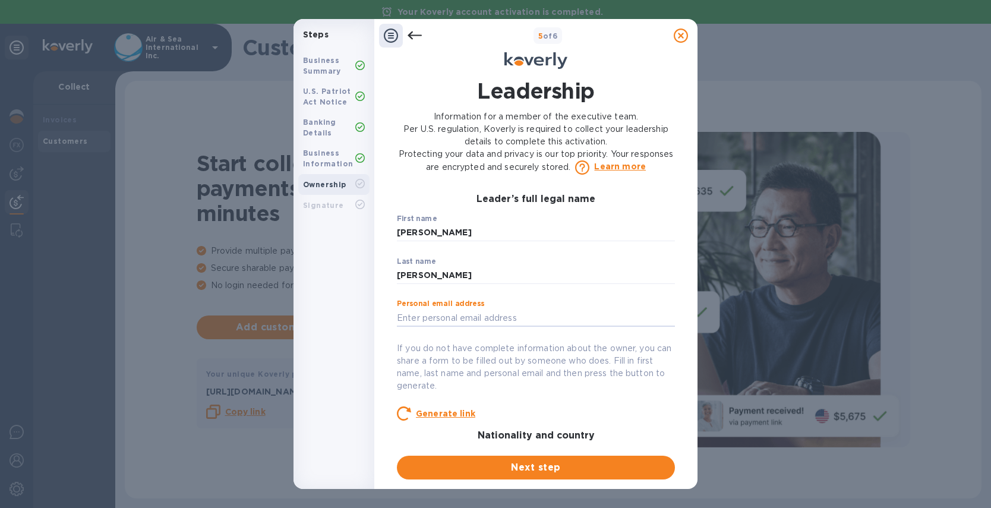
type input "jason.fowler@gmail.com"
click at [435, 413] on u "Generate link" at bounding box center [445, 414] width 59 height 10
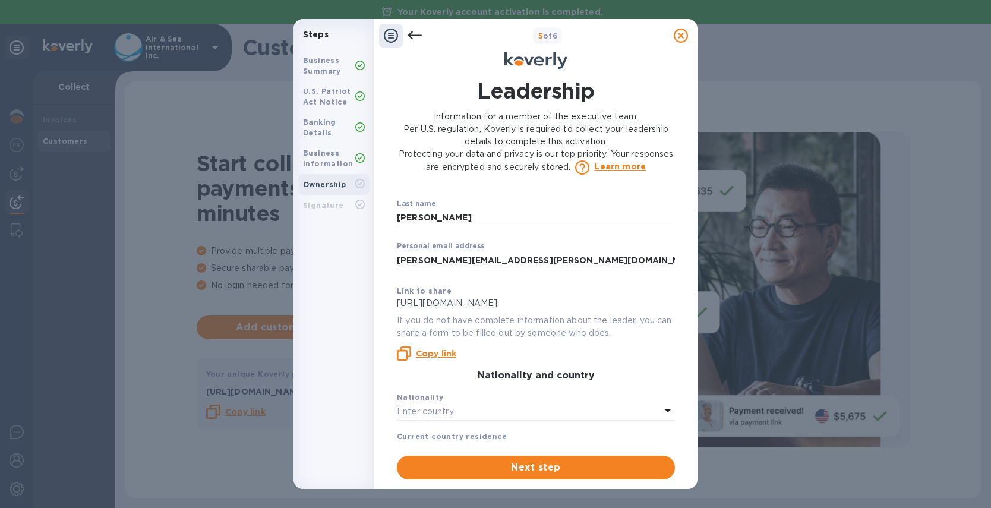
scroll to position [118, 0]
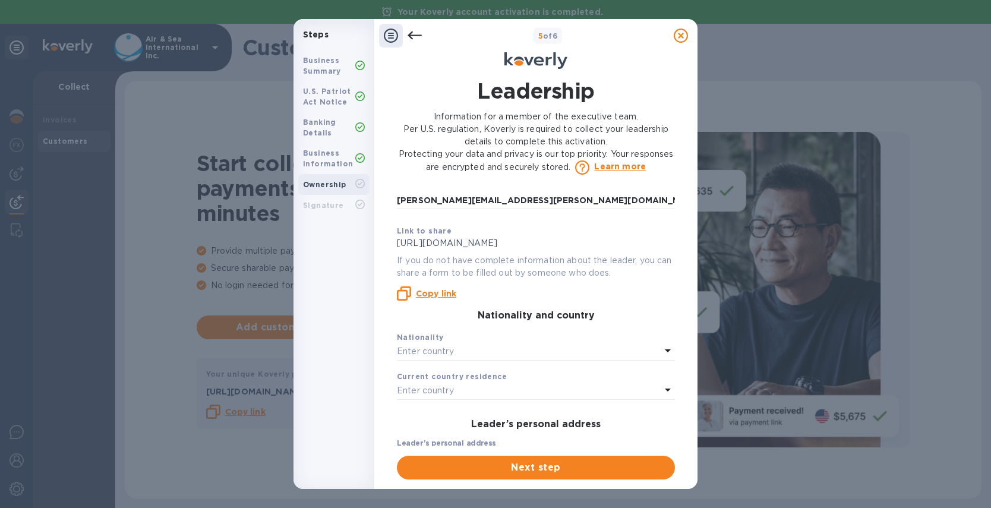
click at [443, 293] on b "Copy link" at bounding box center [436, 294] width 40 height 10
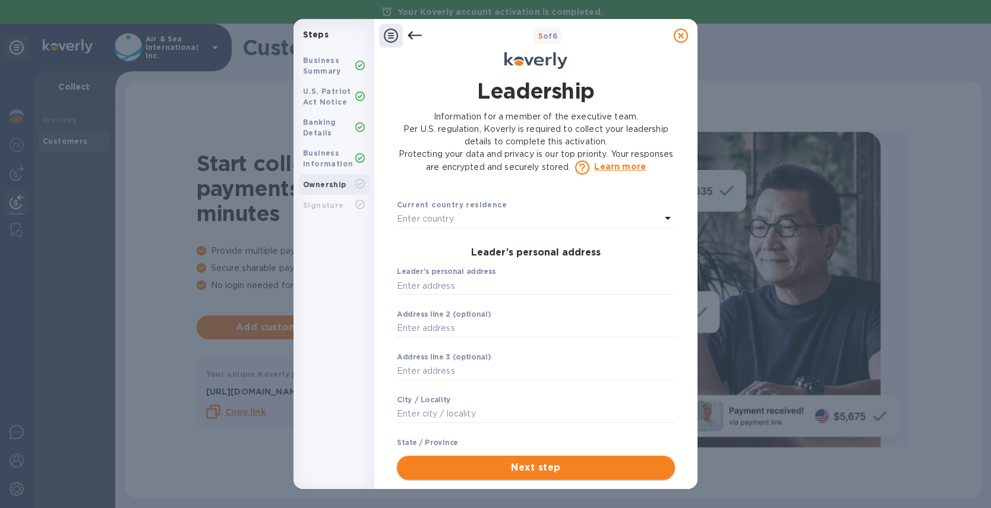
click at [539, 466] on span "Next step" at bounding box center [535, 467] width 259 height 14
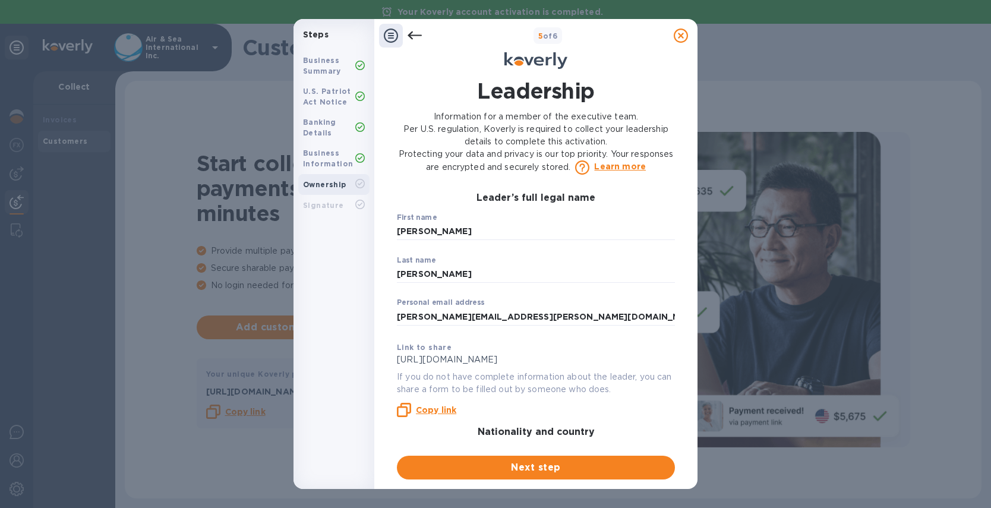
scroll to position [0, 0]
click at [565, 469] on span "Next step" at bounding box center [535, 467] width 259 height 14
click at [75, 402] on div "Steps Business Summary U.S. Patriot Act Notice Banking Details Business Informa…" at bounding box center [495, 254] width 991 height 508
click at [546, 475] on button "Next step" at bounding box center [536, 467] width 278 height 24
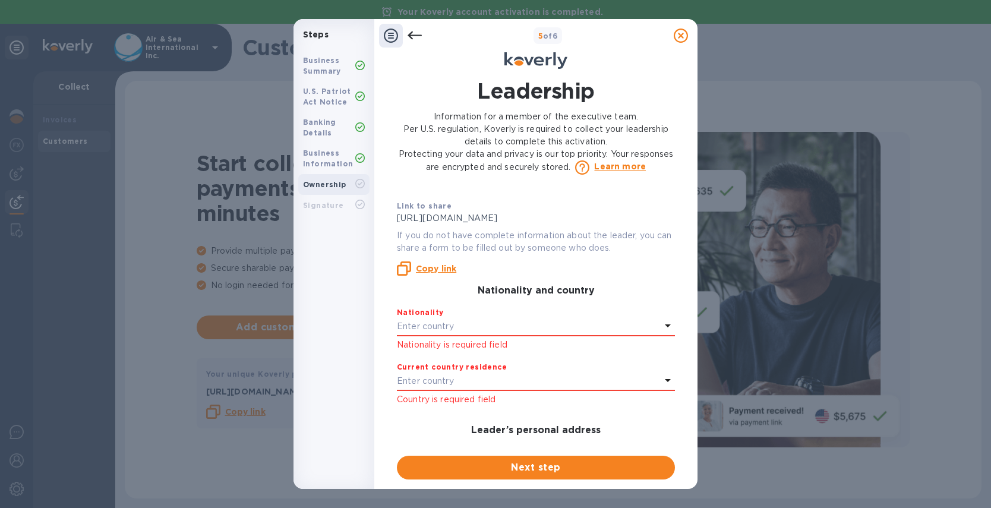
scroll to position [143, 0]
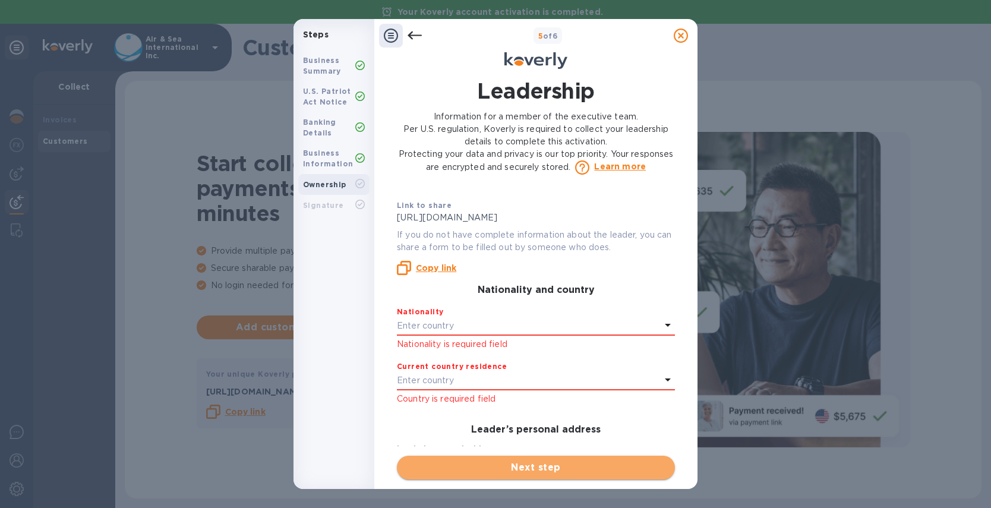
click at [526, 463] on span "Next step" at bounding box center [535, 467] width 259 height 14
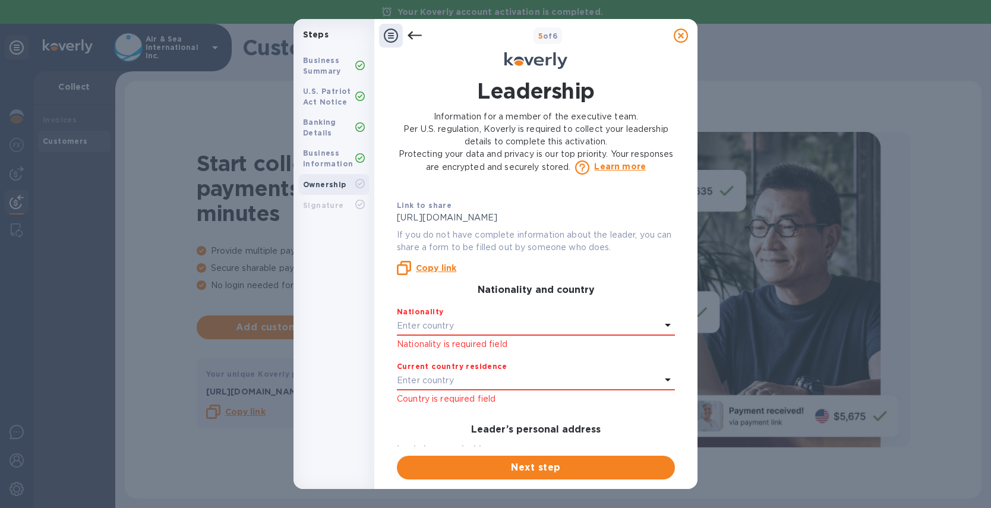
click at [494, 324] on div "Enter country" at bounding box center [529, 326] width 264 height 17
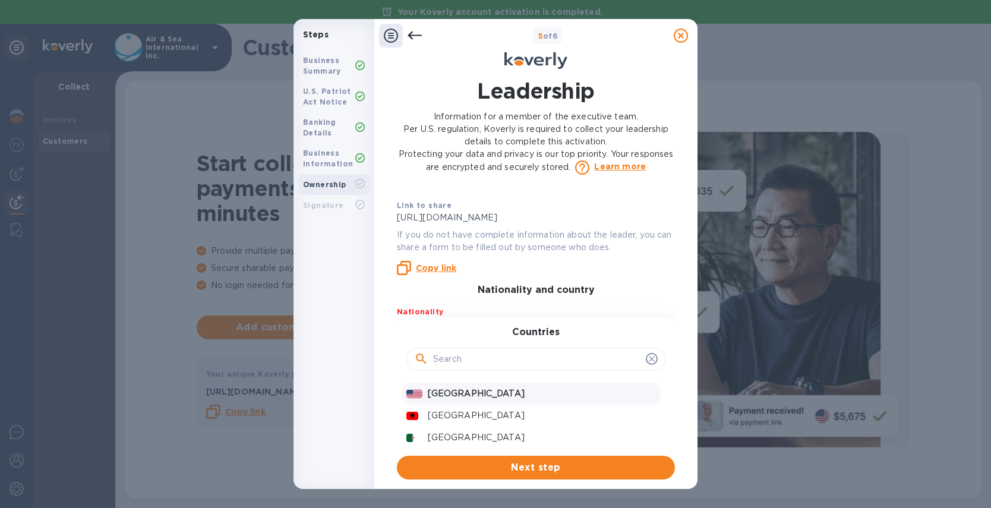
click at [450, 391] on p "United States" at bounding box center [542, 393] width 228 height 12
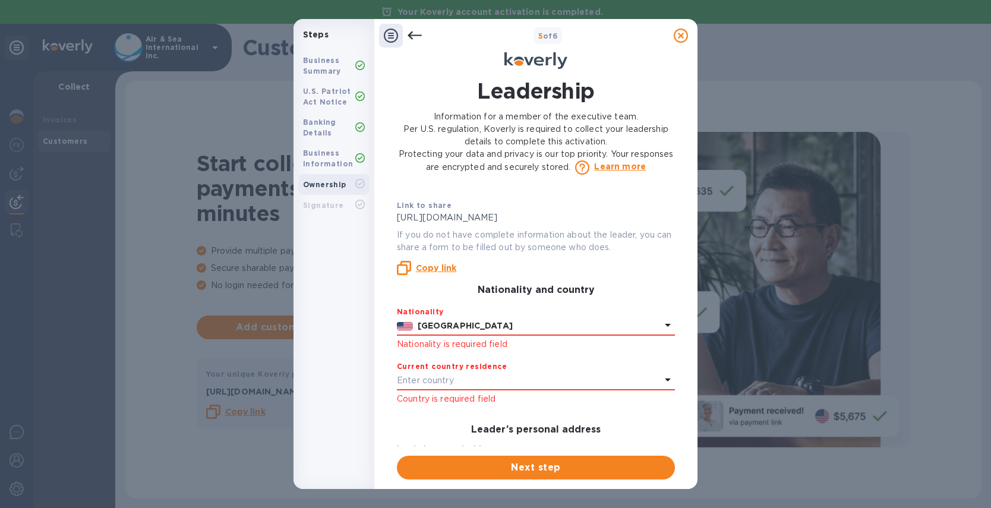
click at [487, 378] on div "Enter country" at bounding box center [529, 380] width 264 height 17
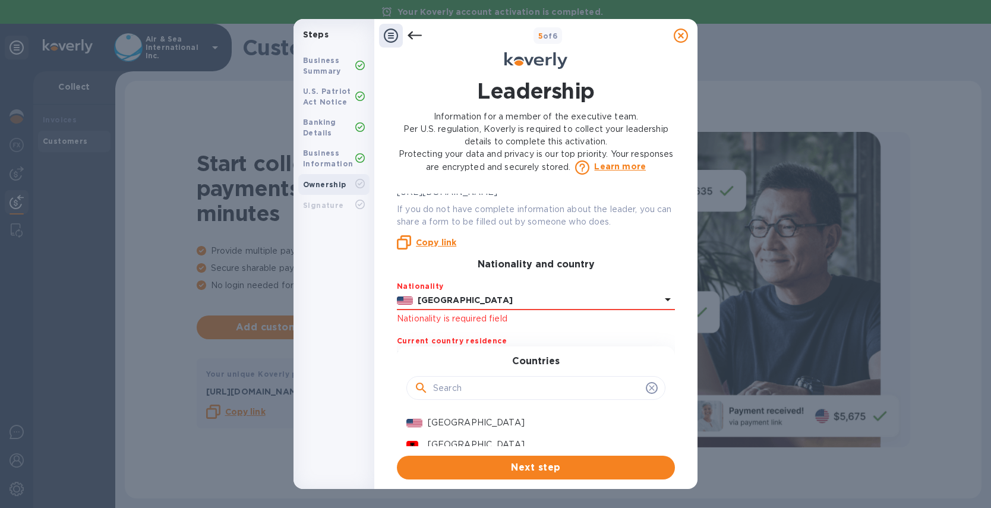
scroll to position [187, 0]
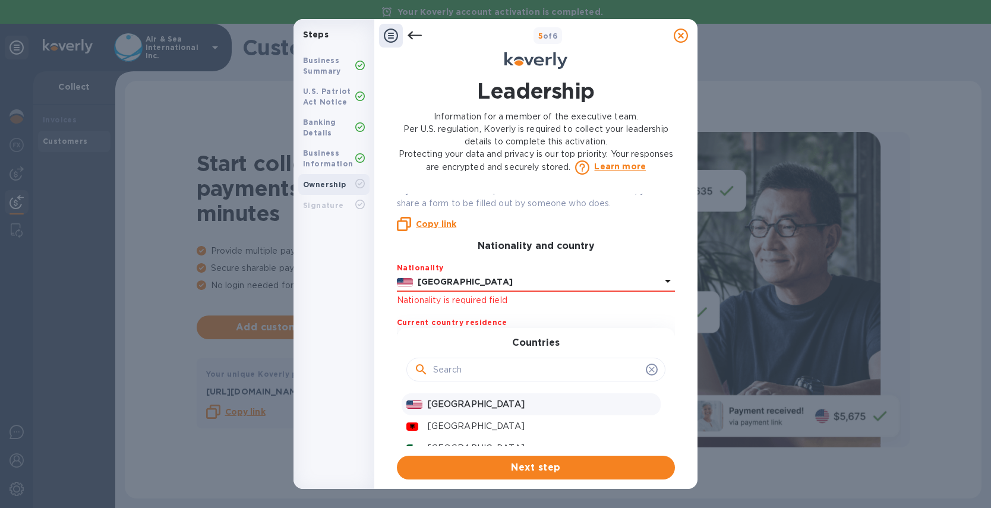
click at [467, 398] on p "United States" at bounding box center [542, 404] width 228 height 12
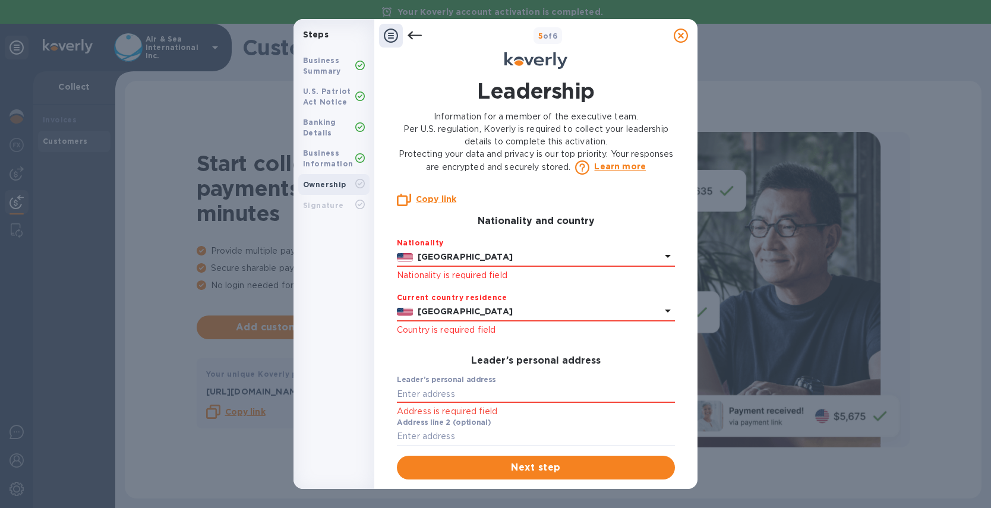
scroll to position [236, 0]
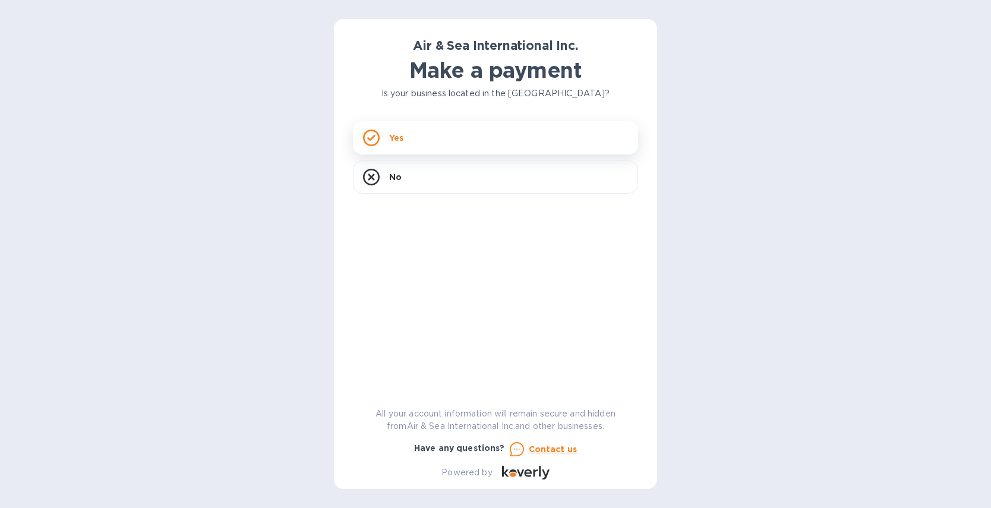
click at [389, 129] on div "Yes" at bounding box center [495, 137] width 285 height 33
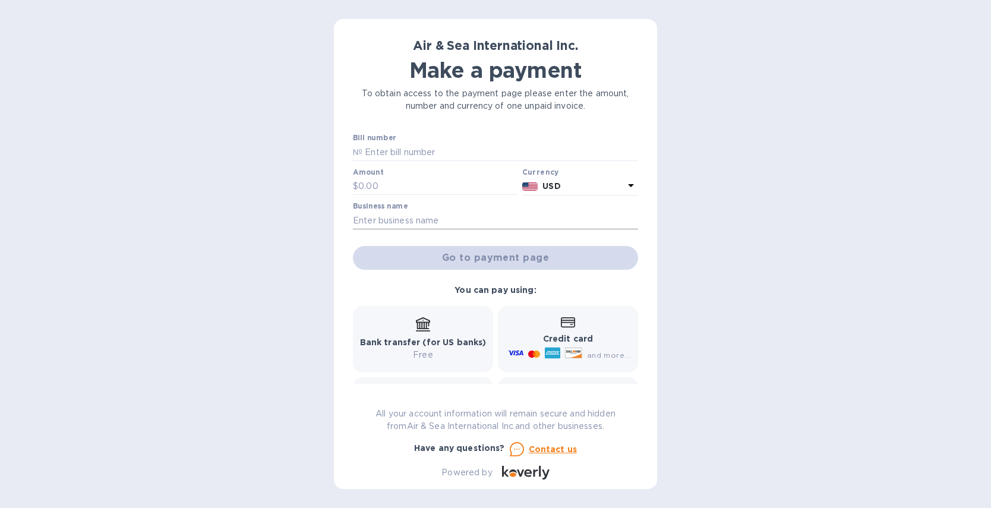
click at [410, 221] on input "text" at bounding box center [495, 220] width 285 height 18
click at [406, 153] on input "text" at bounding box center [500, 152] width 276 height 18
type input "1234"
type input "5"
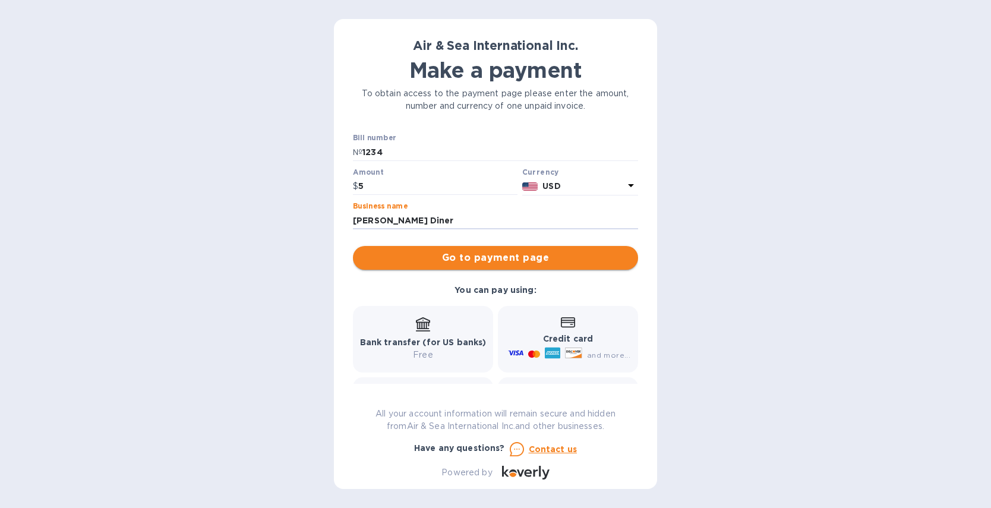
type input "Ruth's Diner"
click at [505, 261] on span "Go to payment page" at bounding box center [495, 258] width 266 height 14
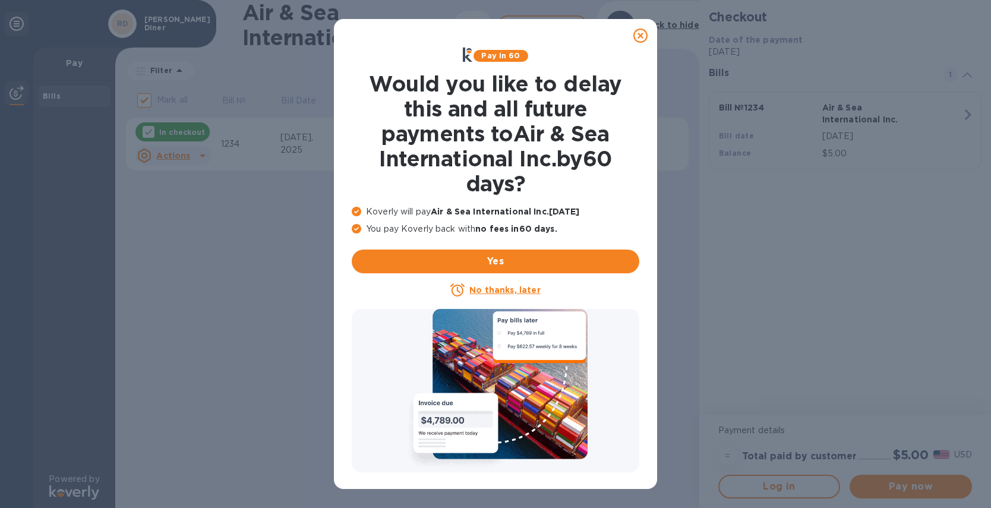
click at [521, 289] on u "No thanks, later" at bounding box center [504, 290] width 71 height 10
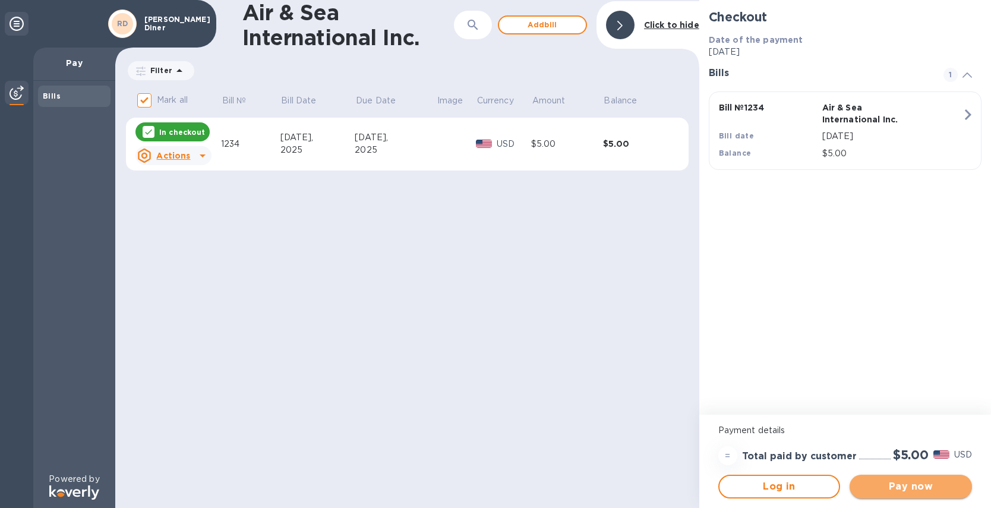
click at [892, 483] on span "Pay now" at bounding box center [910, 486] width 103 height 14
